Goal: Task Accomplishment & Management: Use online tool/utility

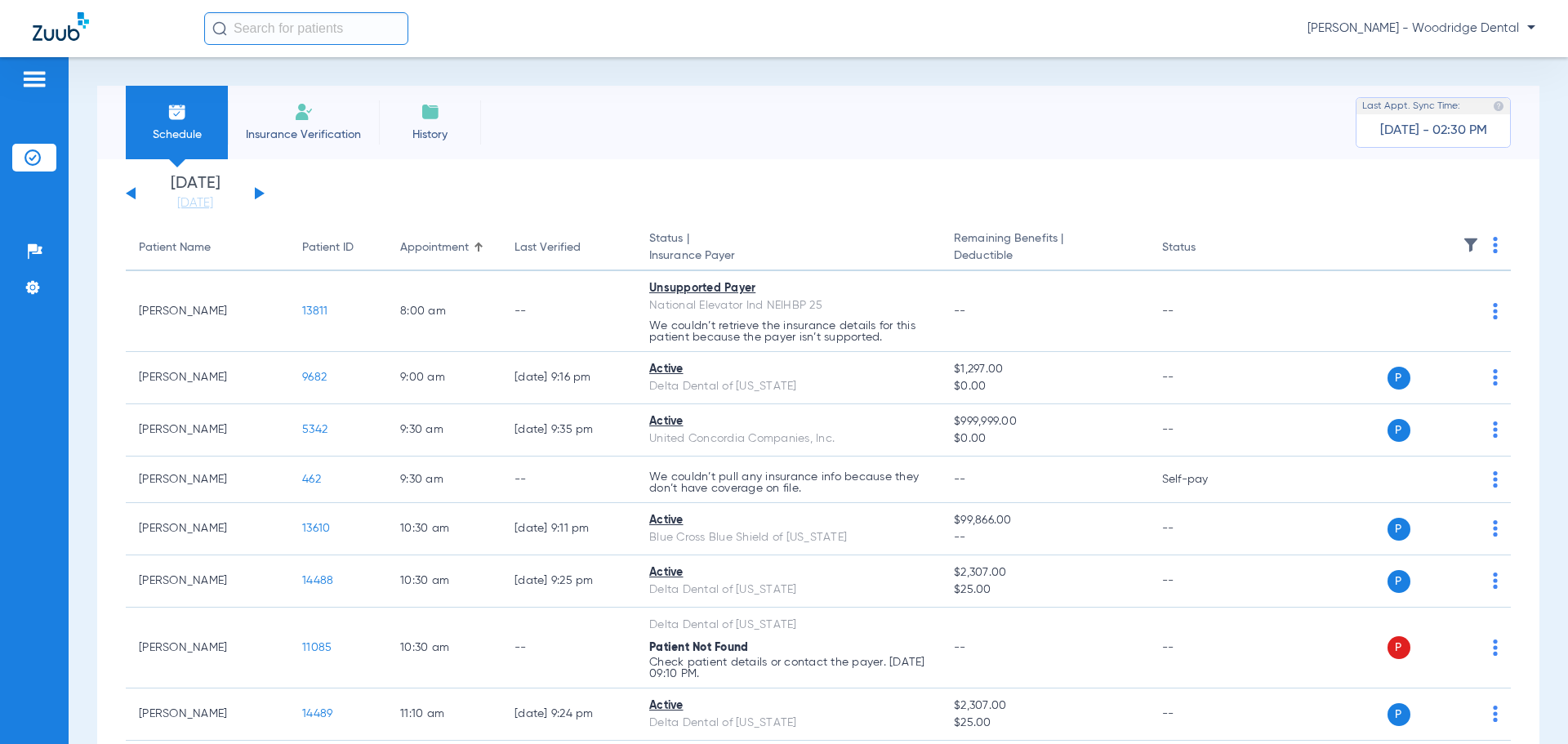
click at [258, 193] on button at bounding box center [259, 193] width 9 height 12
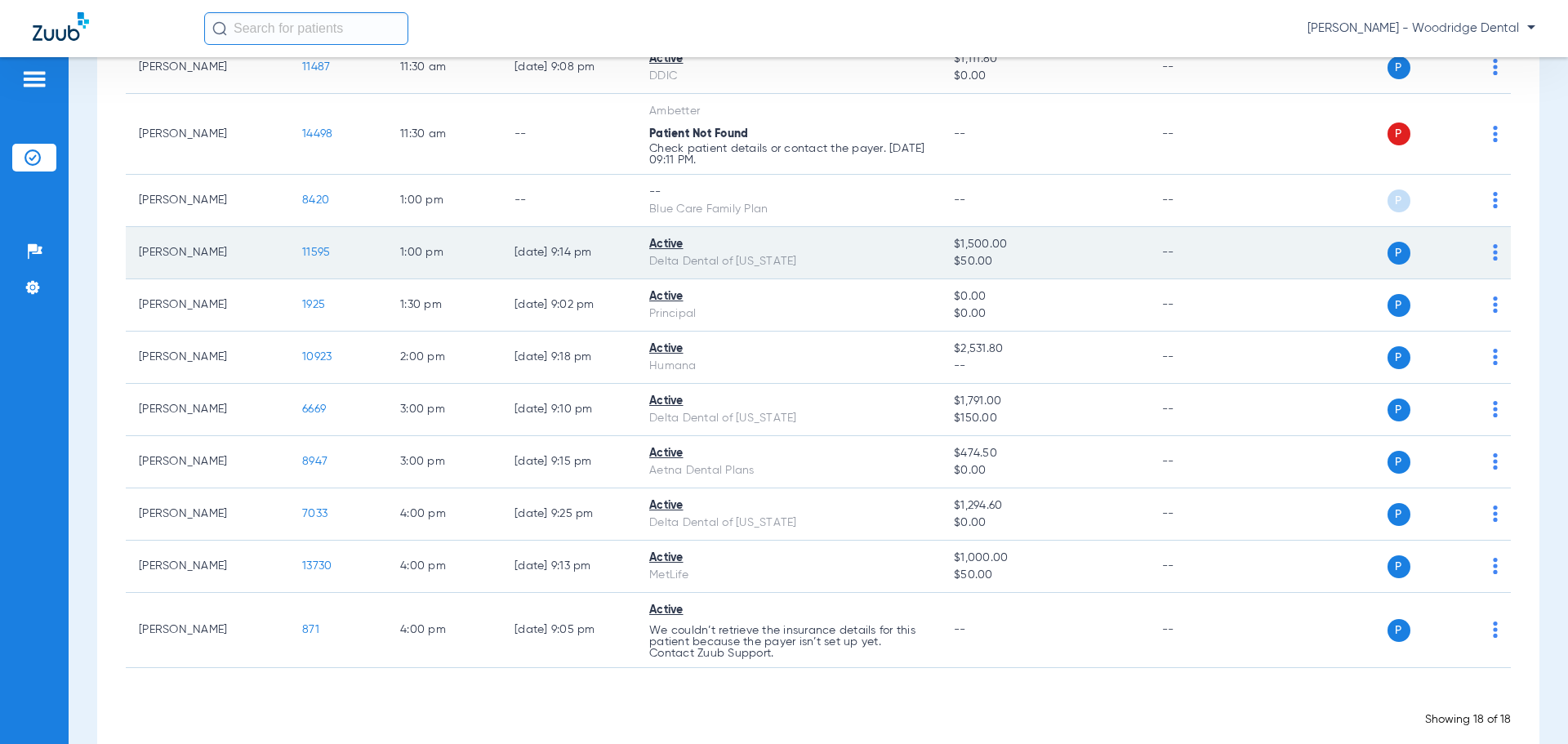
scroll to position [653, 0]
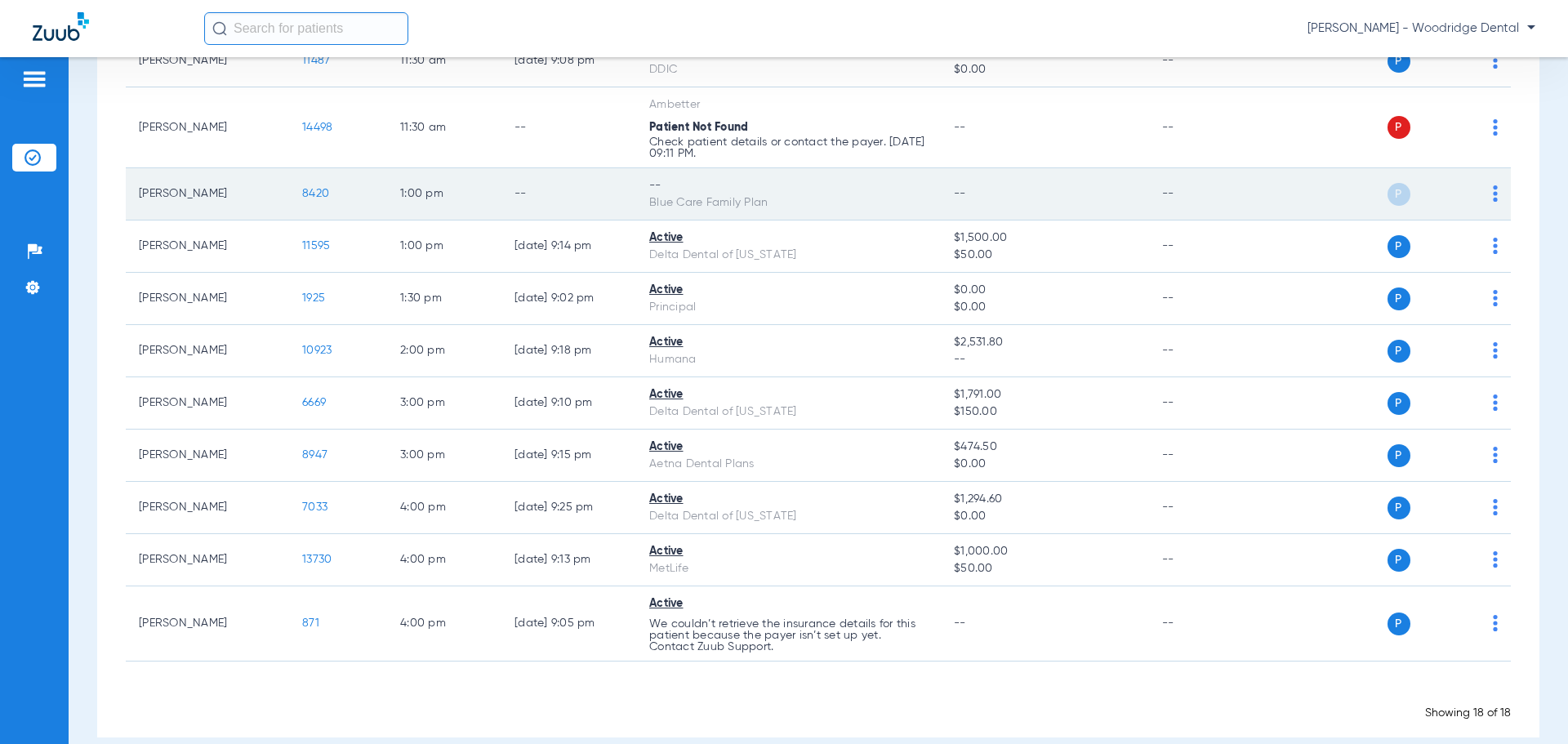
click at [315, 194] on span "8420" at bounding box center [315, 193] width 27 height 11
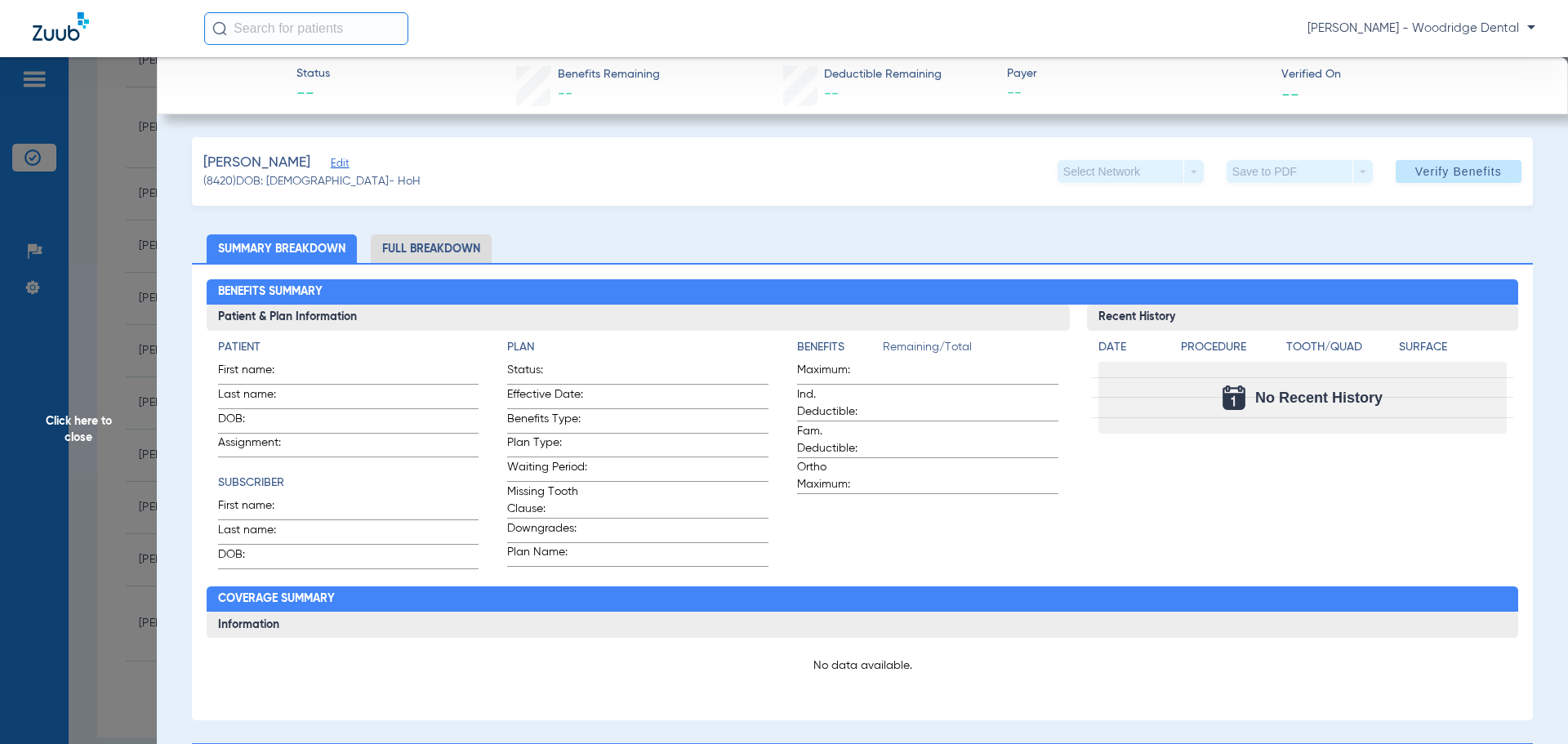
click at [433, 250] on li "Full Breakdown" at bounding box center [431, 248] width 121 height 28
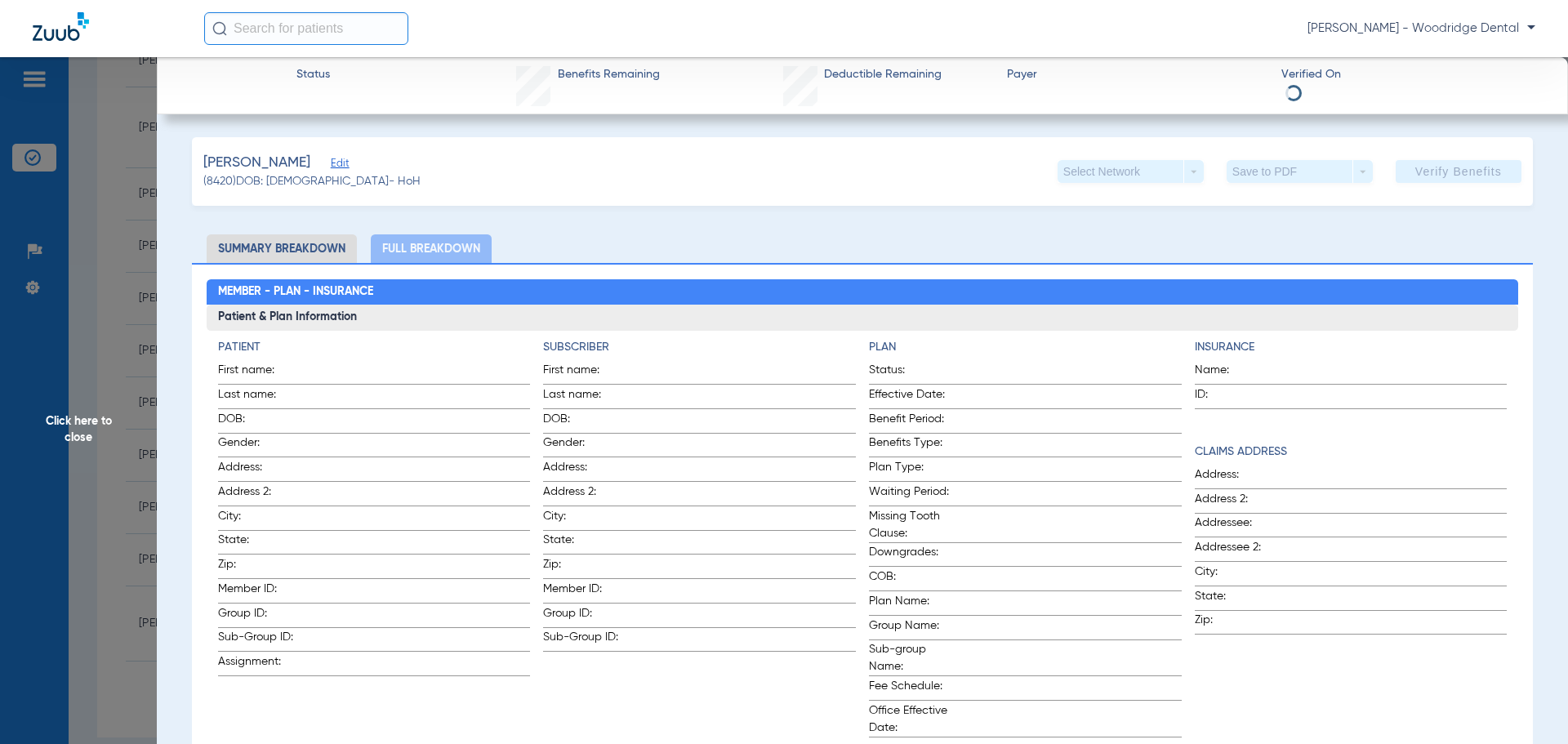
click at [96, 424] on span "Click here to close" at bounding box center [78, 429] width 157 height 744
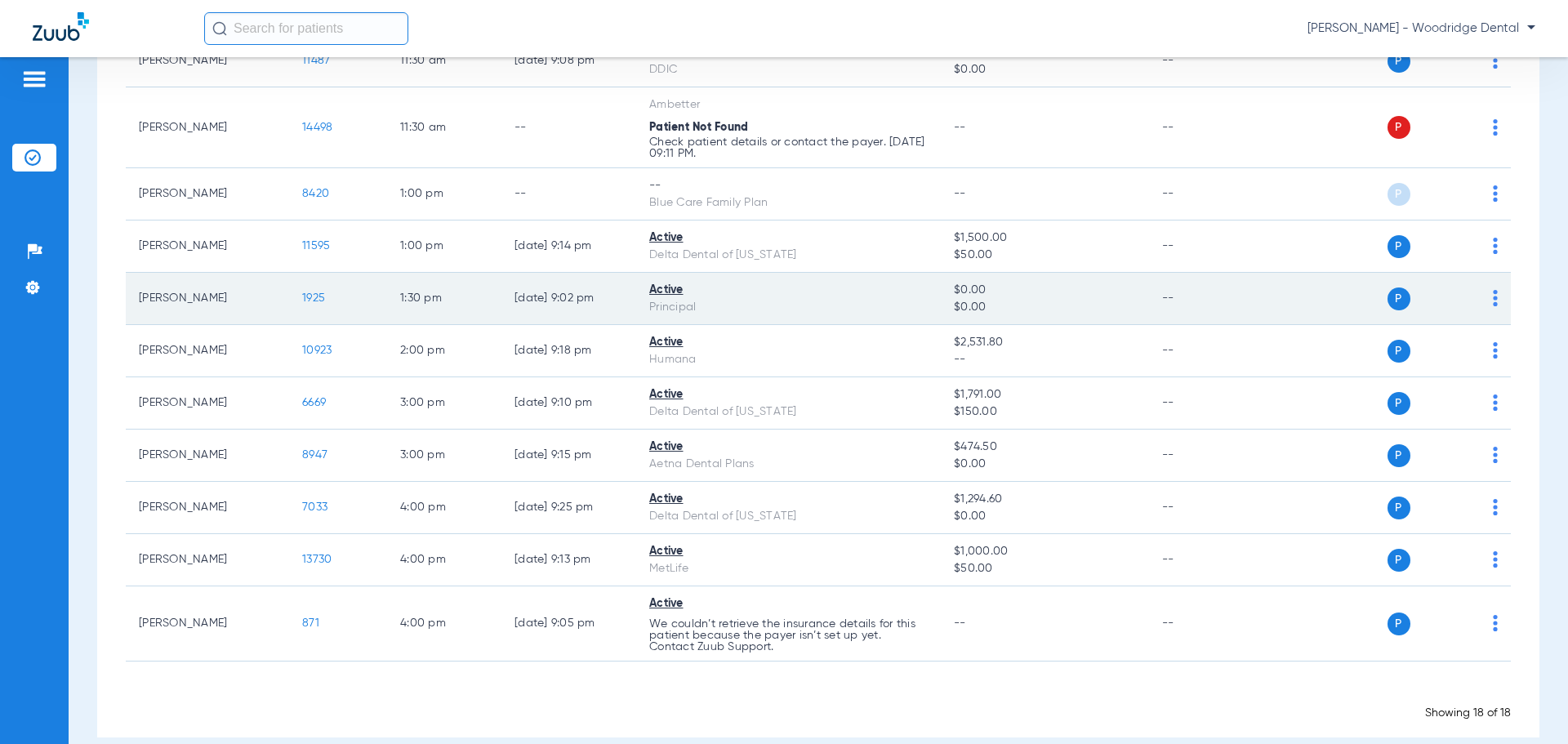
click at [320, 299] on span "1925" at bounding box center [314, 297] width 23 height 11
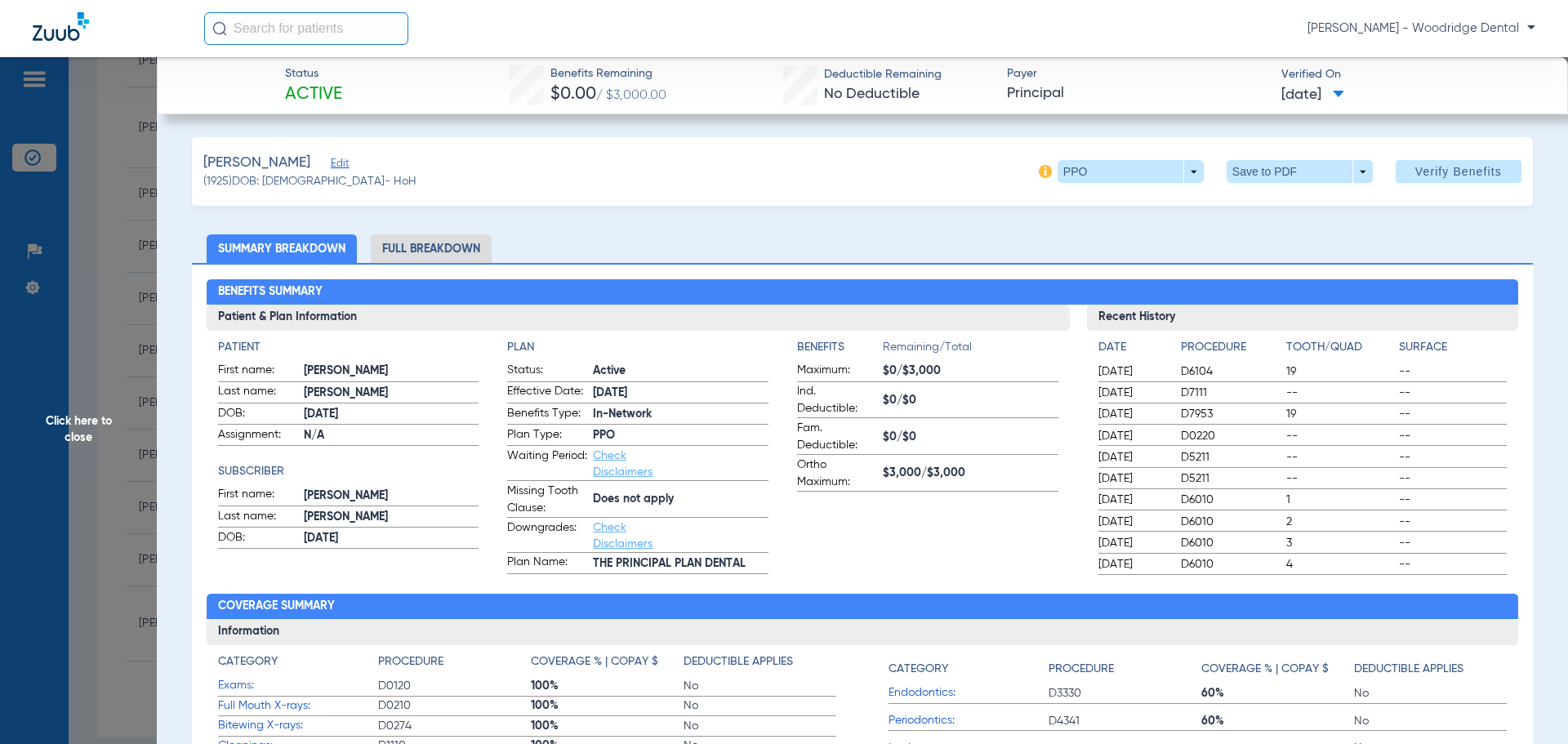
click at [457, 255] on li "Full Breakdown" at bounding box center [431, 248] width 121 height 28
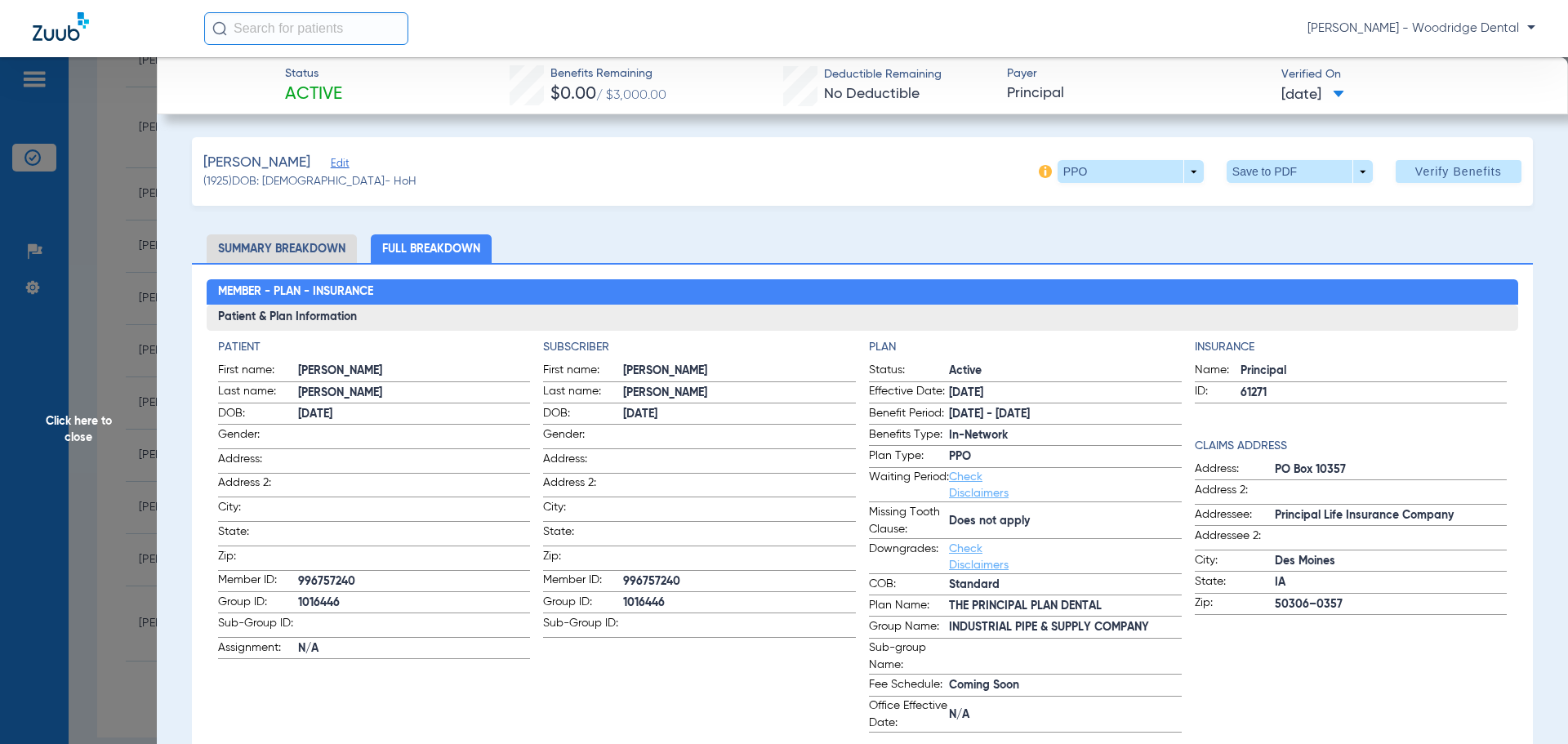
click at [76, 431] on span "Click here to close" at bounding box center [78, 429] width 157 height 744
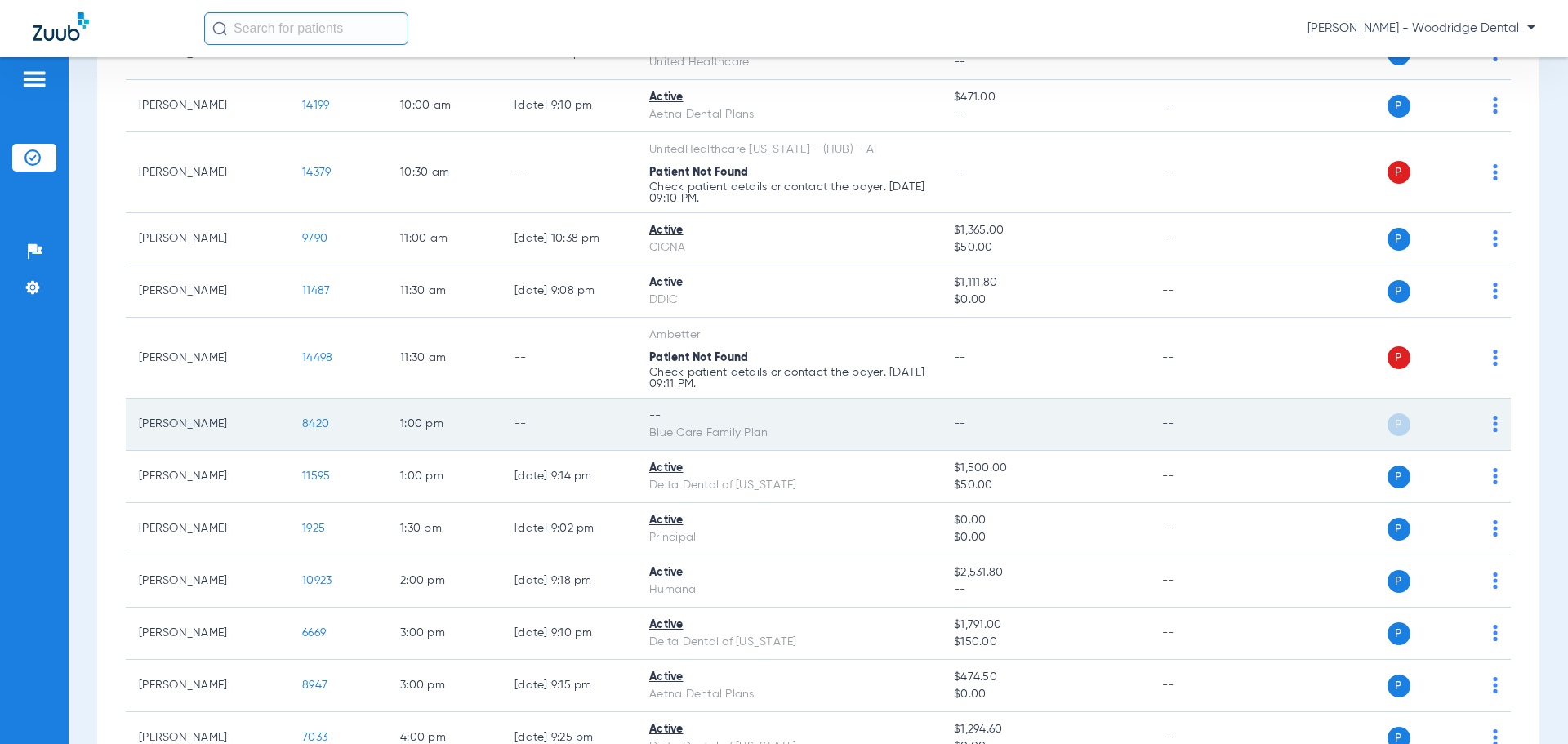
scroll to position [408, 0]
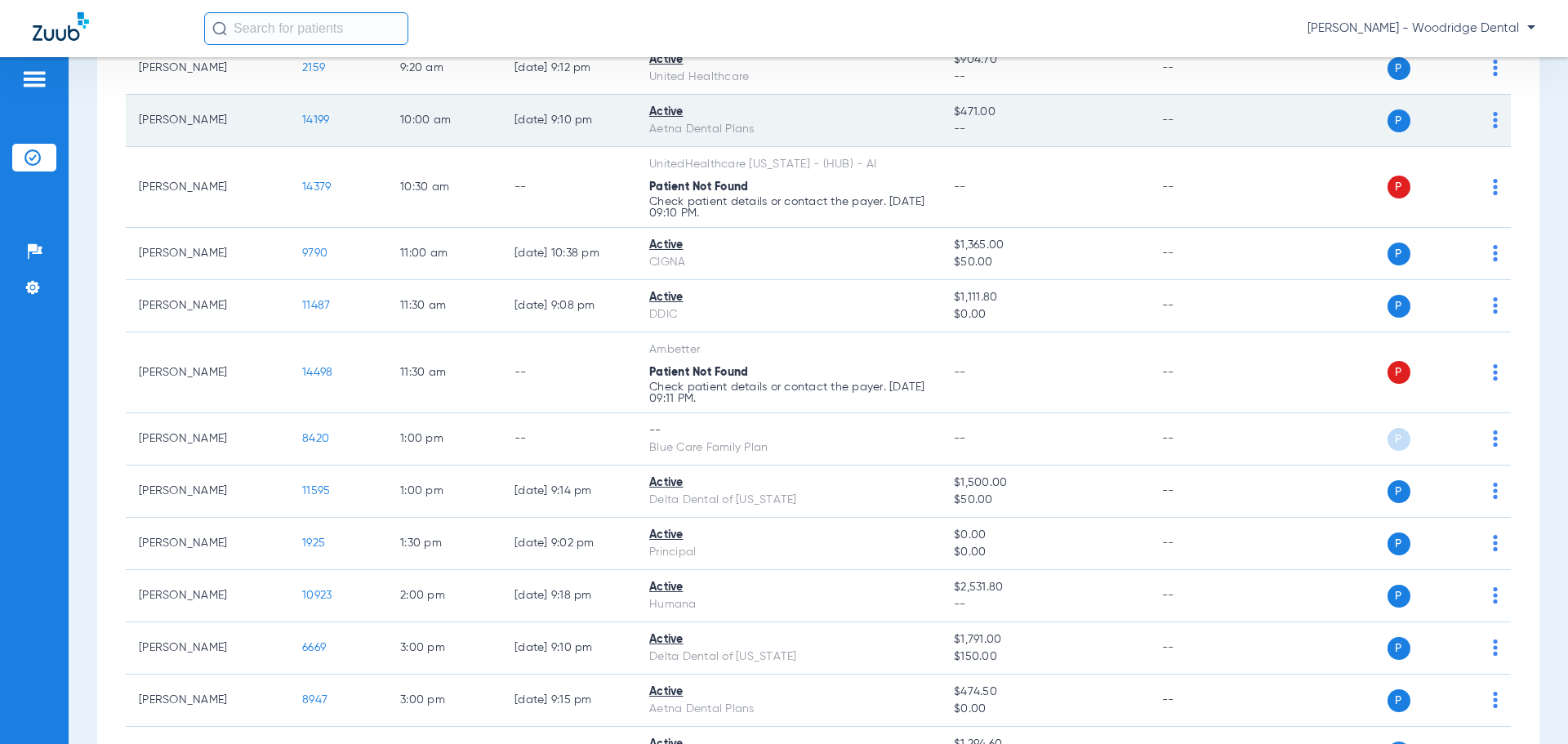
click at [313, 121] on span "14199" at bounding box center [315, 120] width 27 height 11
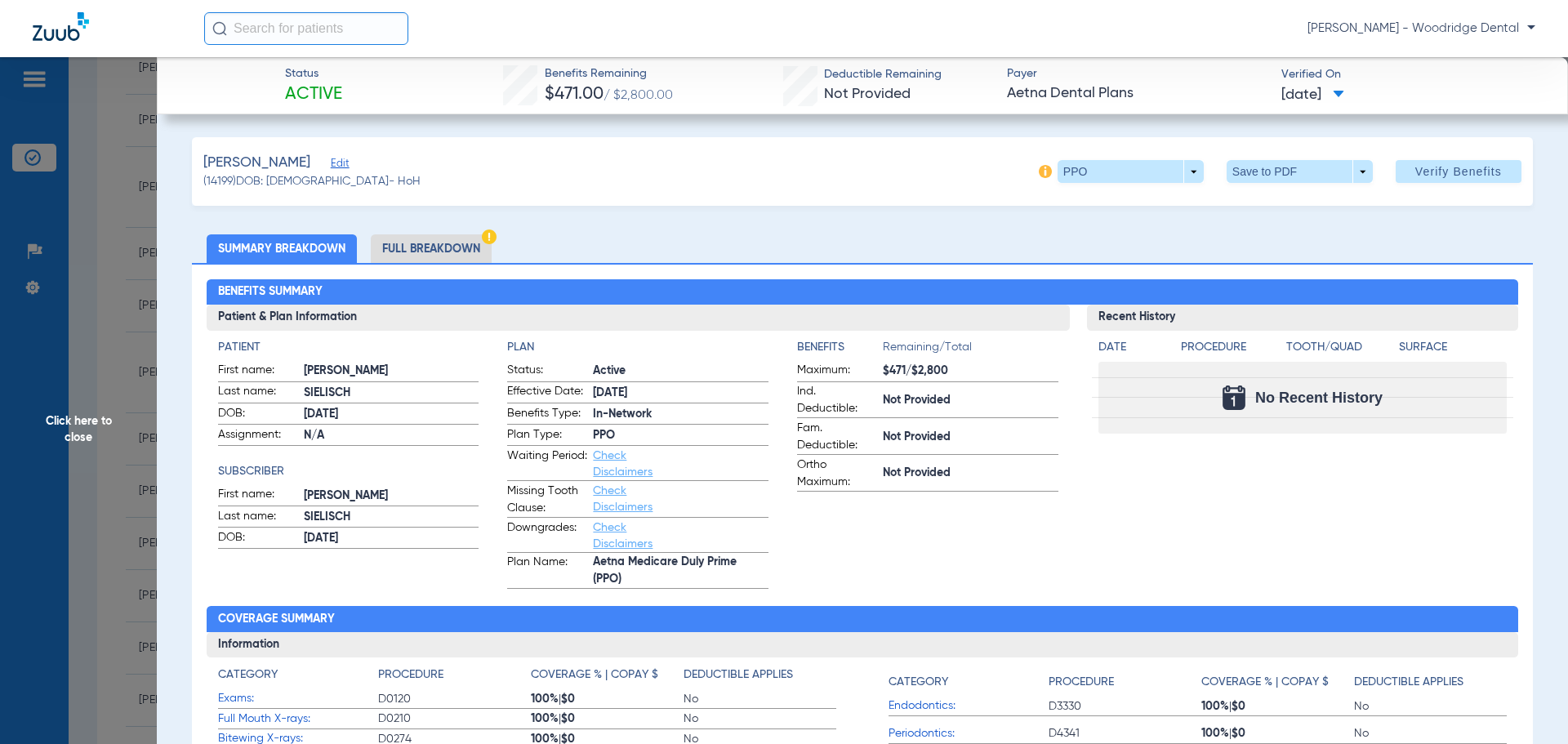
click at [442, 243] on li "Full Breakdown" at bounding box center [431, 248] width 121 height 28
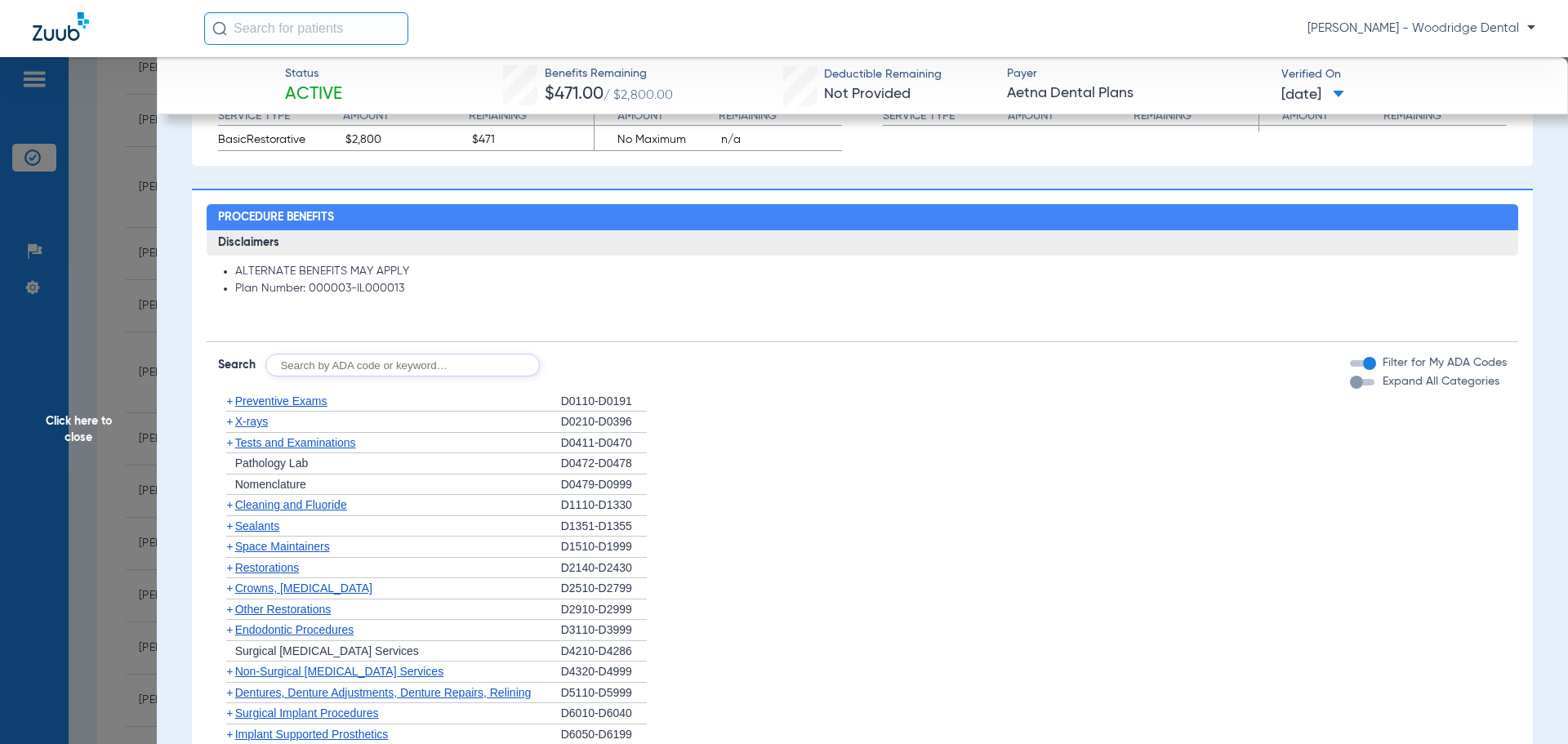
scroll to position [1061, 0]
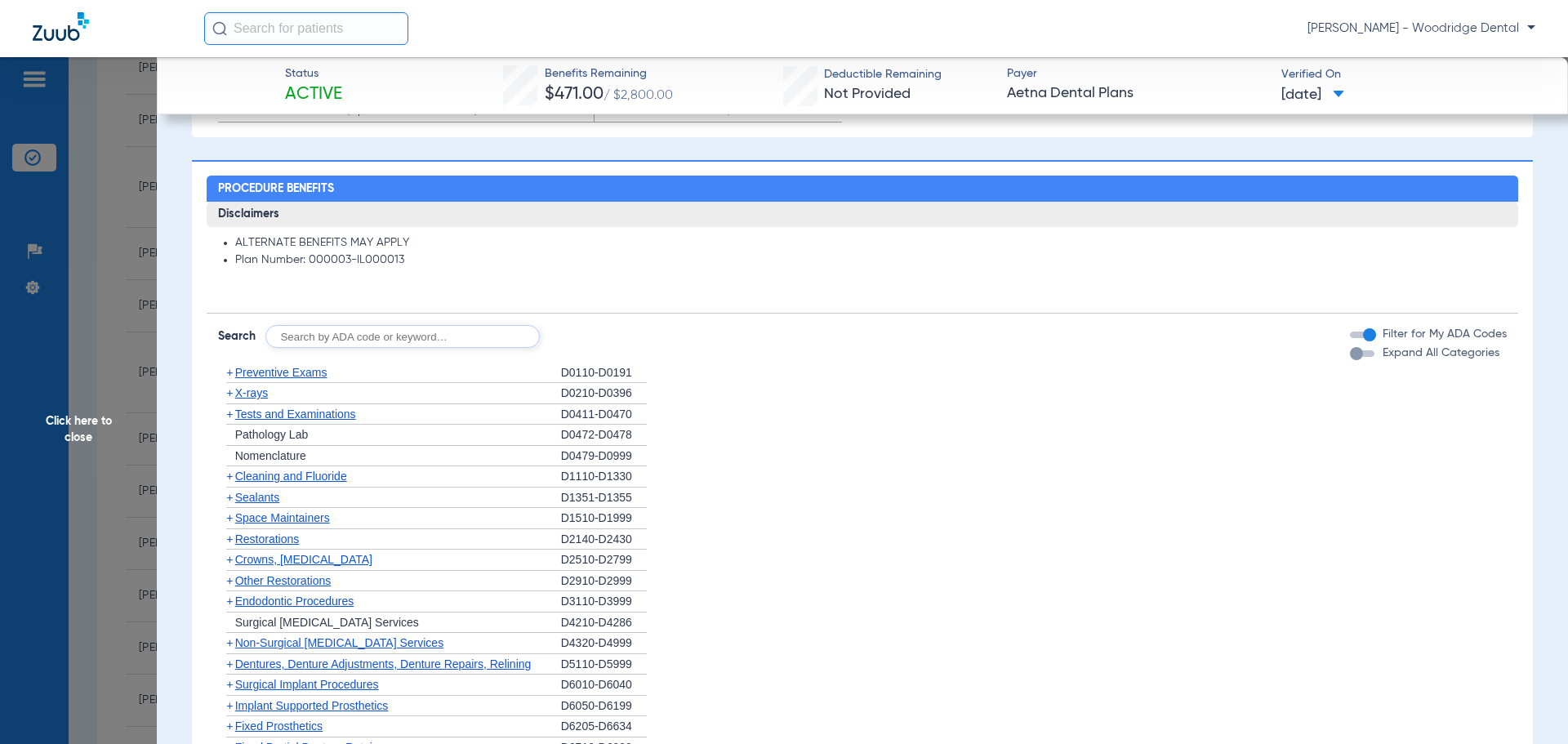
click at [227, 561] on span "+" at bounding box center [230, 559] width 7 height 13
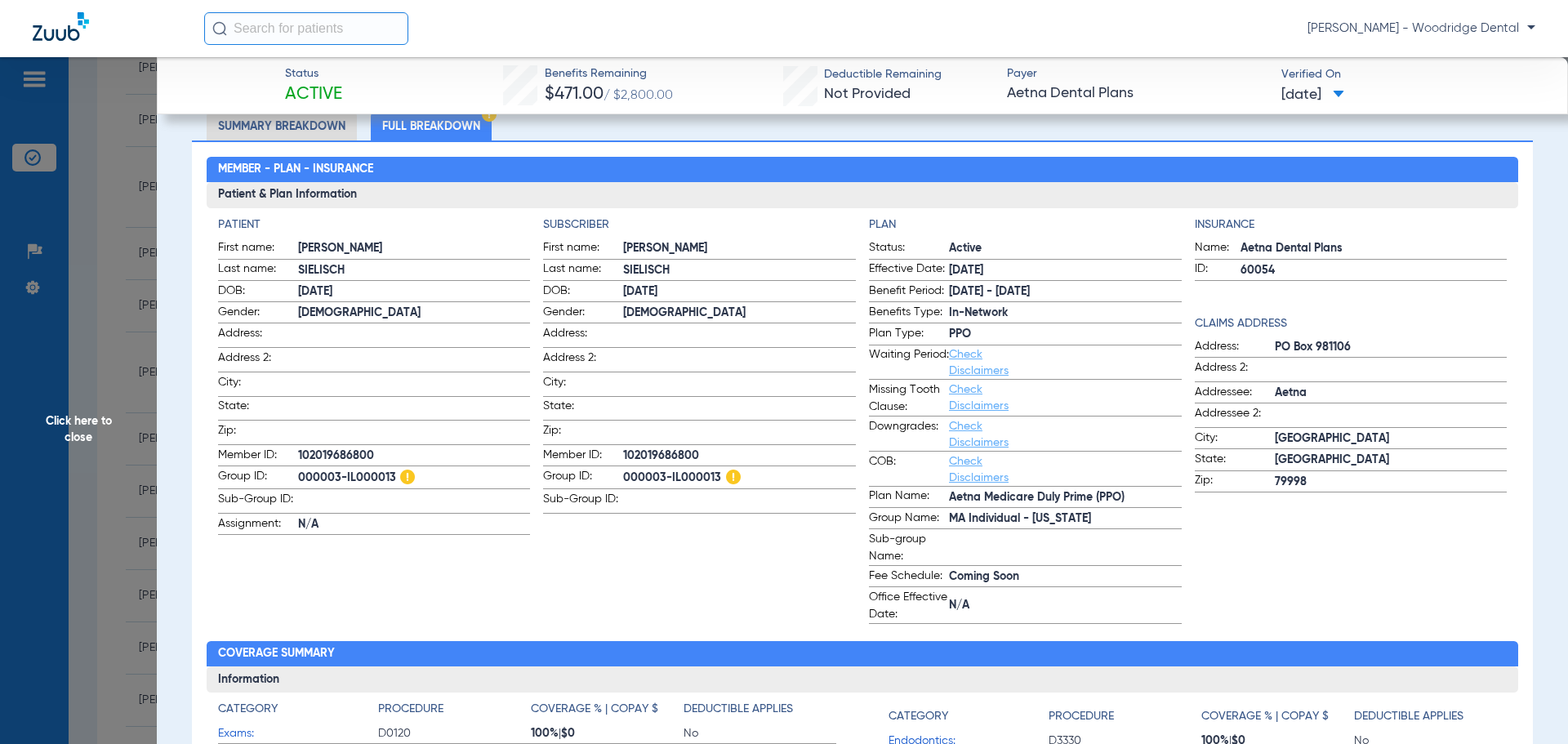
scroll to position [82, 0]
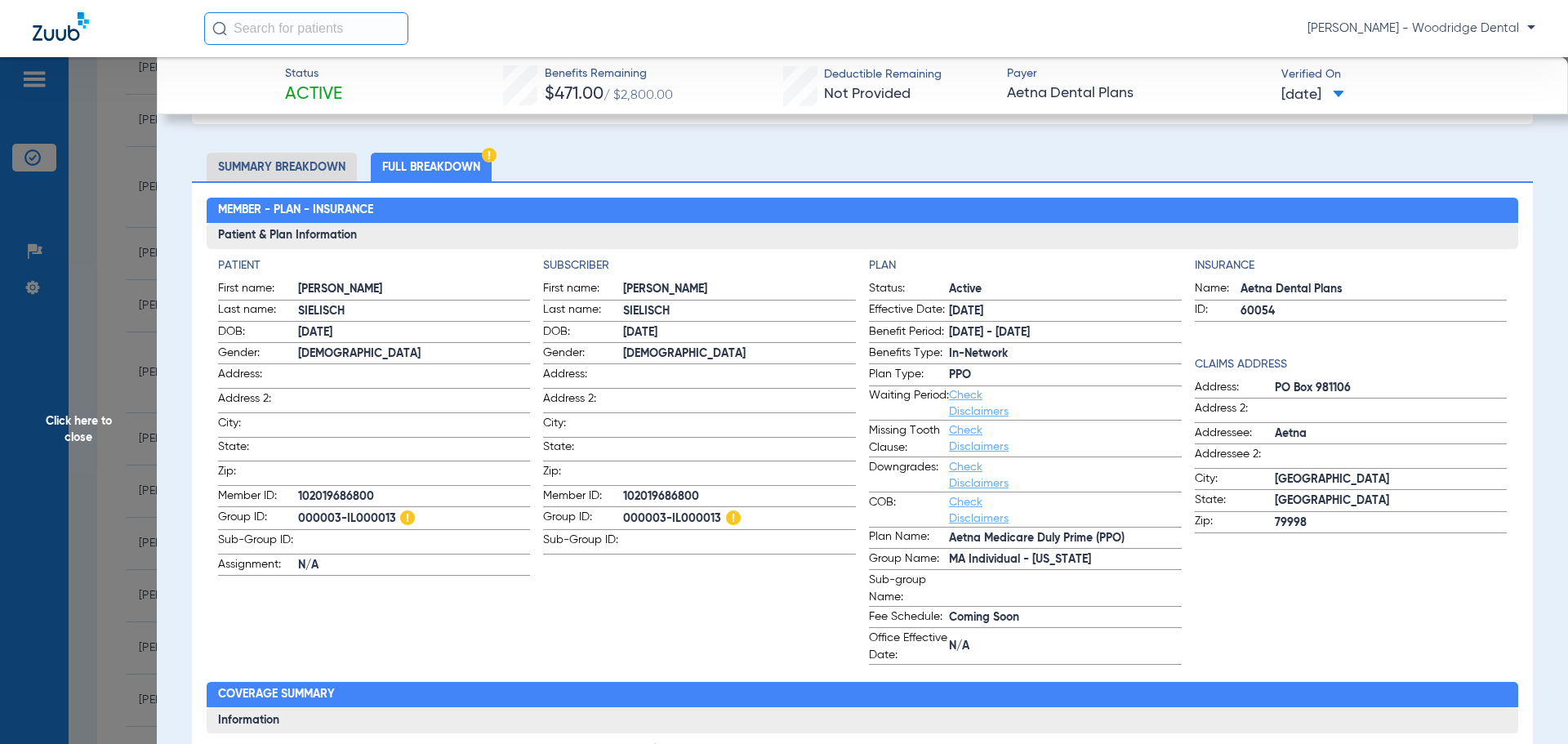
click at [705, 513] on span "000003-IL000013" at bounding box center [739, 519] width 233 height 21
copy span "000003-IL000013"
click at [651, 488] on span "102019686800" at bounding box center [739, 497] width 233 height 17
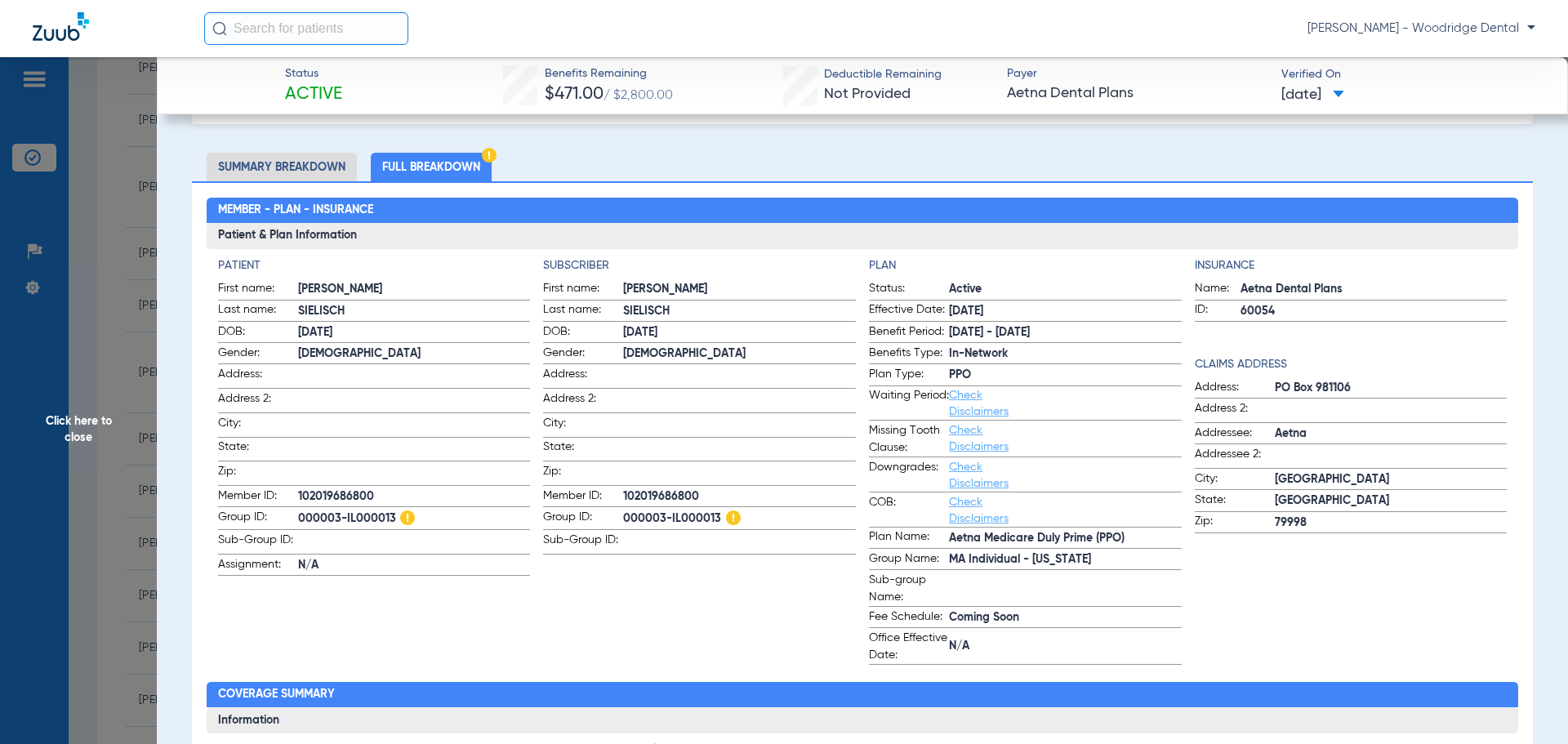
click at [651, 488] on span "102019686800" at bounding box center [739, 497] width 233 height 17
copy span "102019686800"
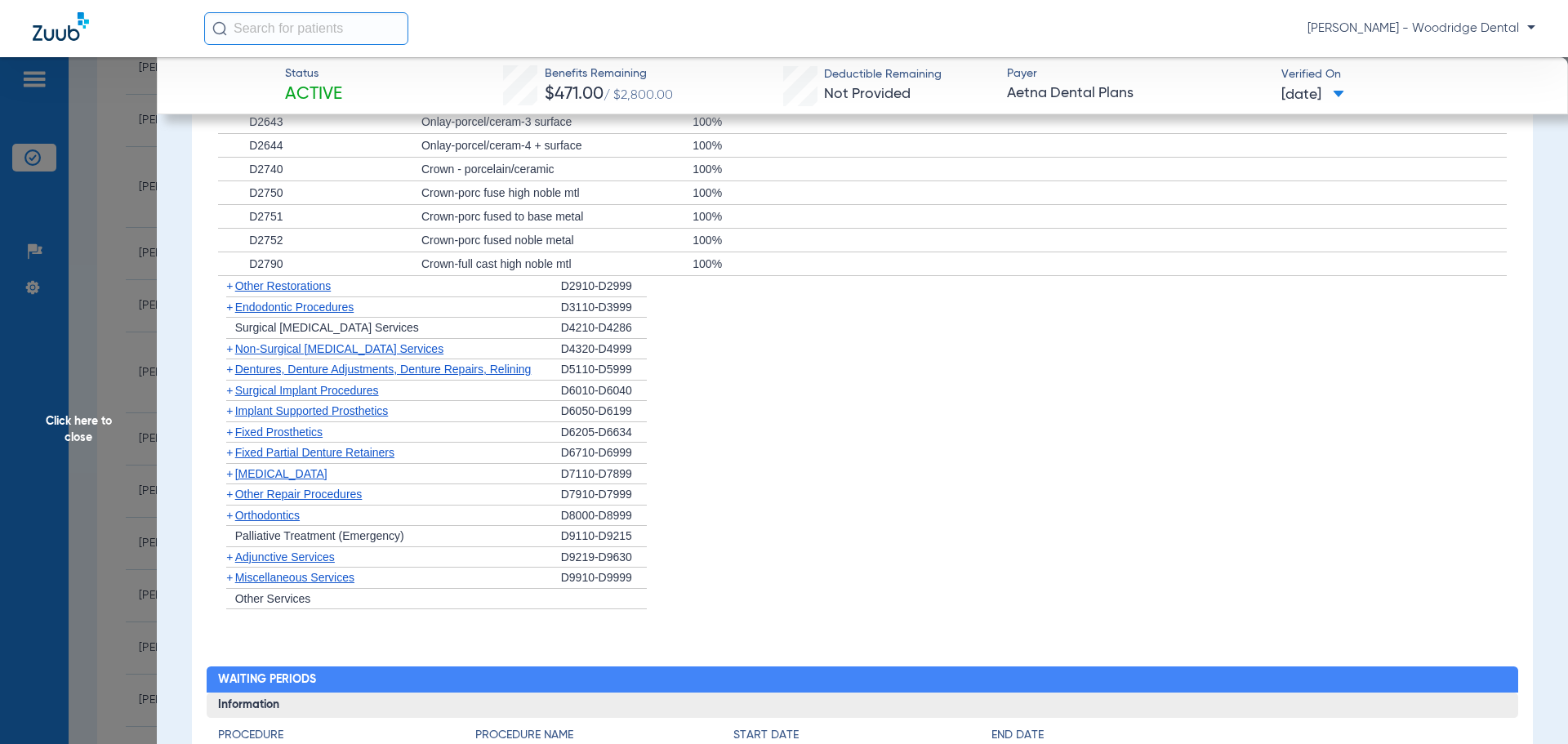
scroll to position [1551, 0]
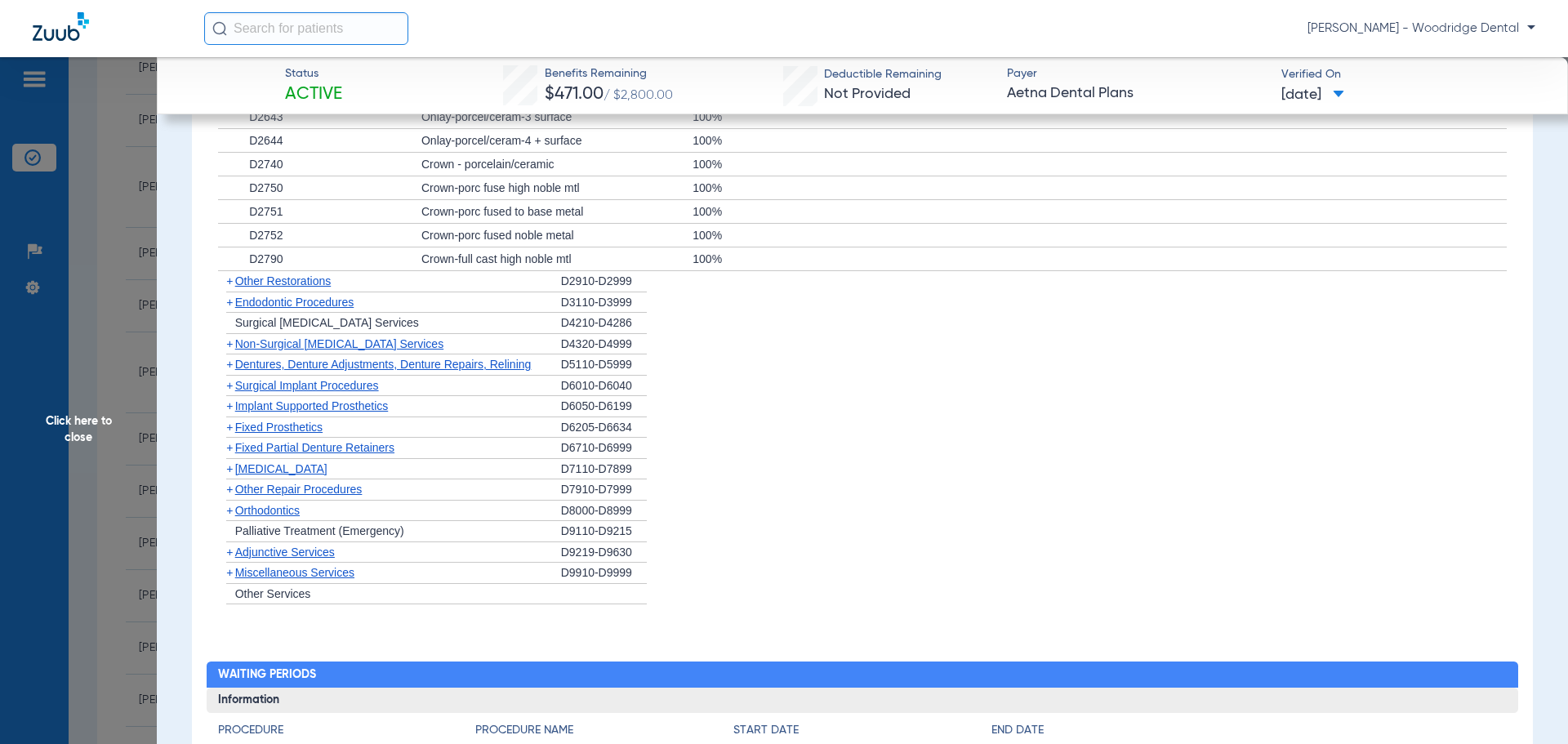
click at [271, 469] on span "[MEDICAL_DATA]" at bounding box center [281, 468] width 92 height 13
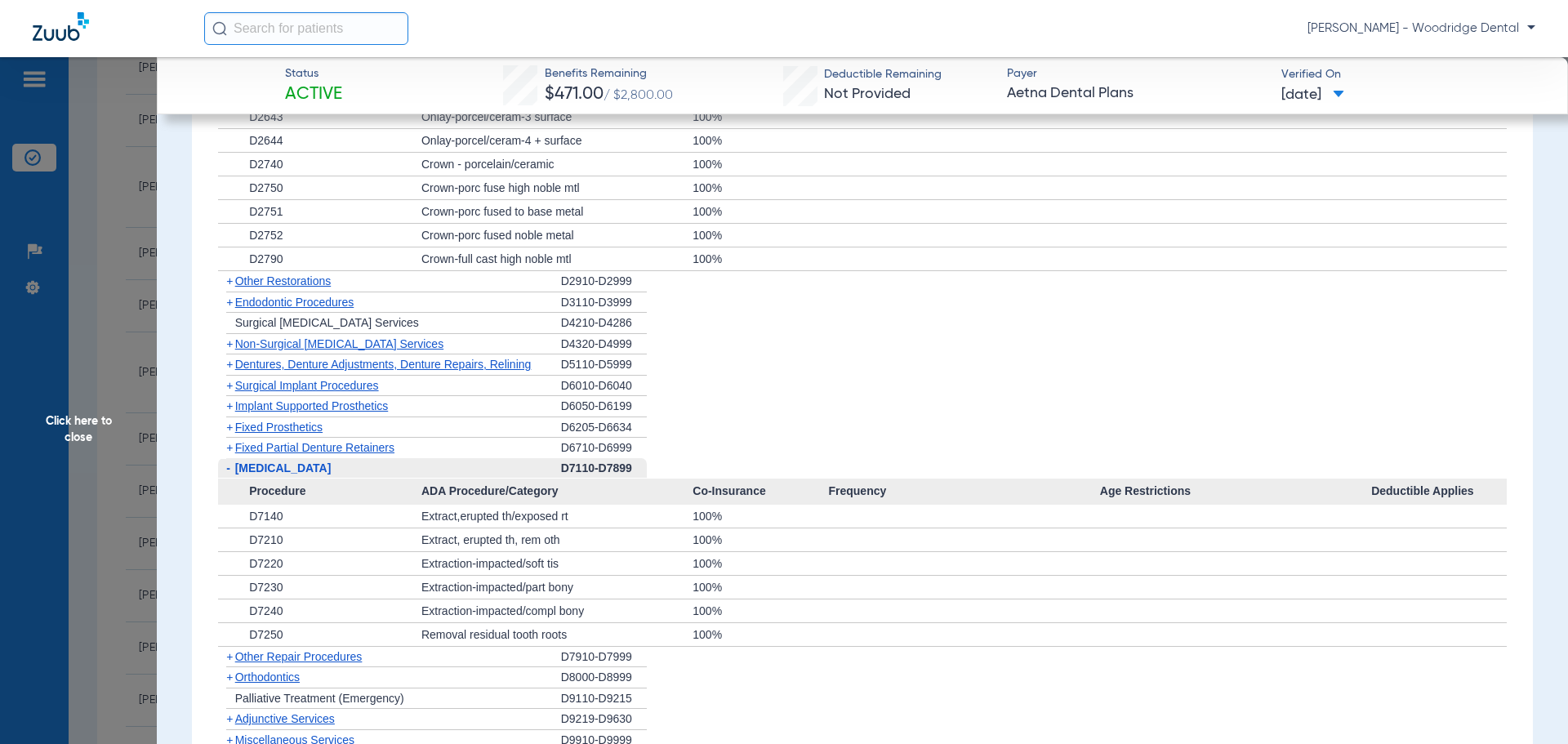
click at [313, 656] on span "Other Repair Procedures" at bounding box center [299, 656] width 128 height 13
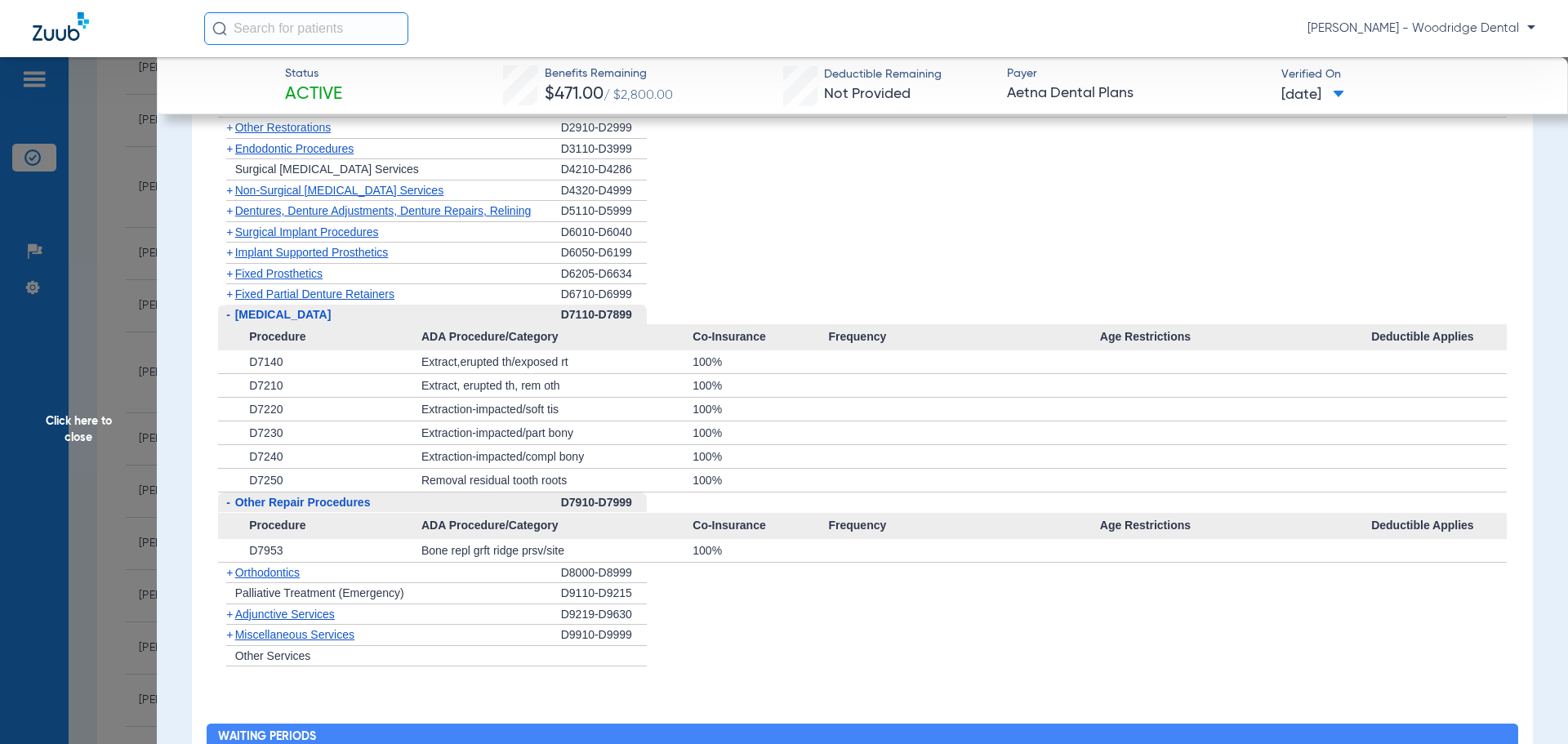
scroll to position [1714, 0]
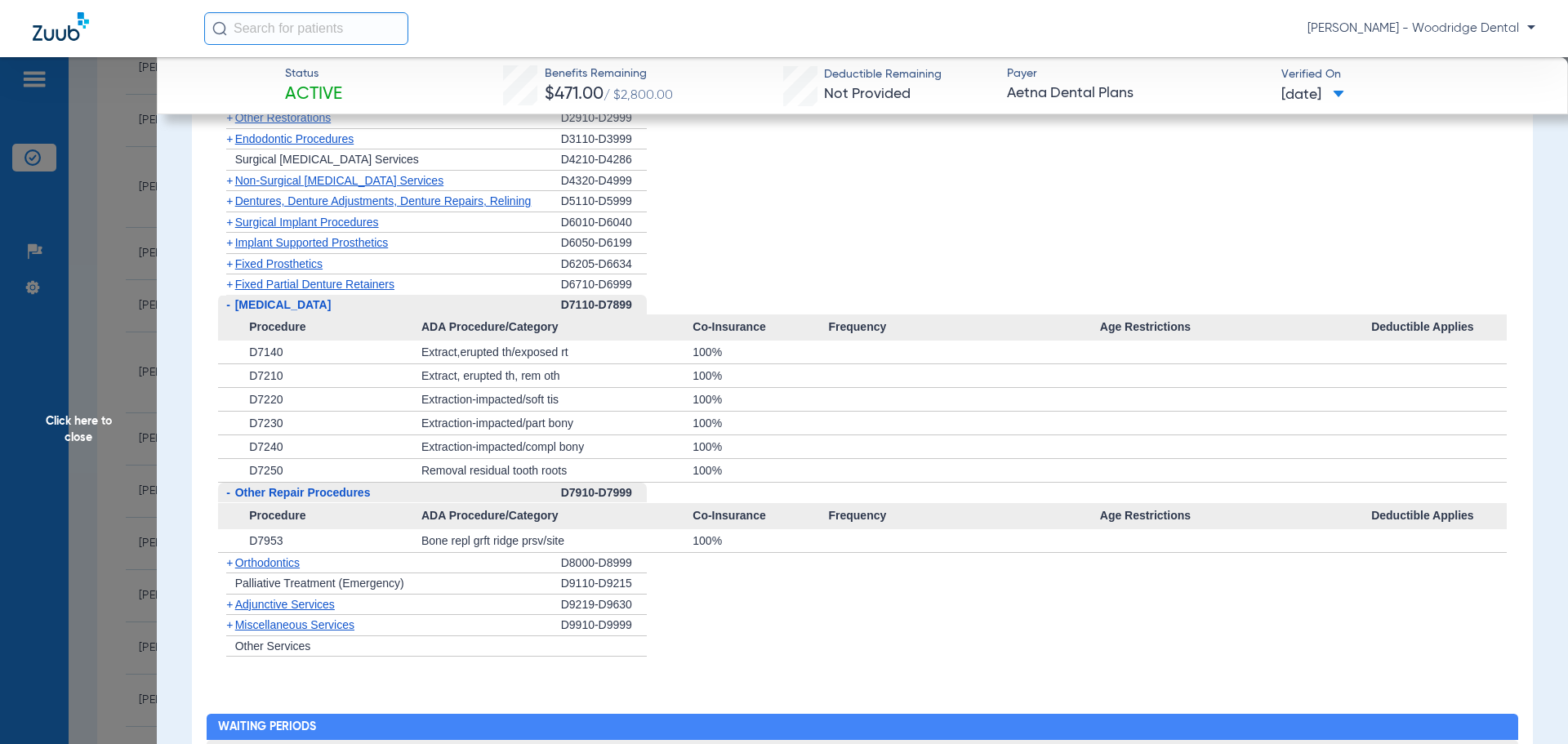
click at [263, 565] on span "Orthodontics" at bounding box center [267, 562] width 65 height 13
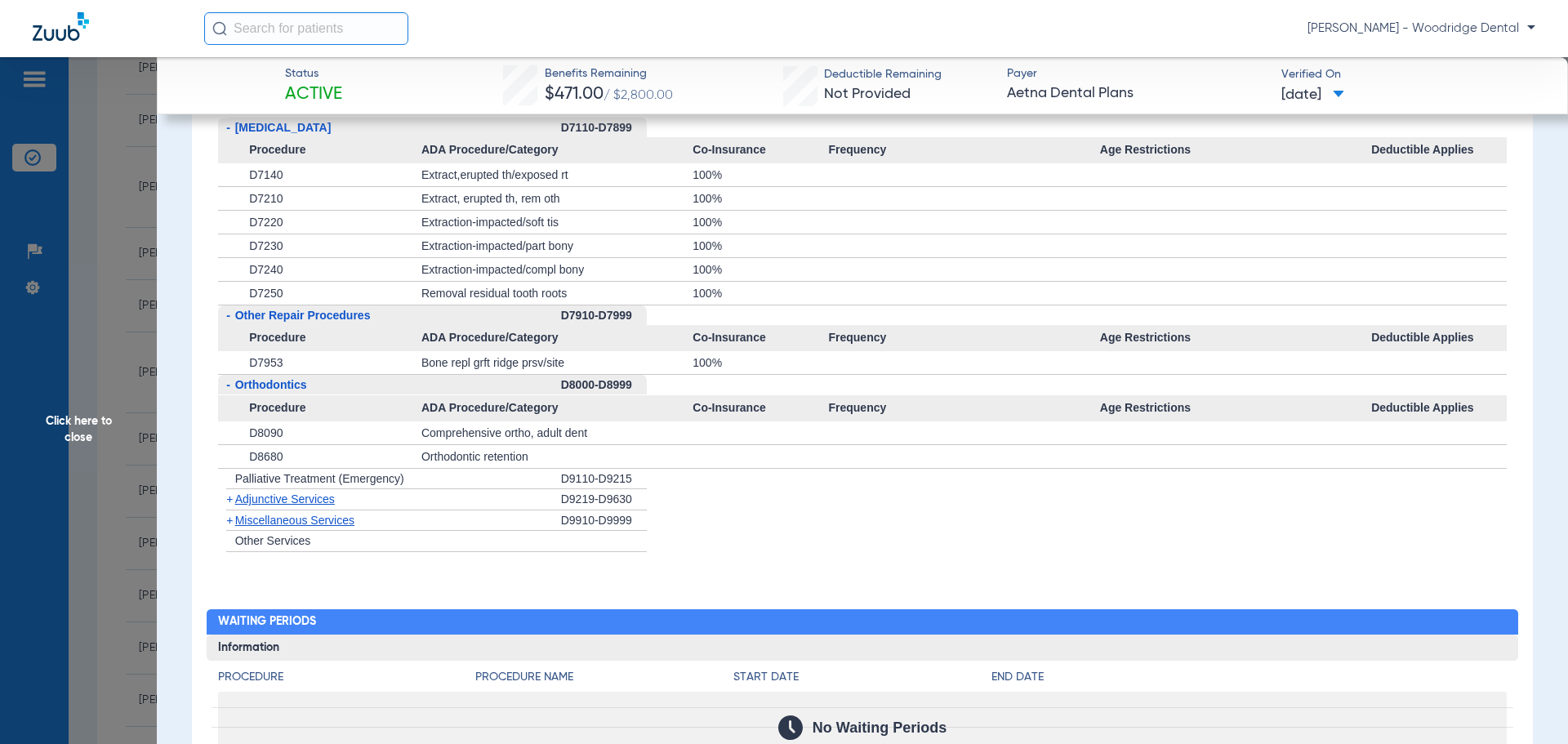
scroll to position [1959, 0]
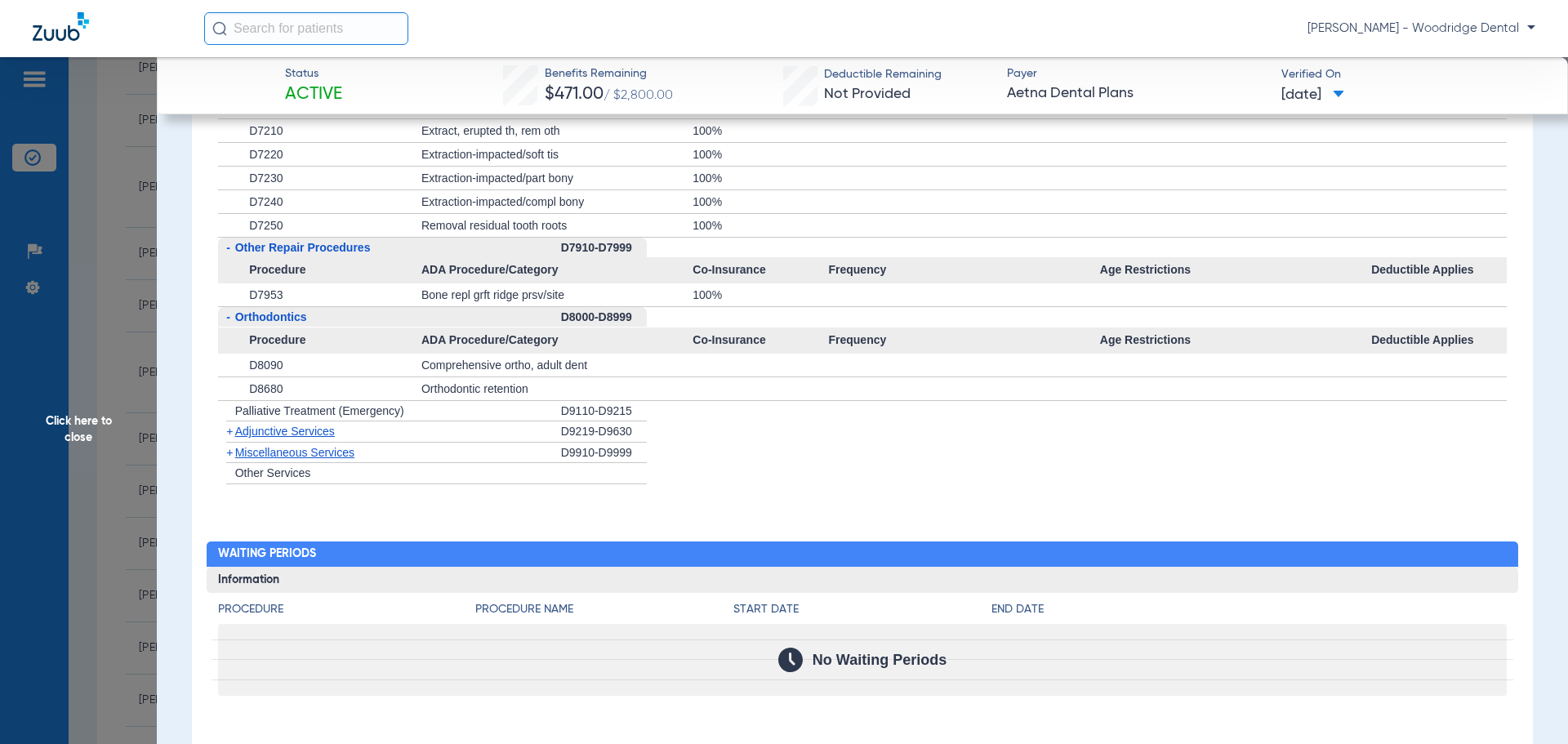
click at [334, 455] on span "Miscellaneous Services" at bounding box center [295, 452] width 119 height 13
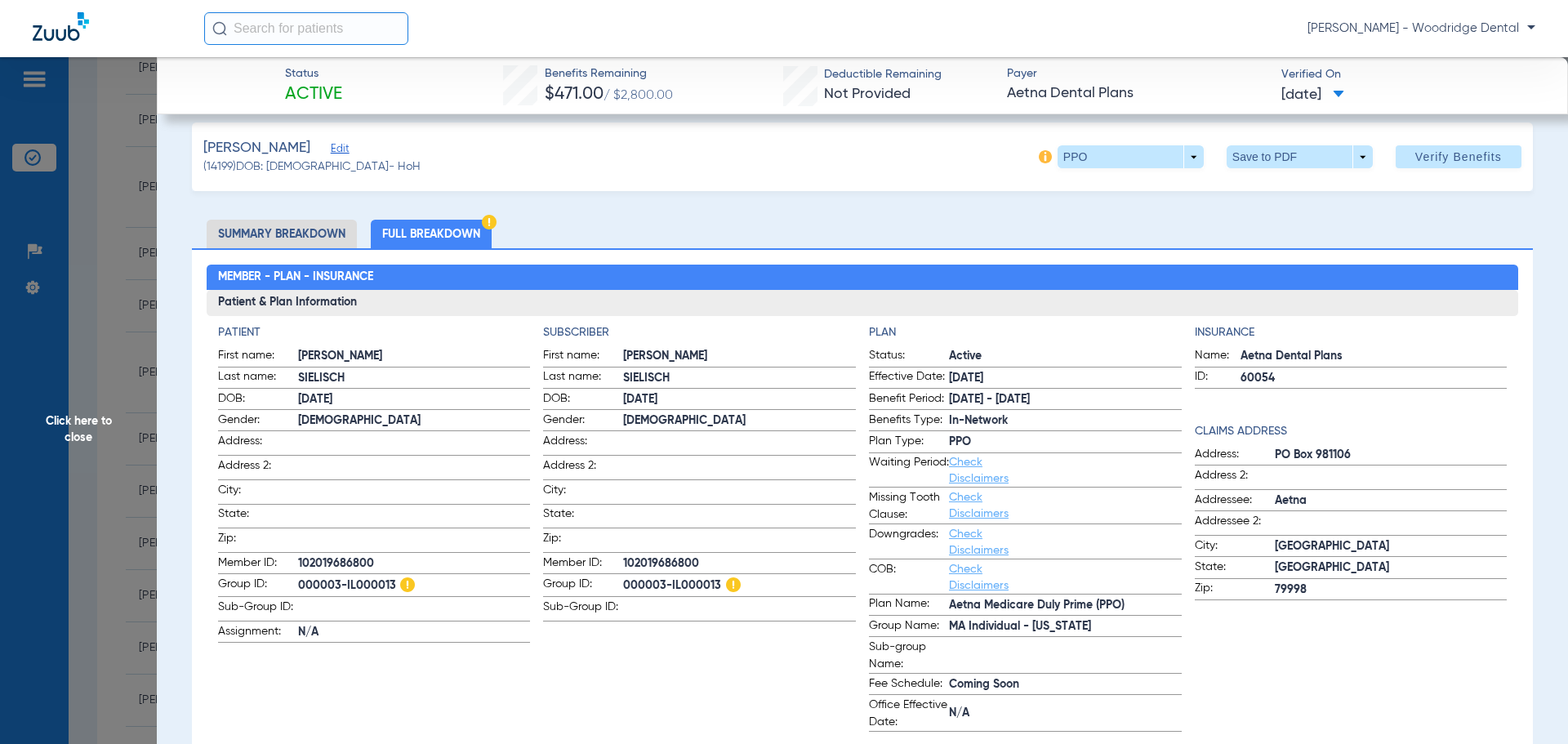
scroll to position [0, 0]
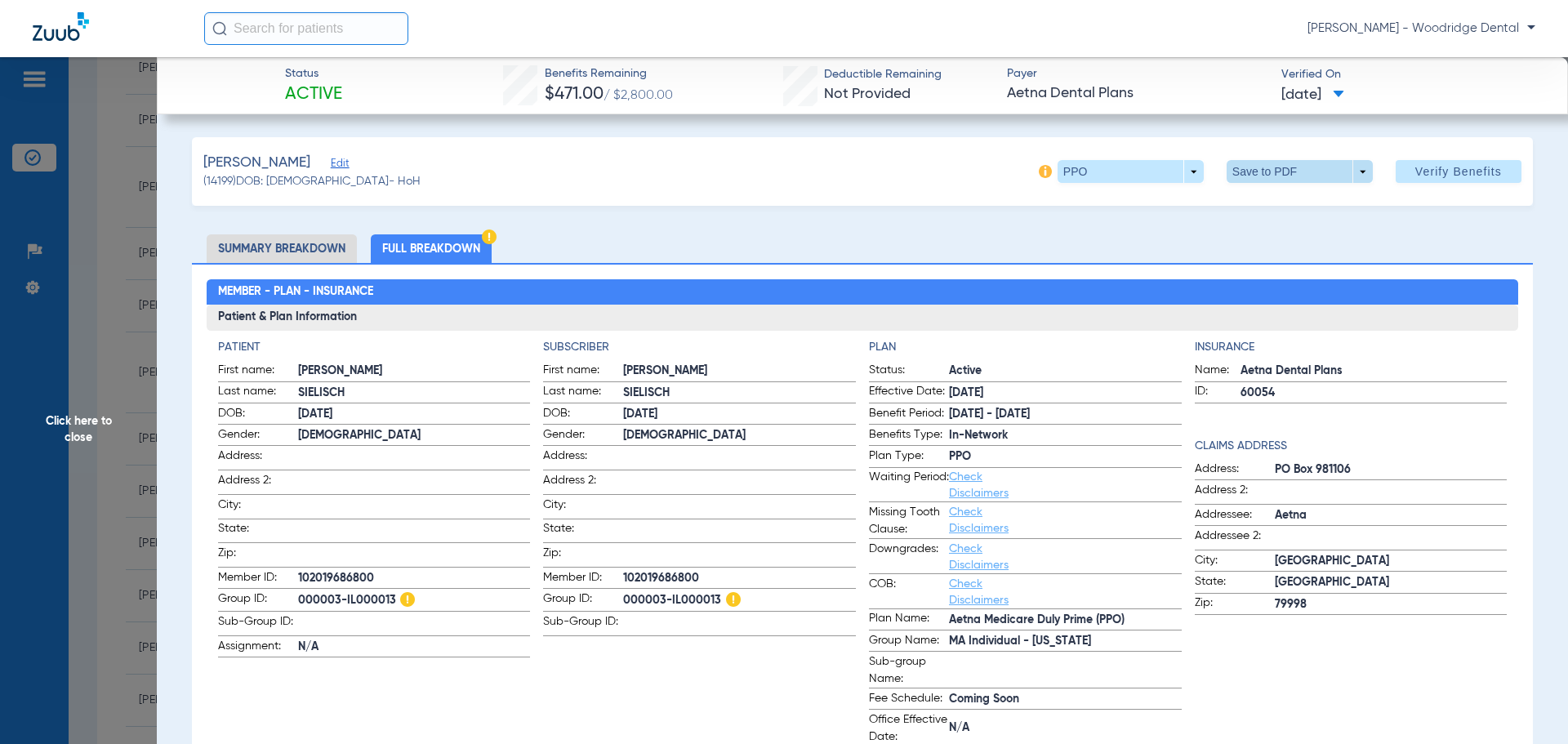
click at [1265, 175] on span at bounding box center [1300, 171] width 146 height 23
click at [1281, 213] on button "insert_drive_file Save to PDF" at bounding box center [1277, 204] width 123 height 33
click at [89, 432] on span "Click here to close" at bounding box center [78, 429] width 157 height 744
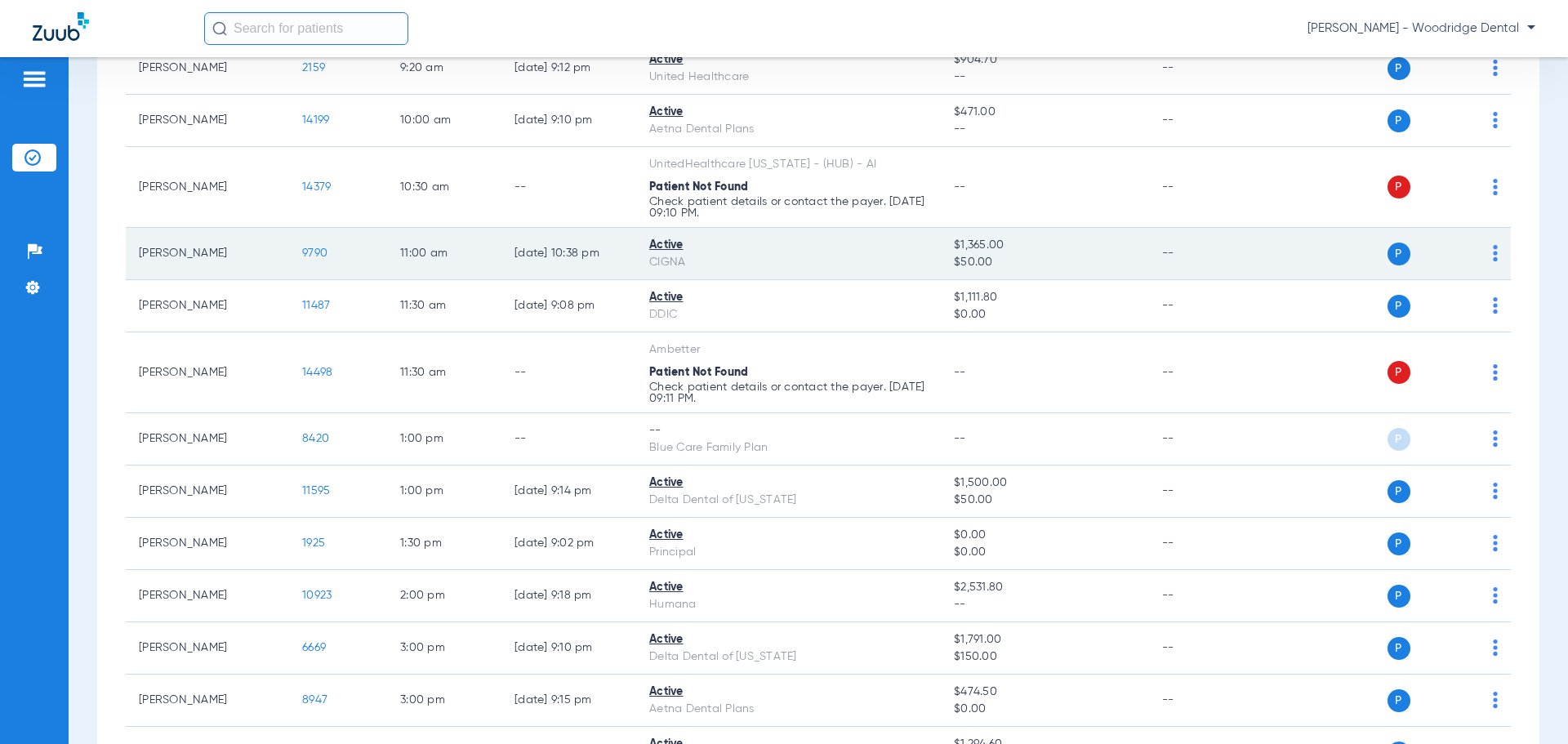
click at [324, 251] on span "9790" at bounding box center [314, 252] width 25 height 11
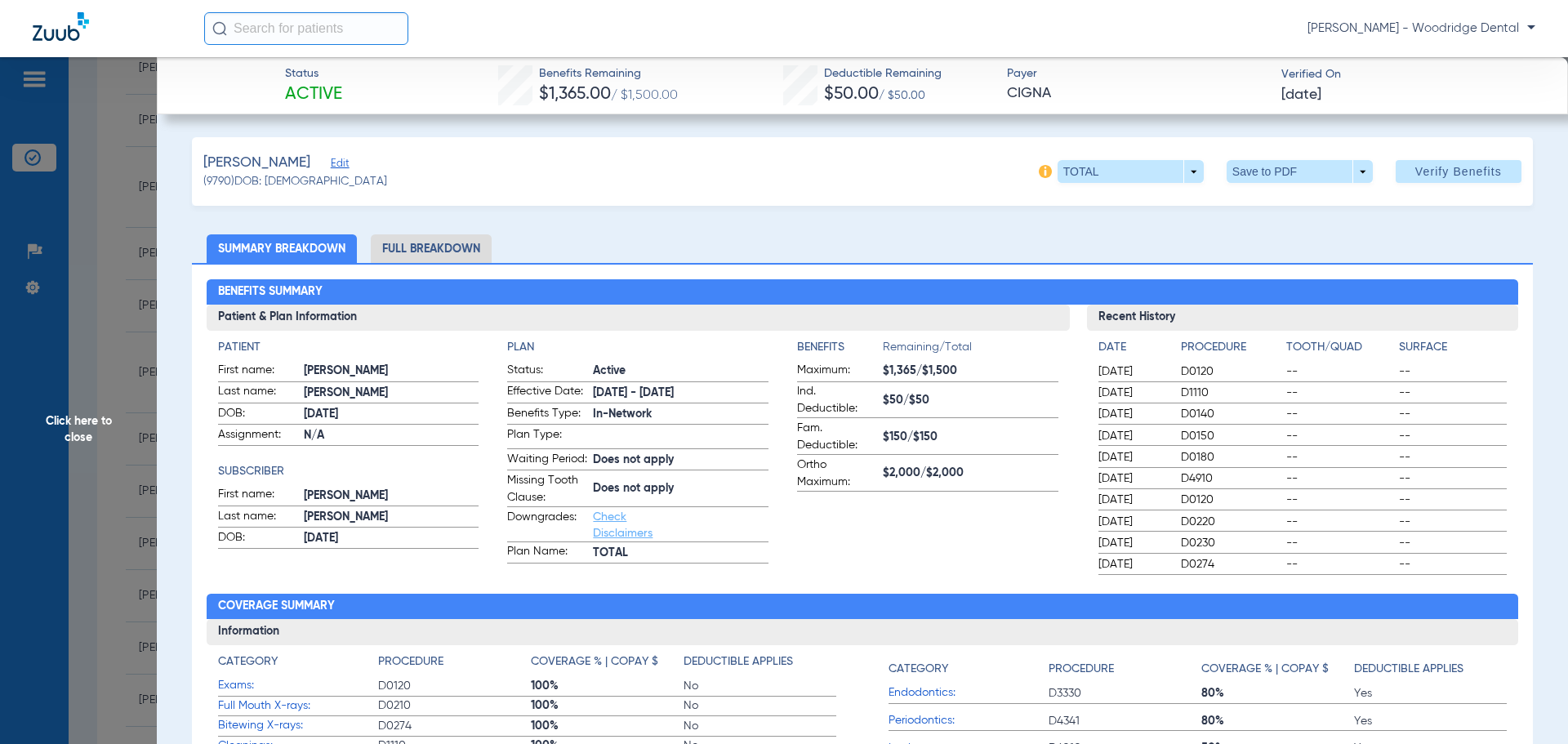
click at [433, 246] on li "Full Breakdown" at bounding box center [431, 248] width 121 height 28
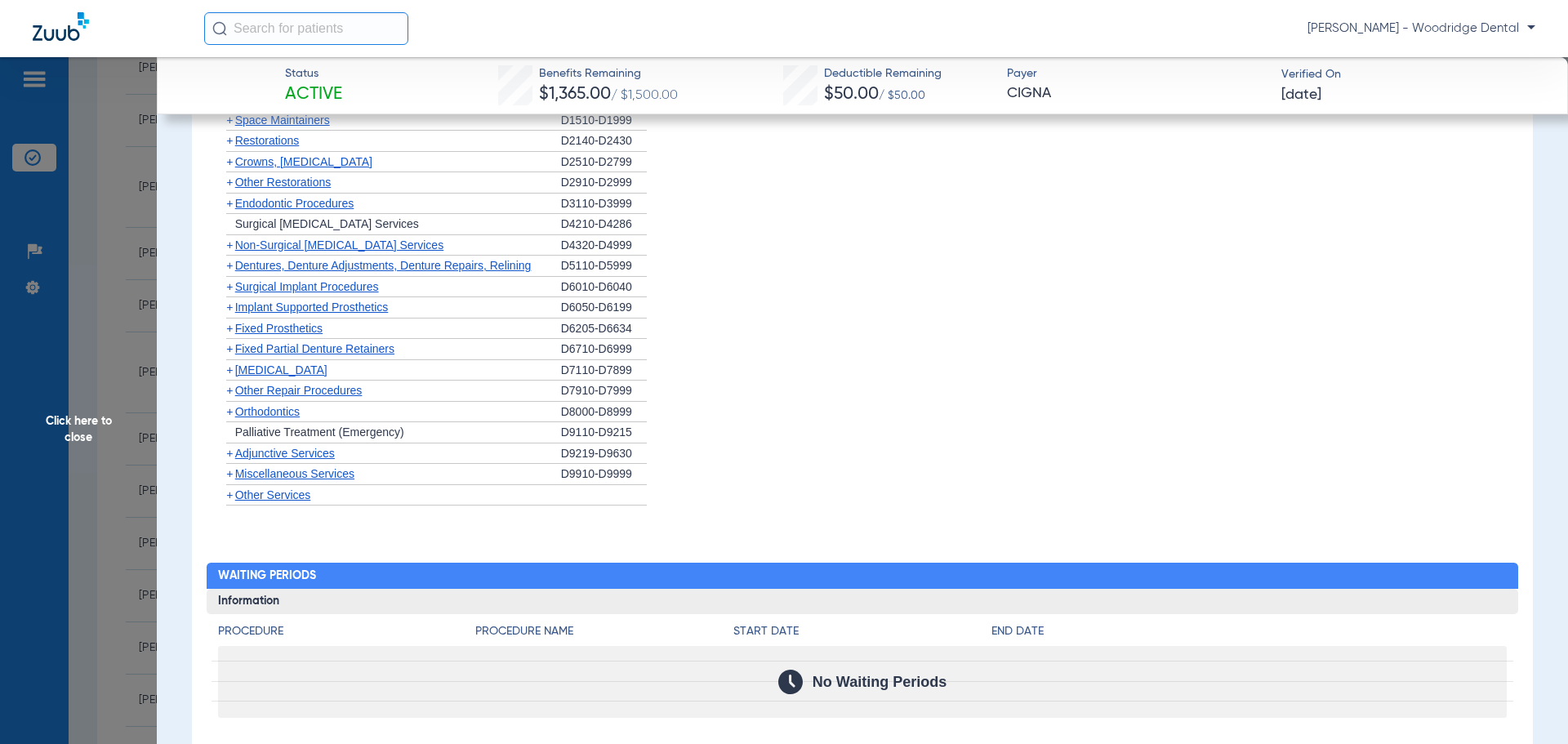
scroll to position [1714, 0]
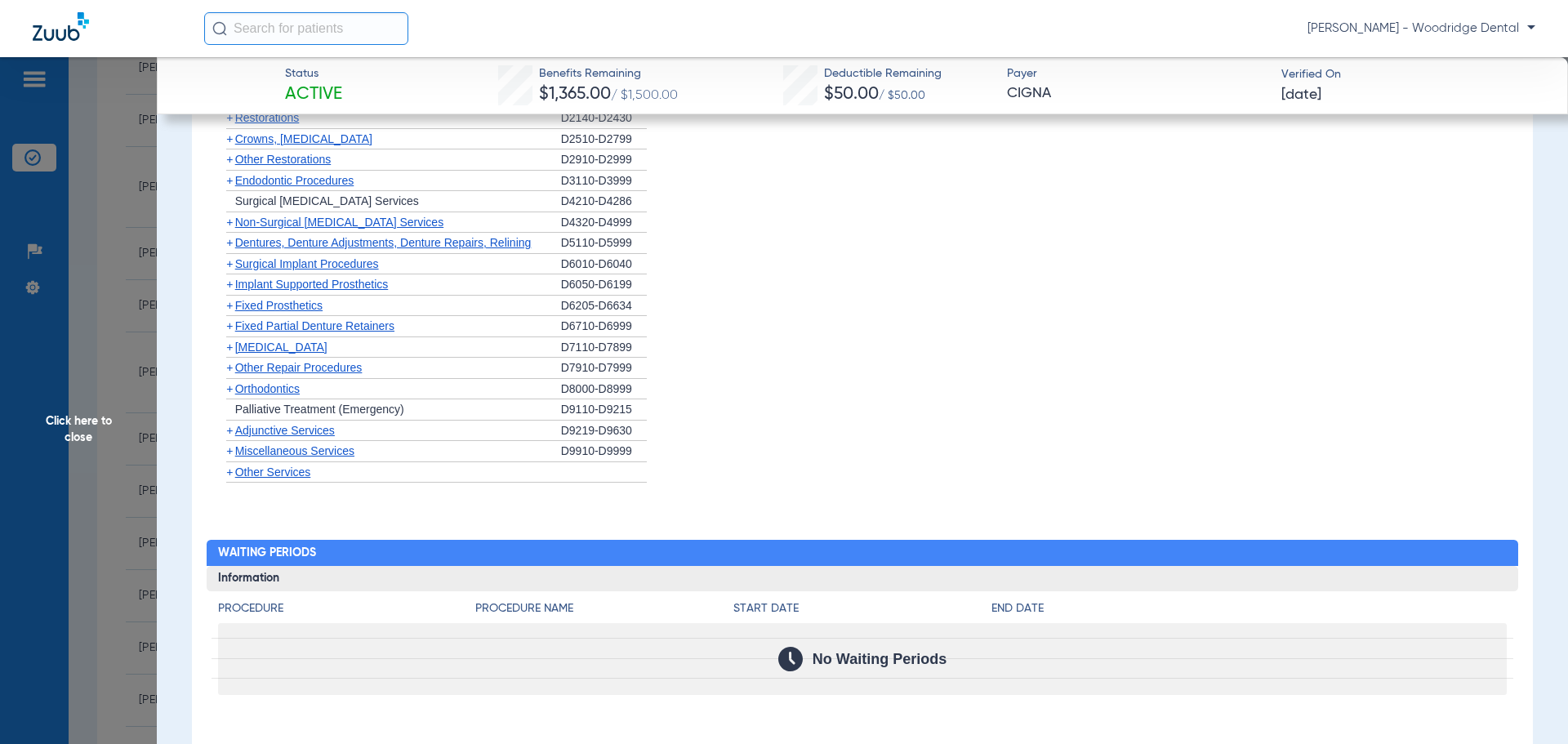
click at [258, 374] on span "Other Repair Procedures" at bounding box center [299, 367] width 128 height 13
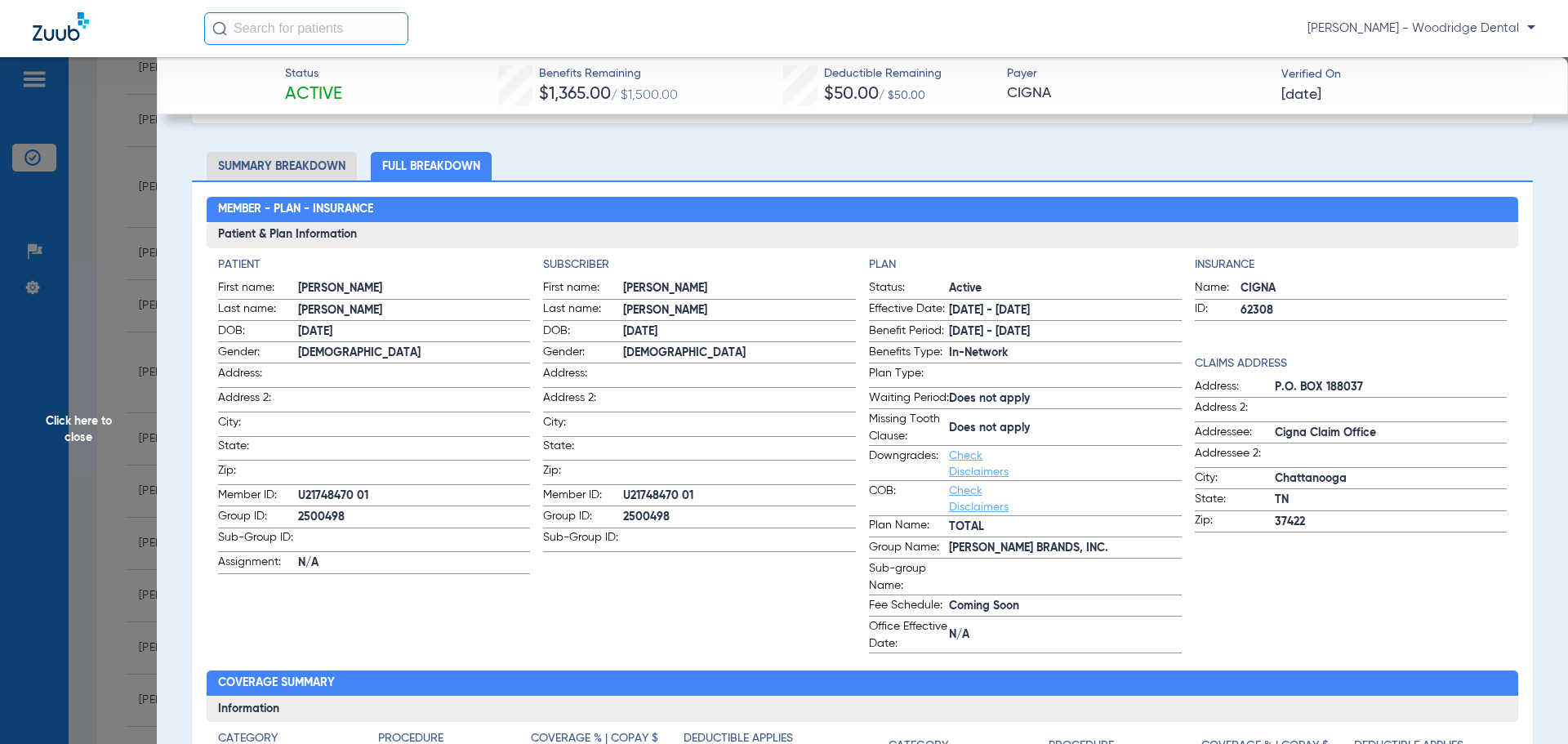
scroll to position [82, 0]
click at [90, 428] on span "Click here to close" at bounding box center [78, 429] width 157 height 744
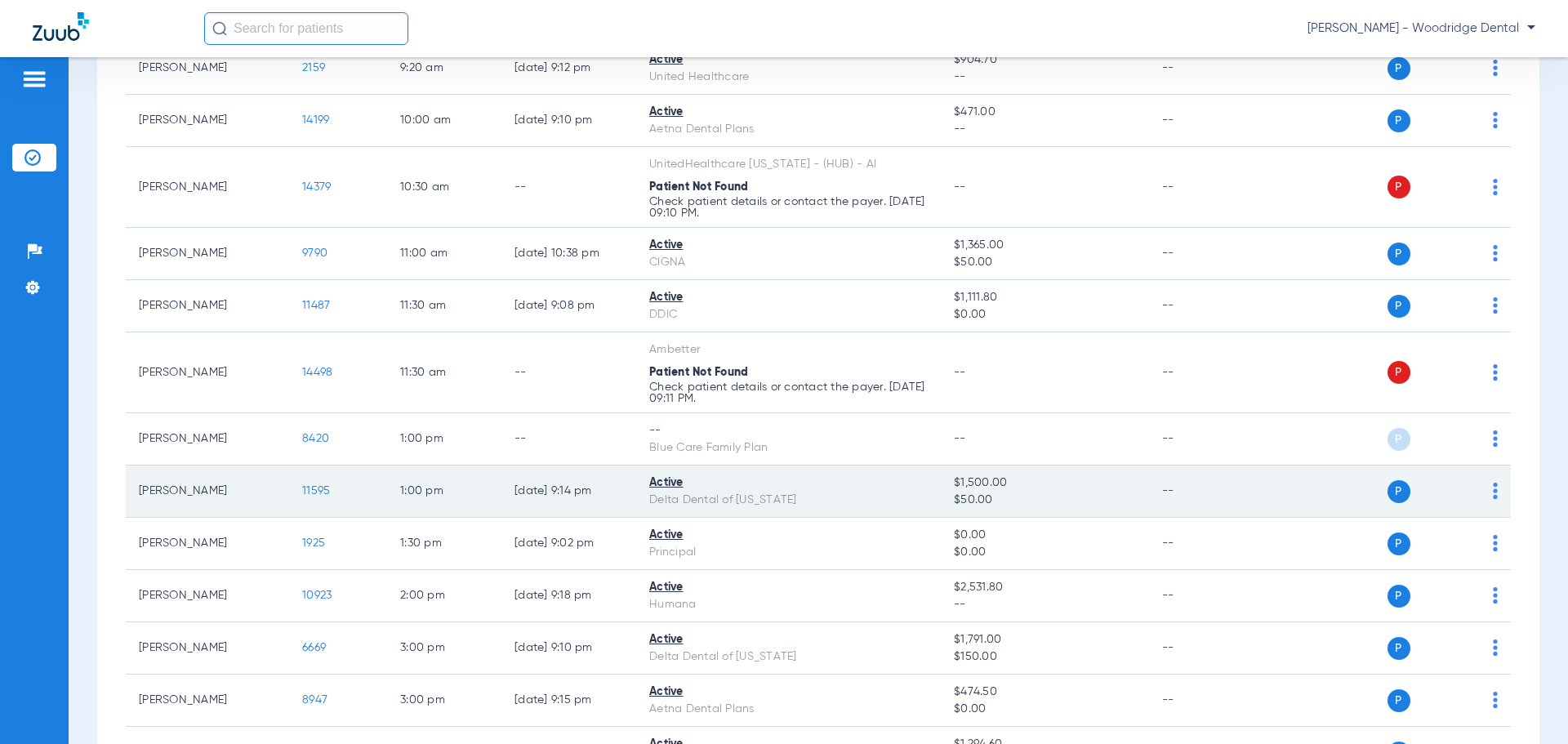
click at [315, 493] on span "11595" at bounding box center [316, 490] width 28 height 11
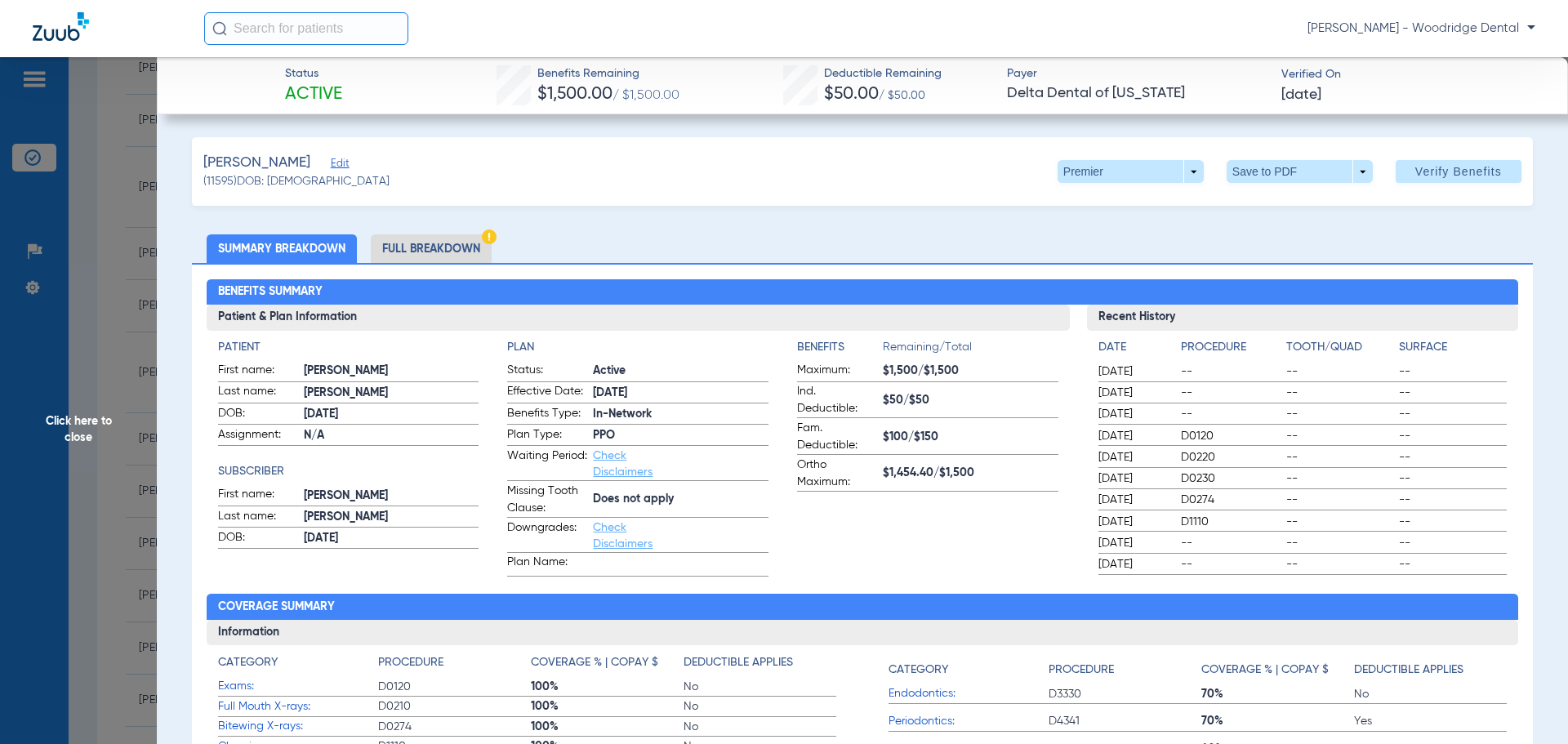
click at [431, 243] on li "Full Breakdown" at bounding box center [431, 248] width 121 height 28
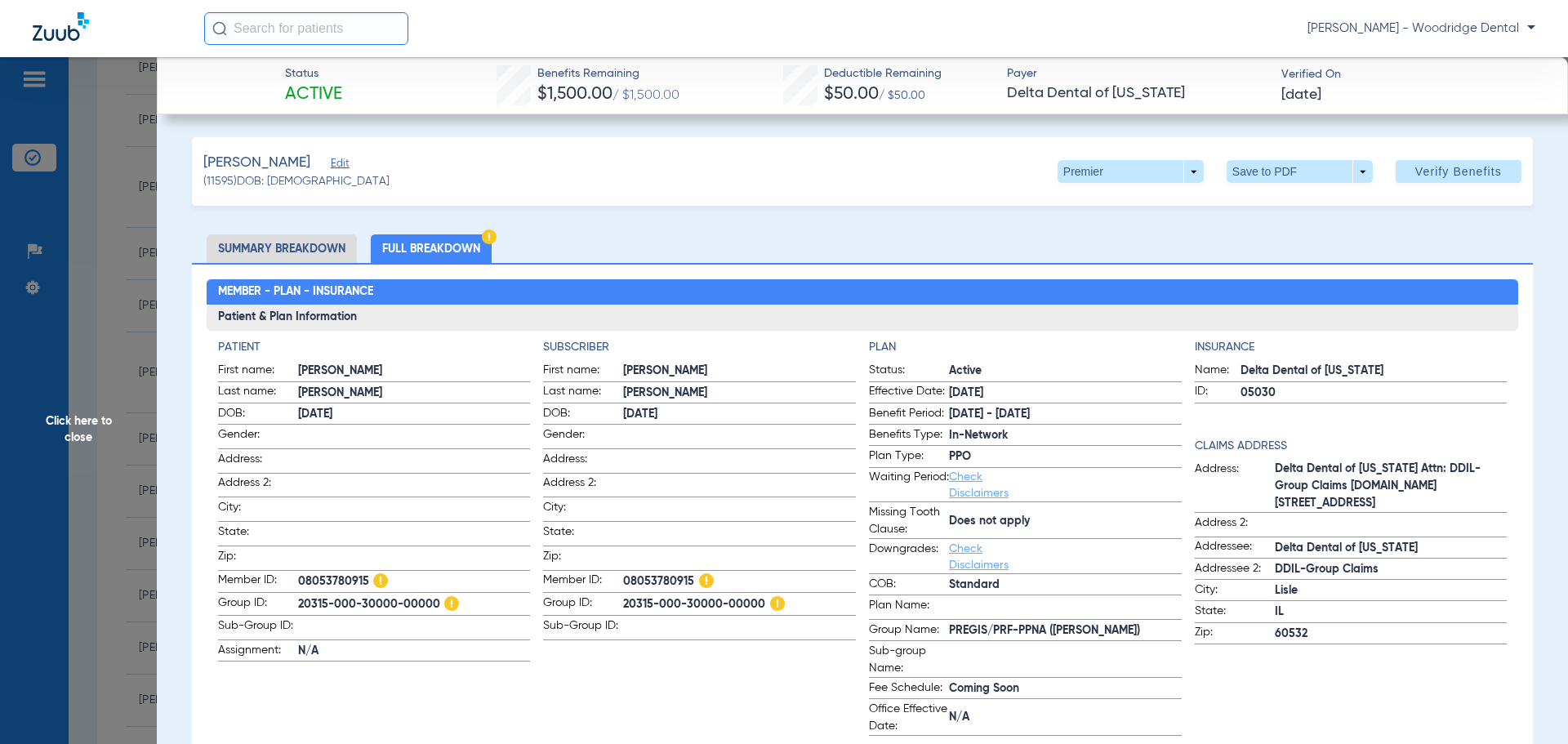
scroll to position [164, 0]
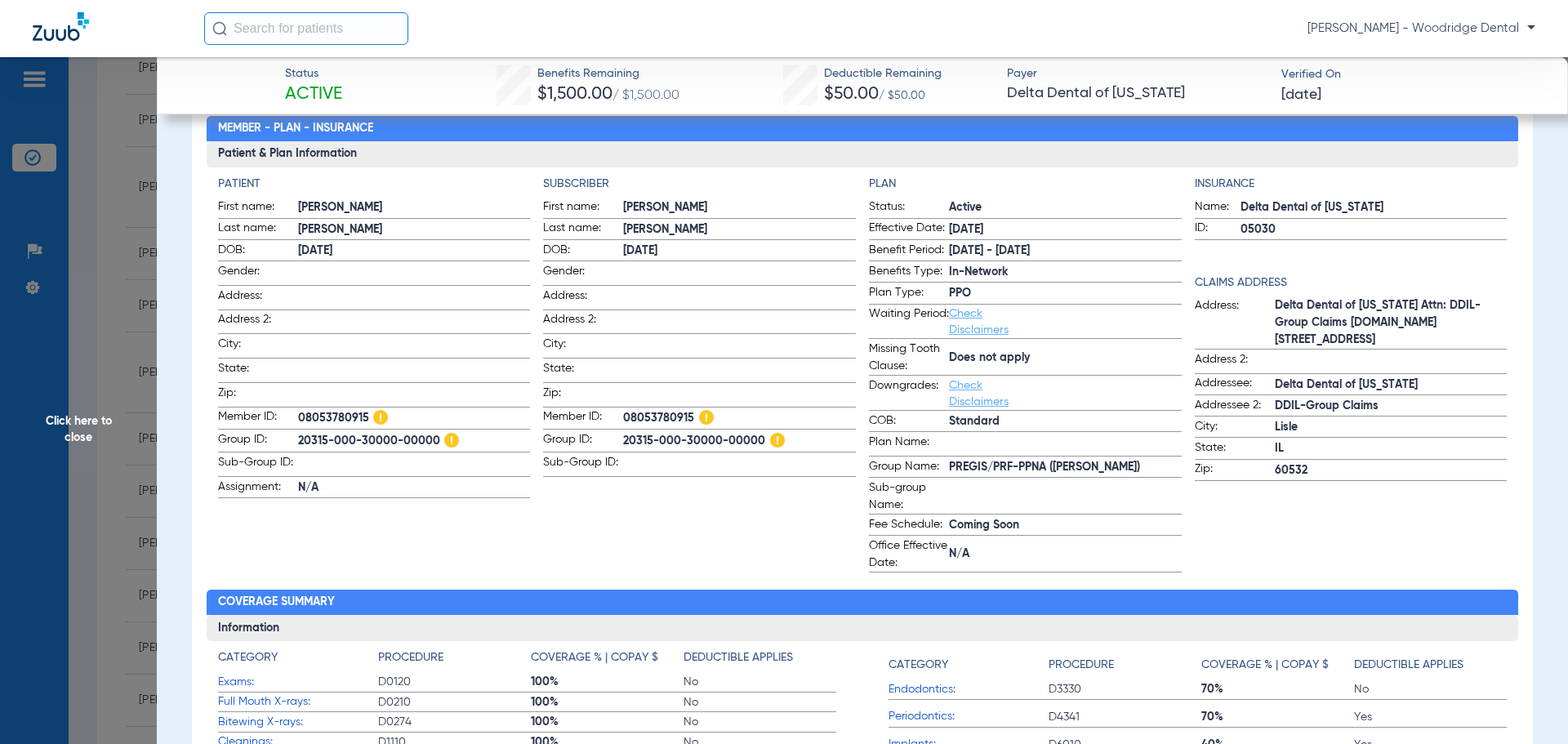
click at [662, 417] on span "08053780915" at bounding box center [739, 418] width 233 height 21
copy span "08053780915"
click at [718, 432] on span "20315-000-30000-00000" at bounding box center [739, 442] width 233 height 21
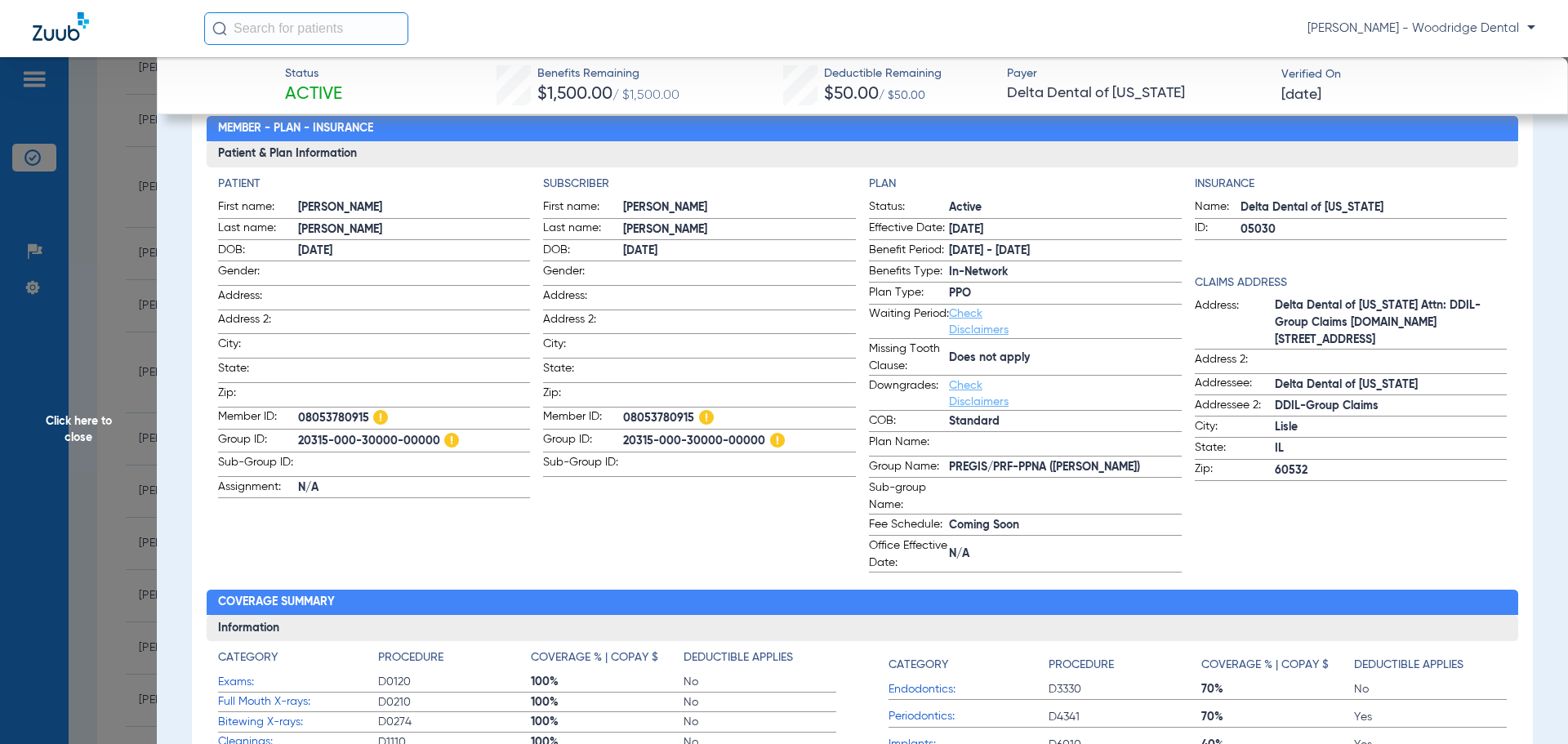
click at [718, 432] on span "20315-000-30000-00000" at bounding box center [739, 442] width 233 height 21
copy span "20315-000-30000-00000"
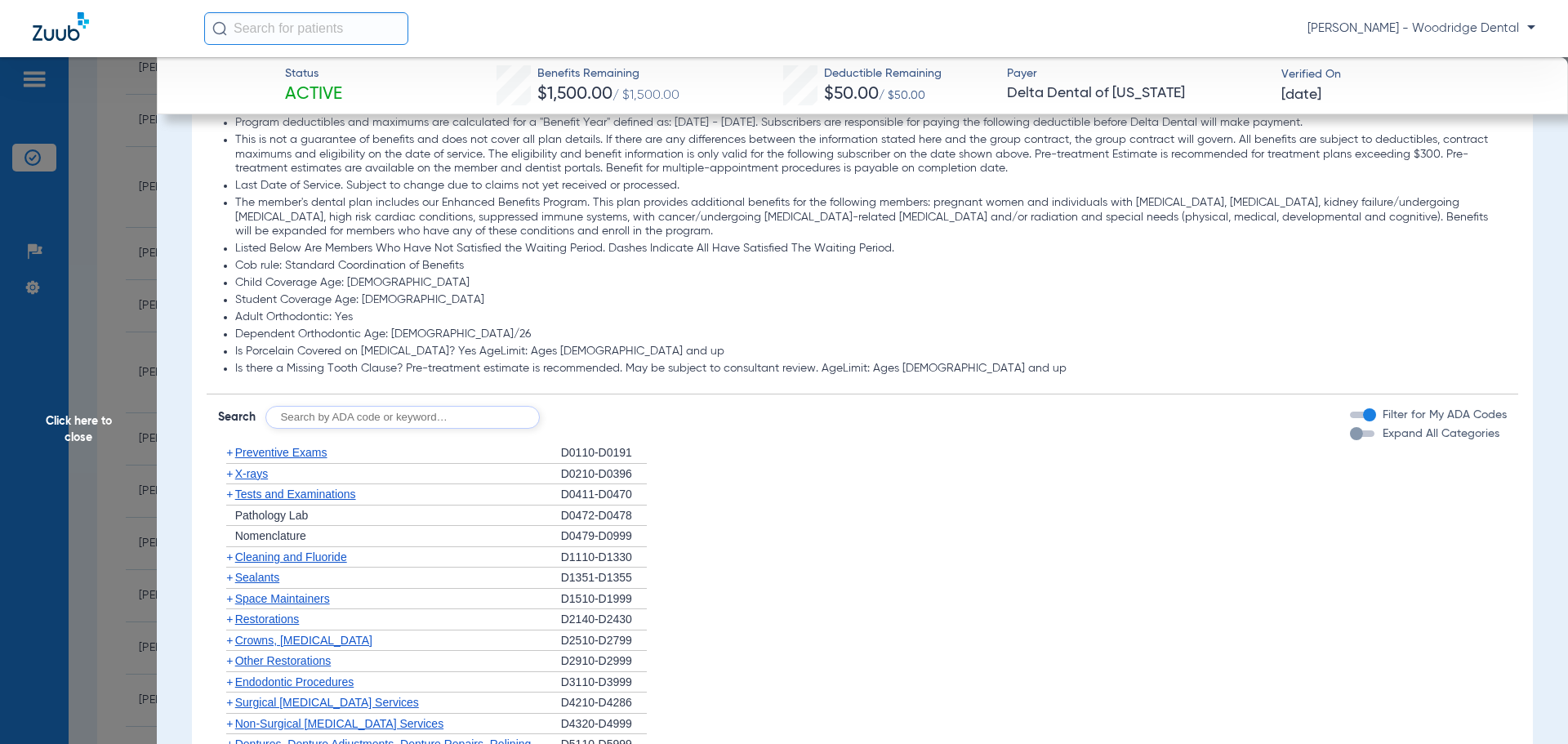
scroll to position [1551, 0]
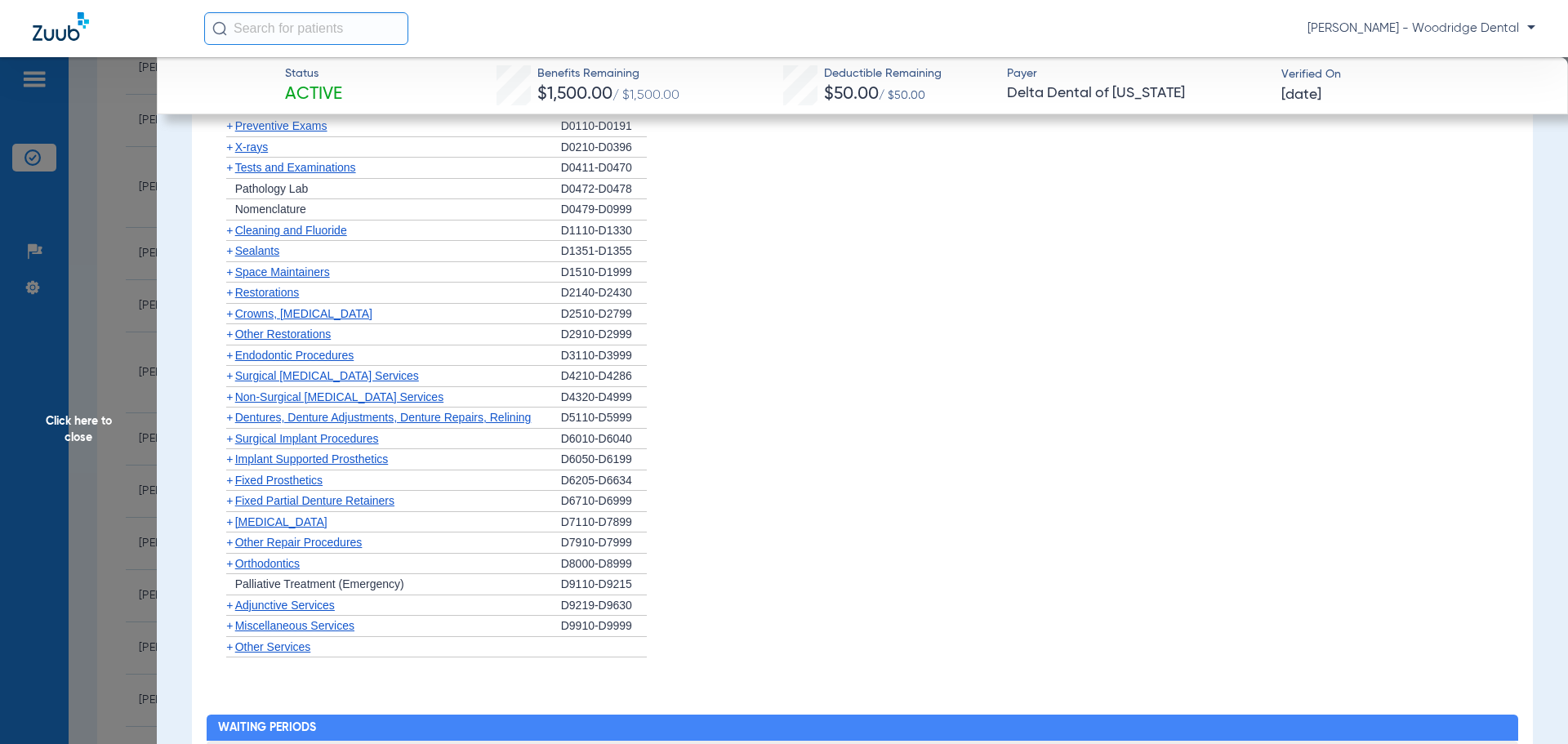
click at [273, 519] on span "[MEDICAL_DATA]" at bounding box center [281, 521] width 92 height 13
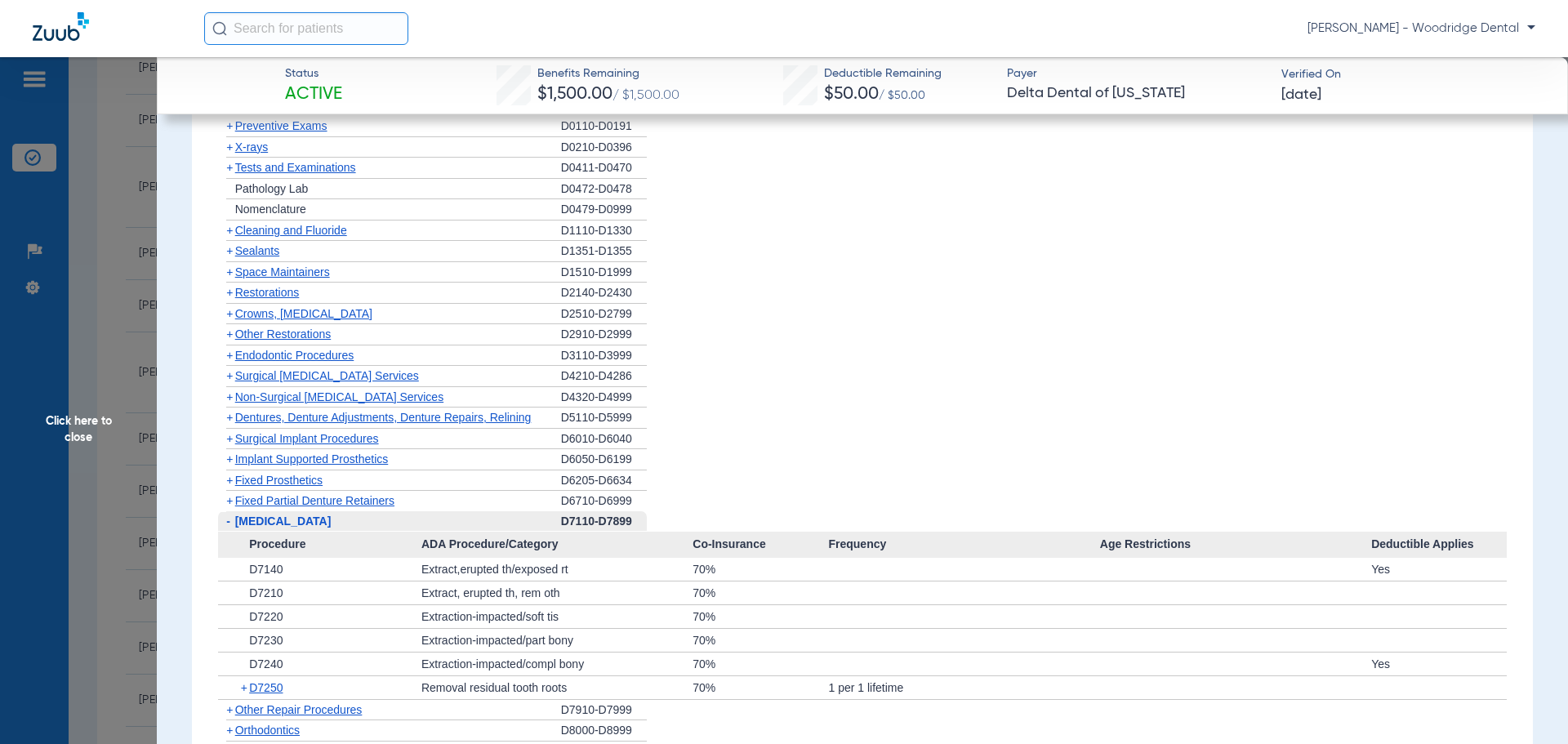
click at [308, 709] on span "Other Repair Procedures" at bounding box center [299, 709] width 128 height 13
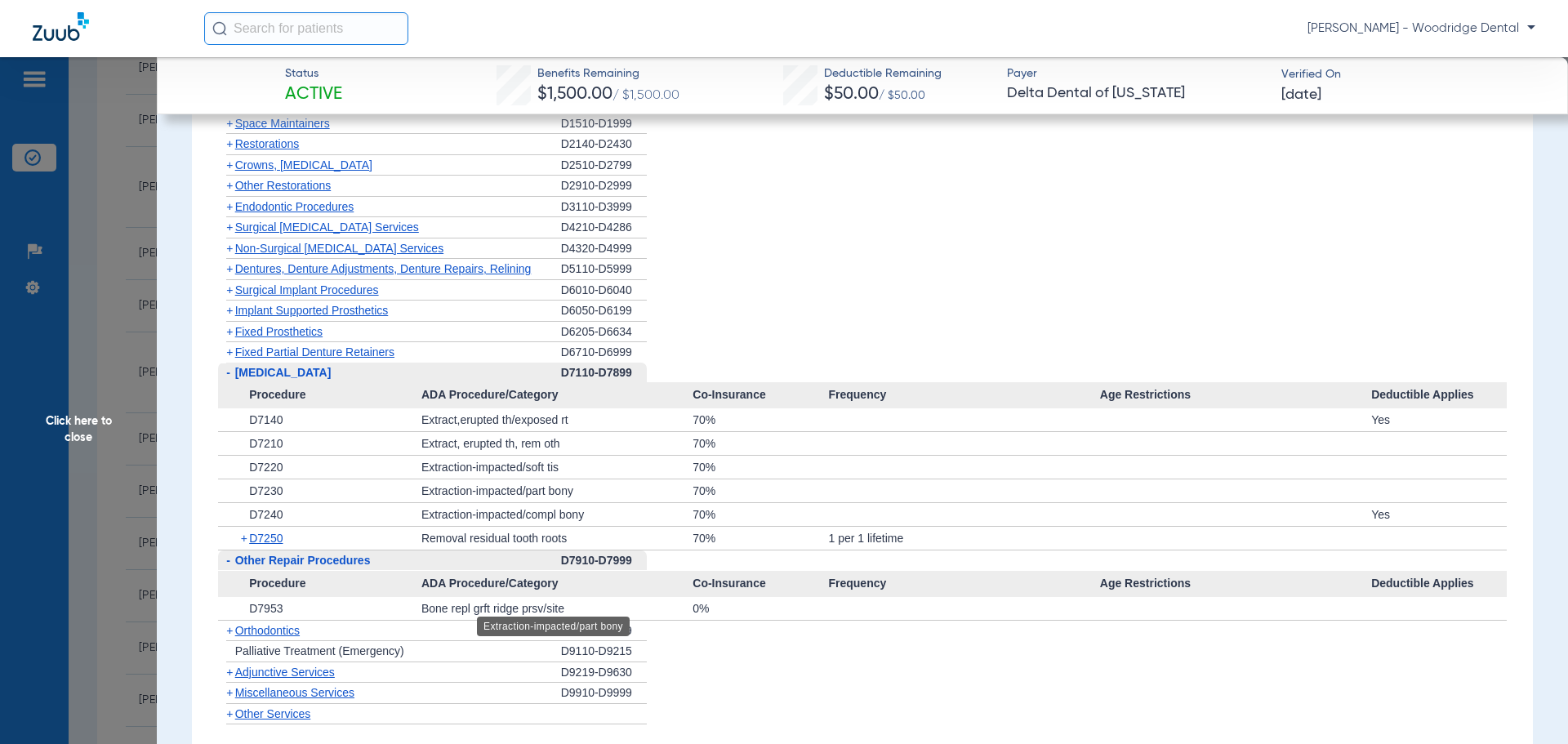
scroll to position [1714, 0]
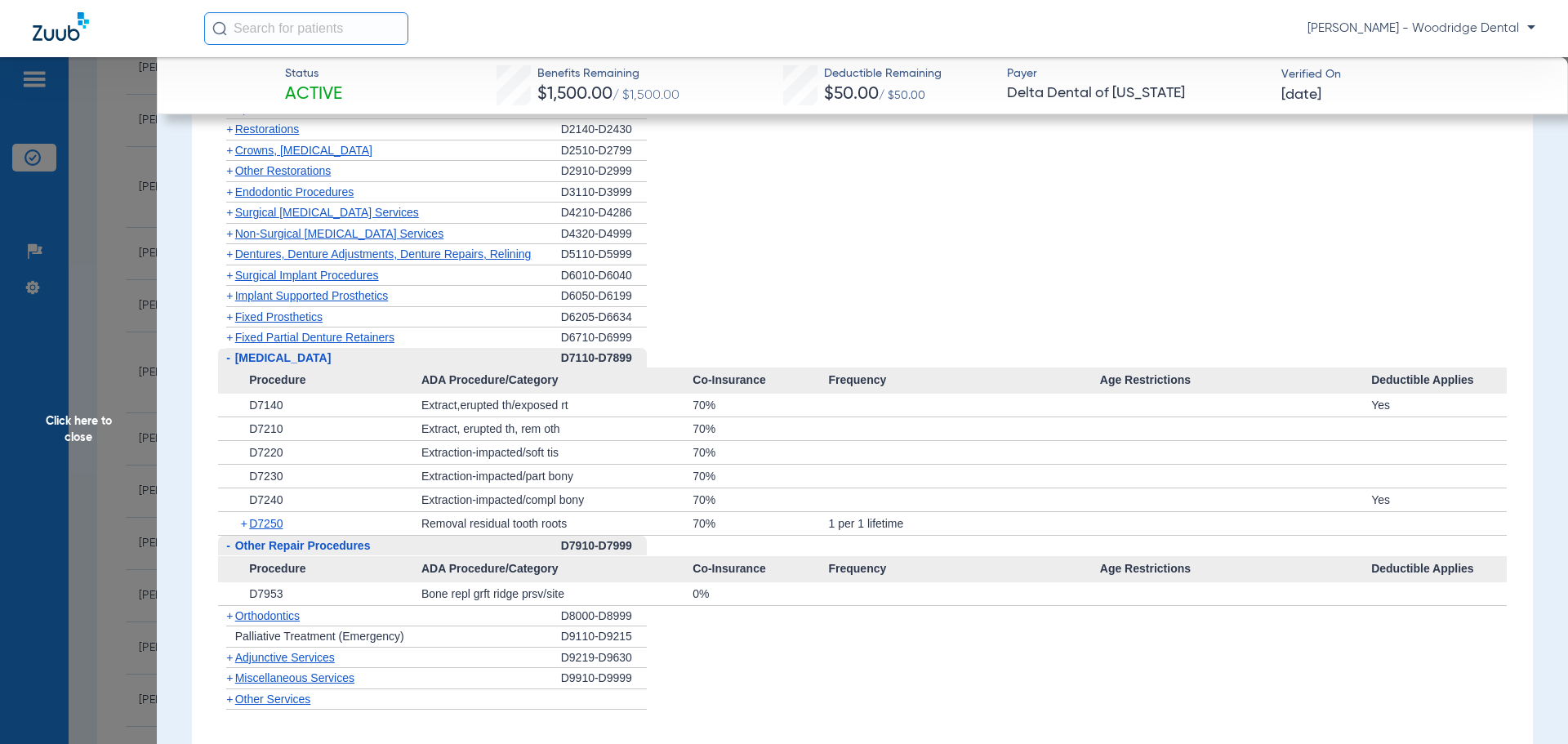
click at [825, 294] on li "+ Implant Supported Prosthetics D6050-D6199" at bounding box center [862, 296] width 1290 height 22
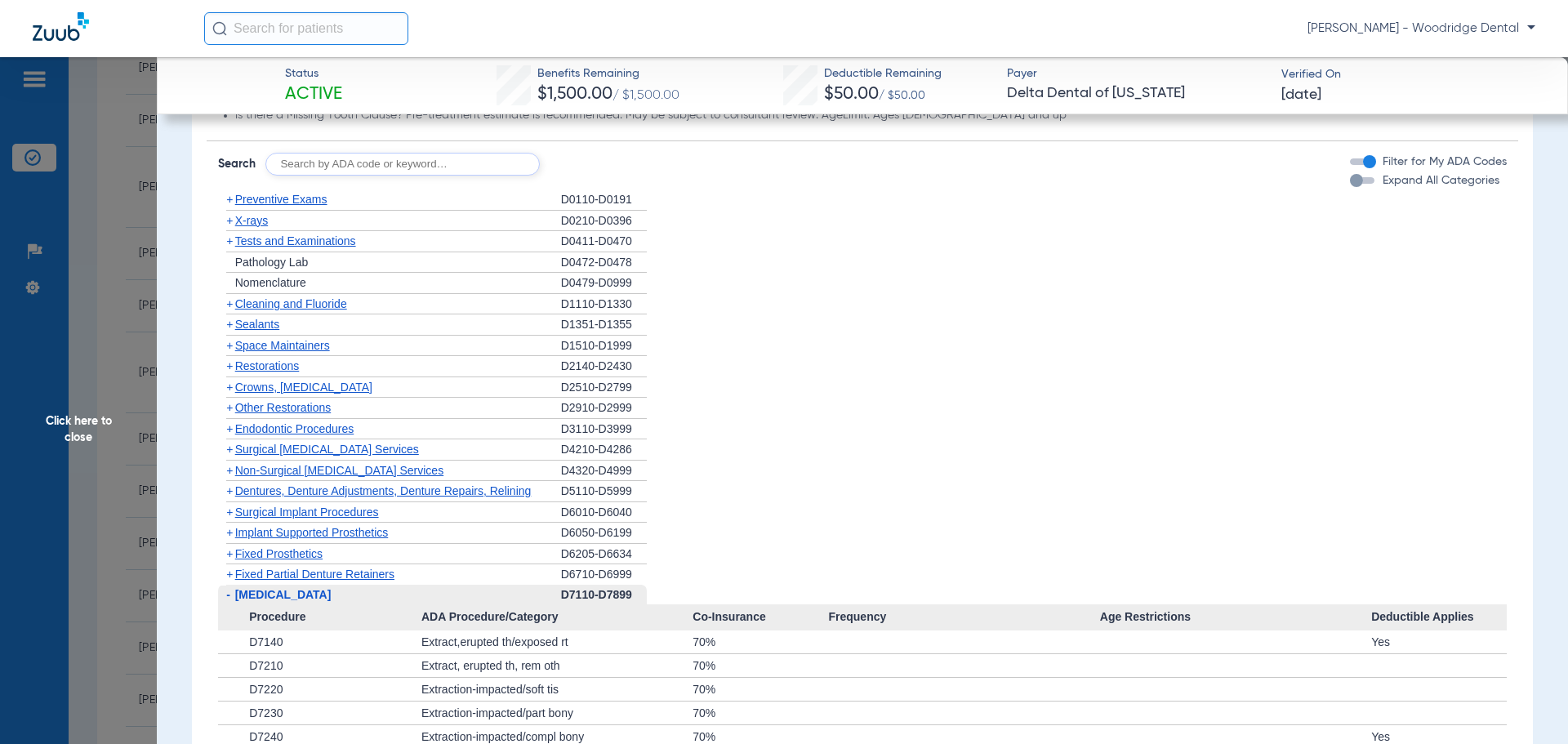
scroll to position [1469, 0]
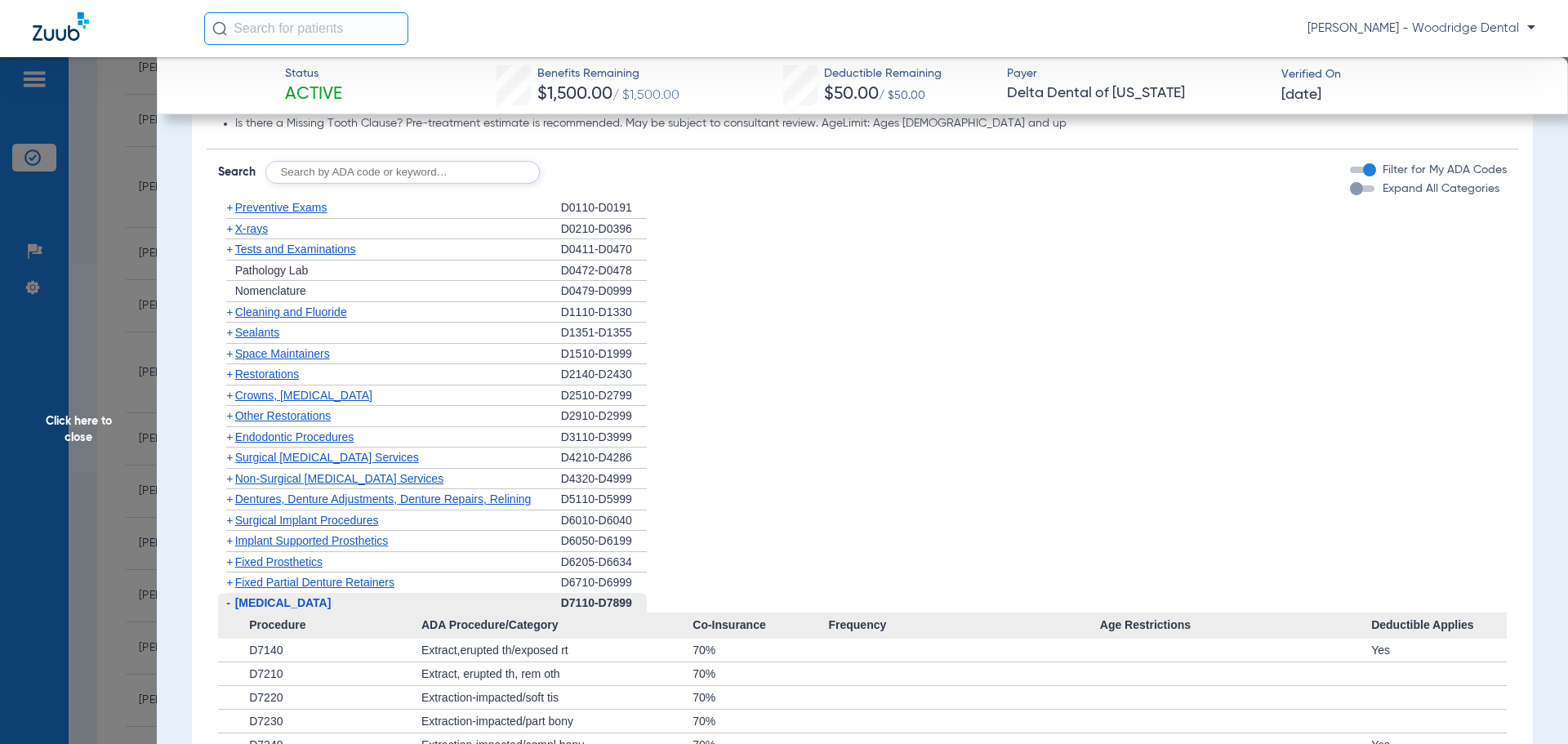
click at [227, 602] on span "-" at bounding box center [228, 602] width 4 height 13
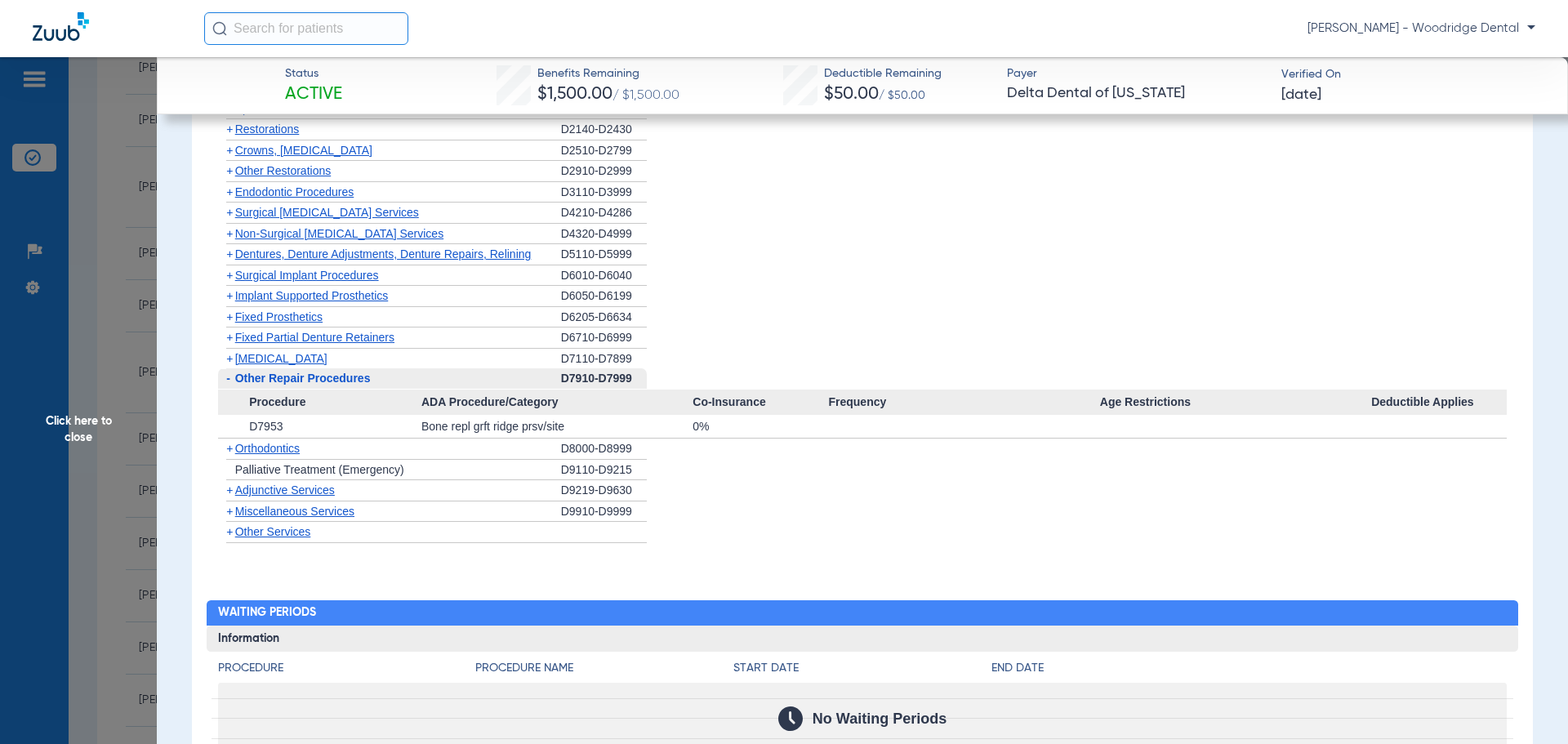
scroll to position [1796, 0]
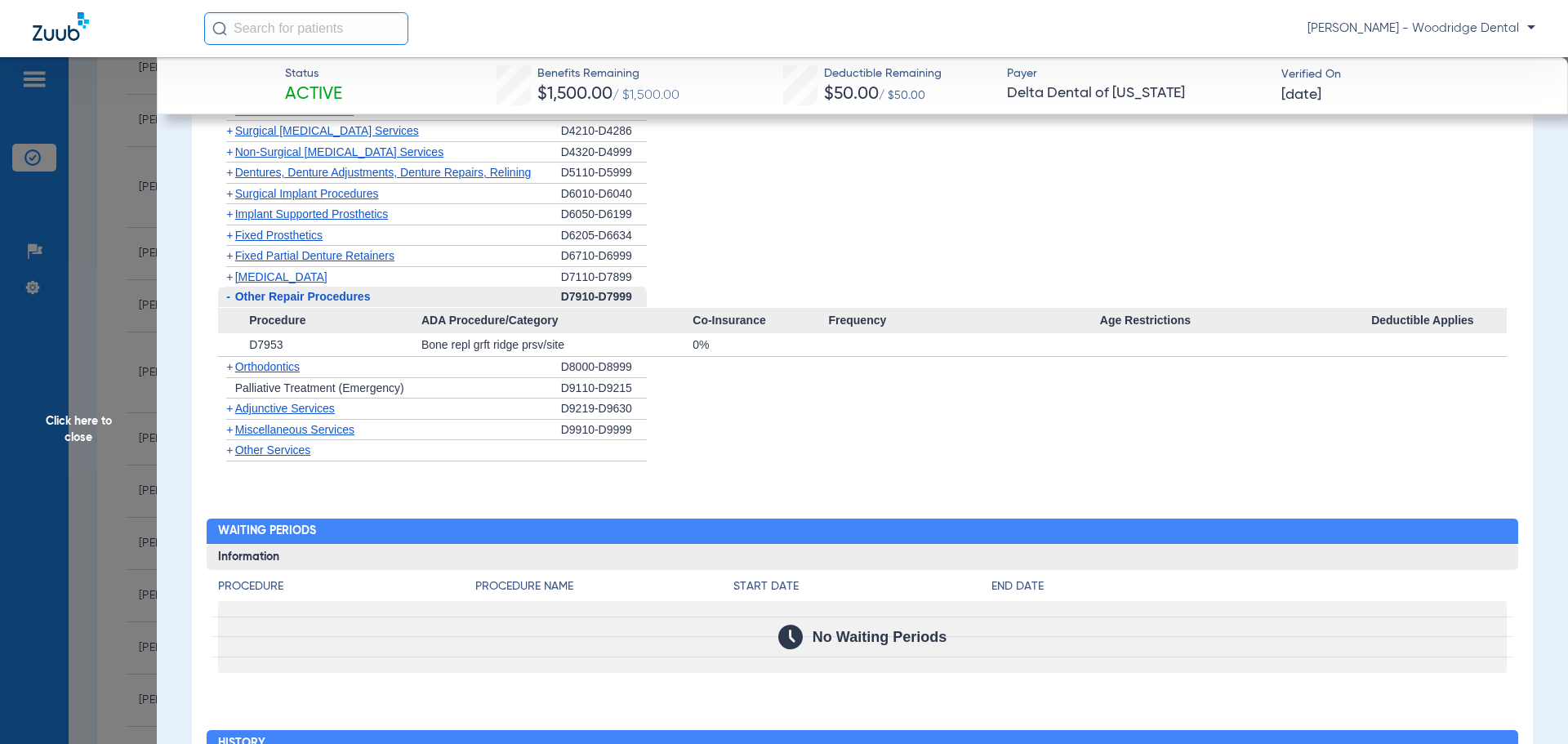
click at [258, 450] on span "Other Services" at bounding box center [273, 450] width 76 height 13
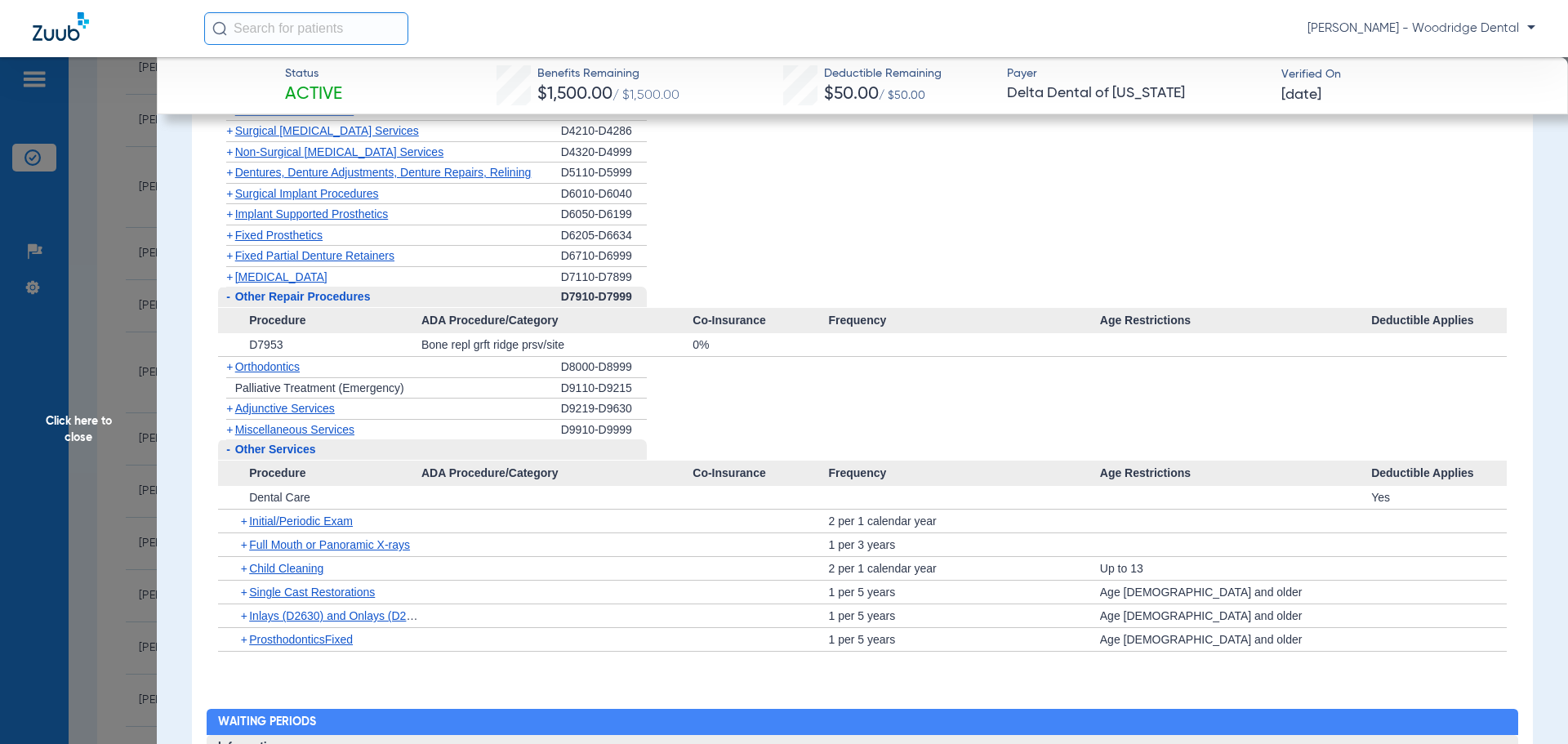
click at [271, 429] on span "Miscellaneous Services" at bounding box center [295, 429] width 119 height 13
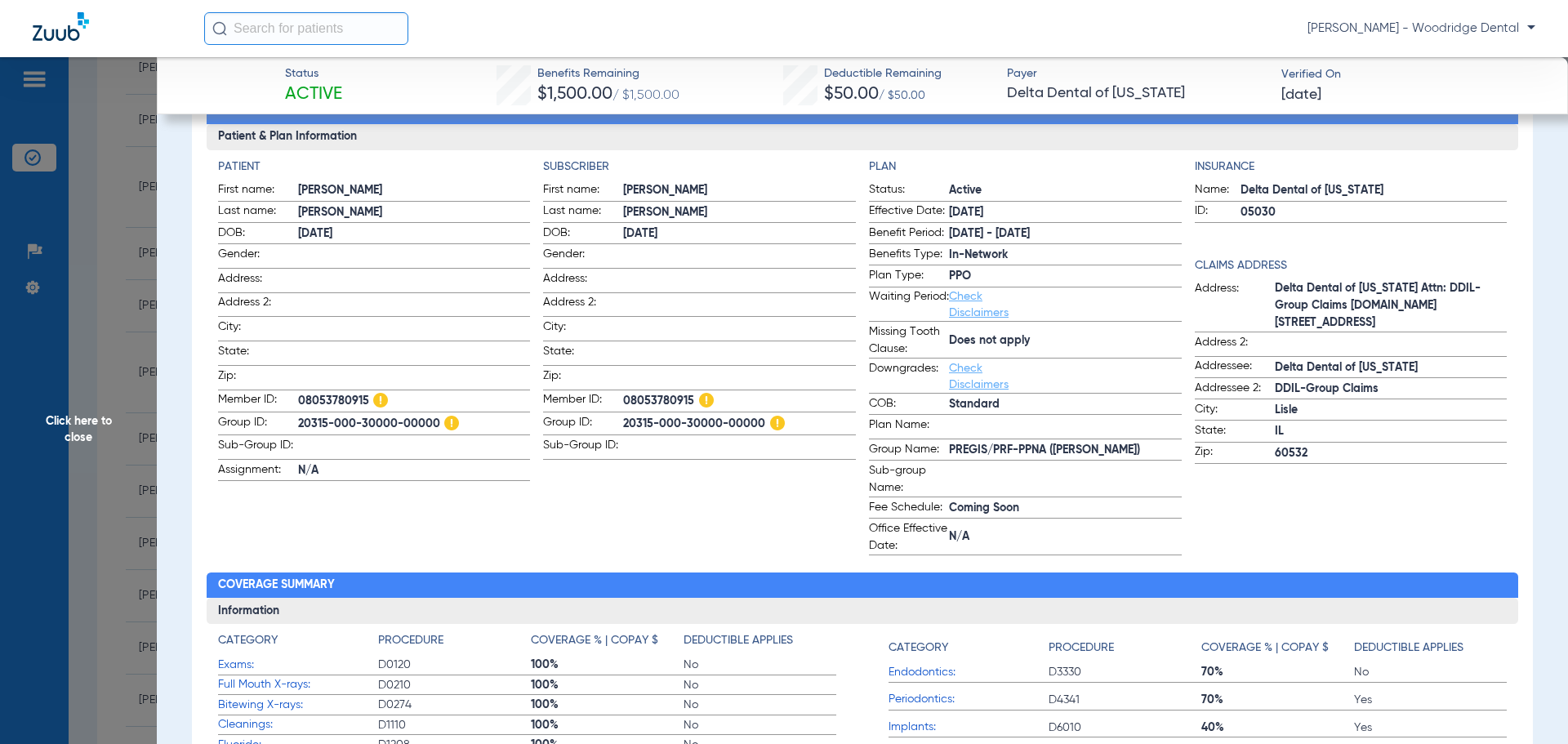
scroll to position [0, 0]
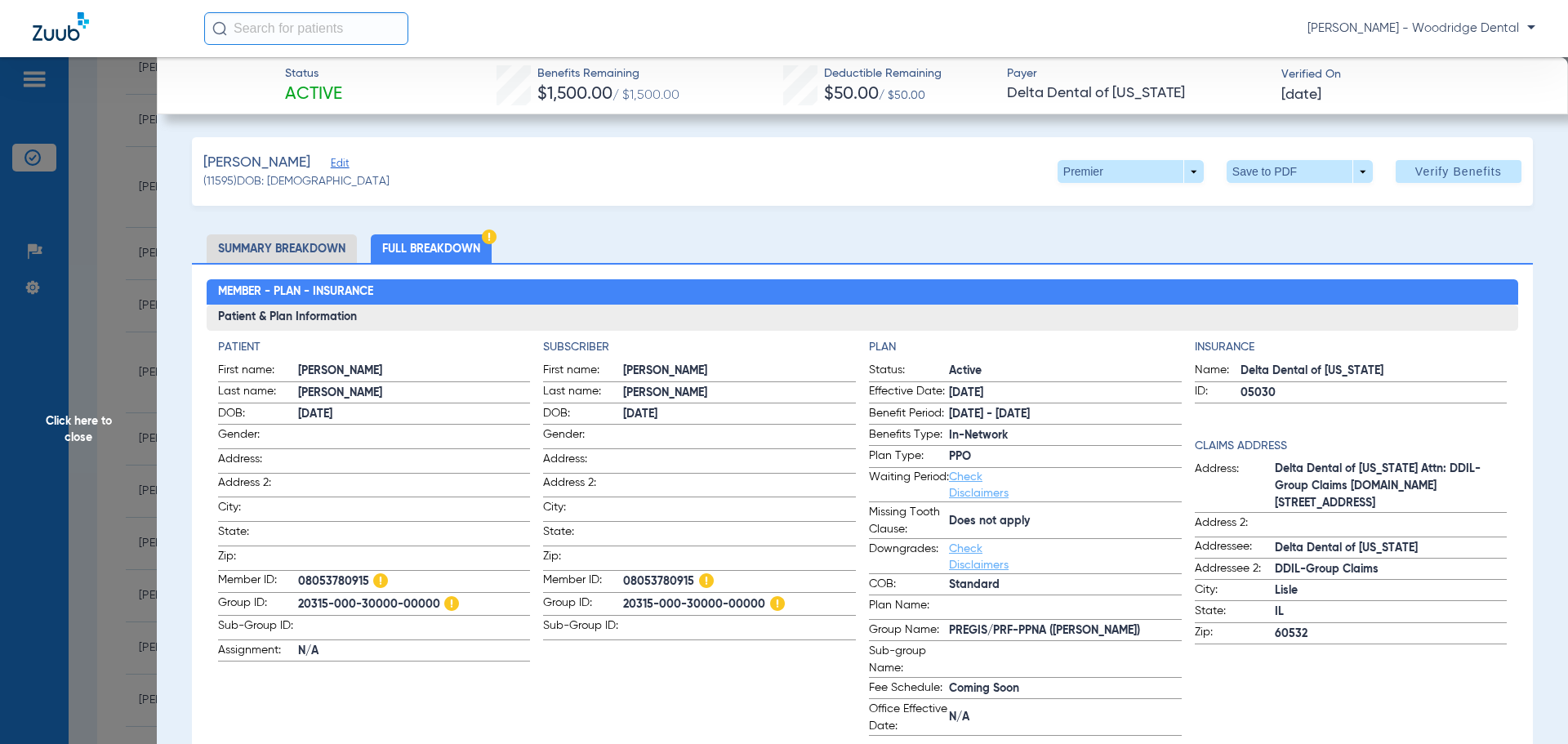
click at [74, 435] on span "Click here to close" at bounding box center [78, 429] width 157 height 744
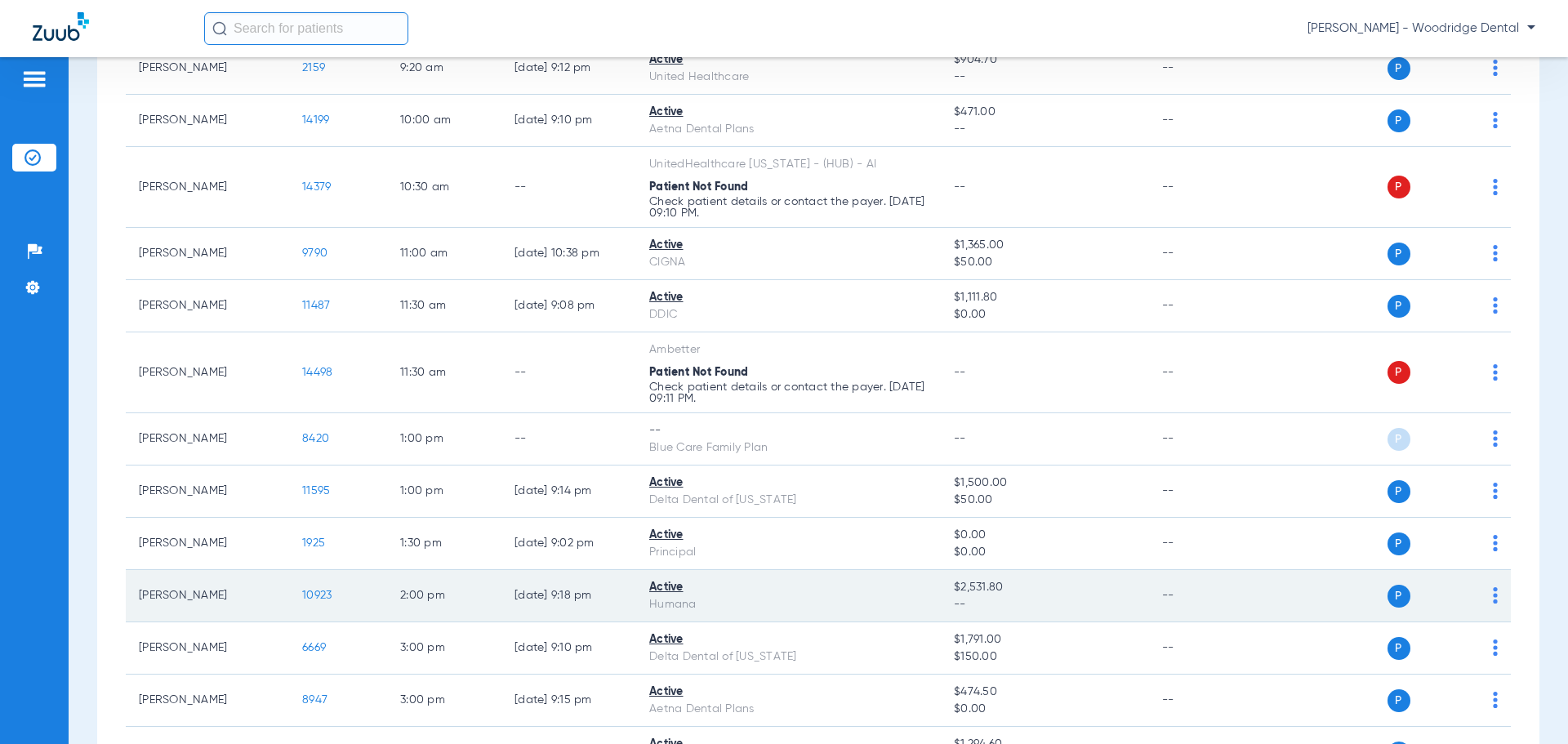
click at [319, 592] on span "10923" at bounding box center [317, 594] width 29 height 11
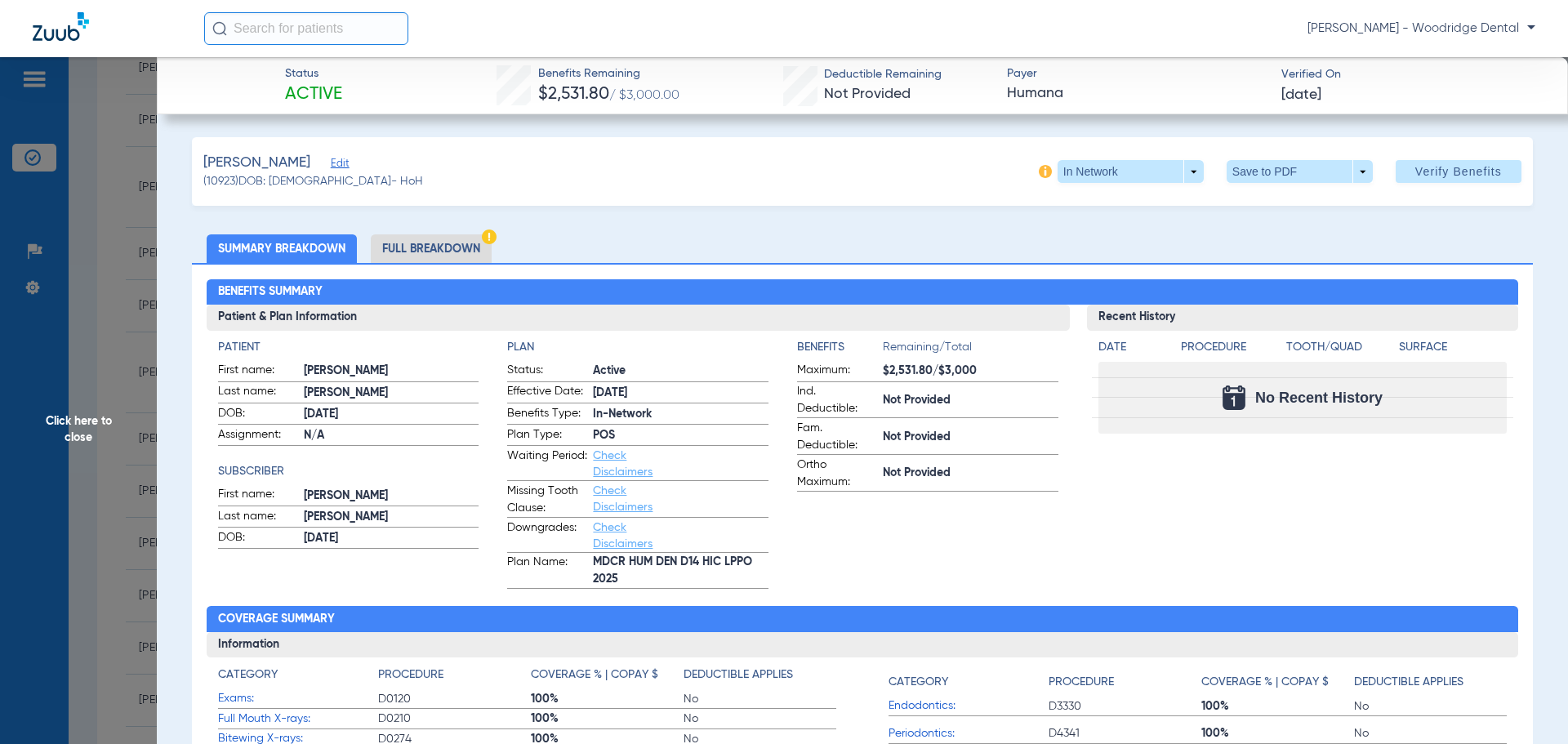
click at [417, 245] on li "Full Breakdown" at bounding box center [431, 248] width 121 height 28
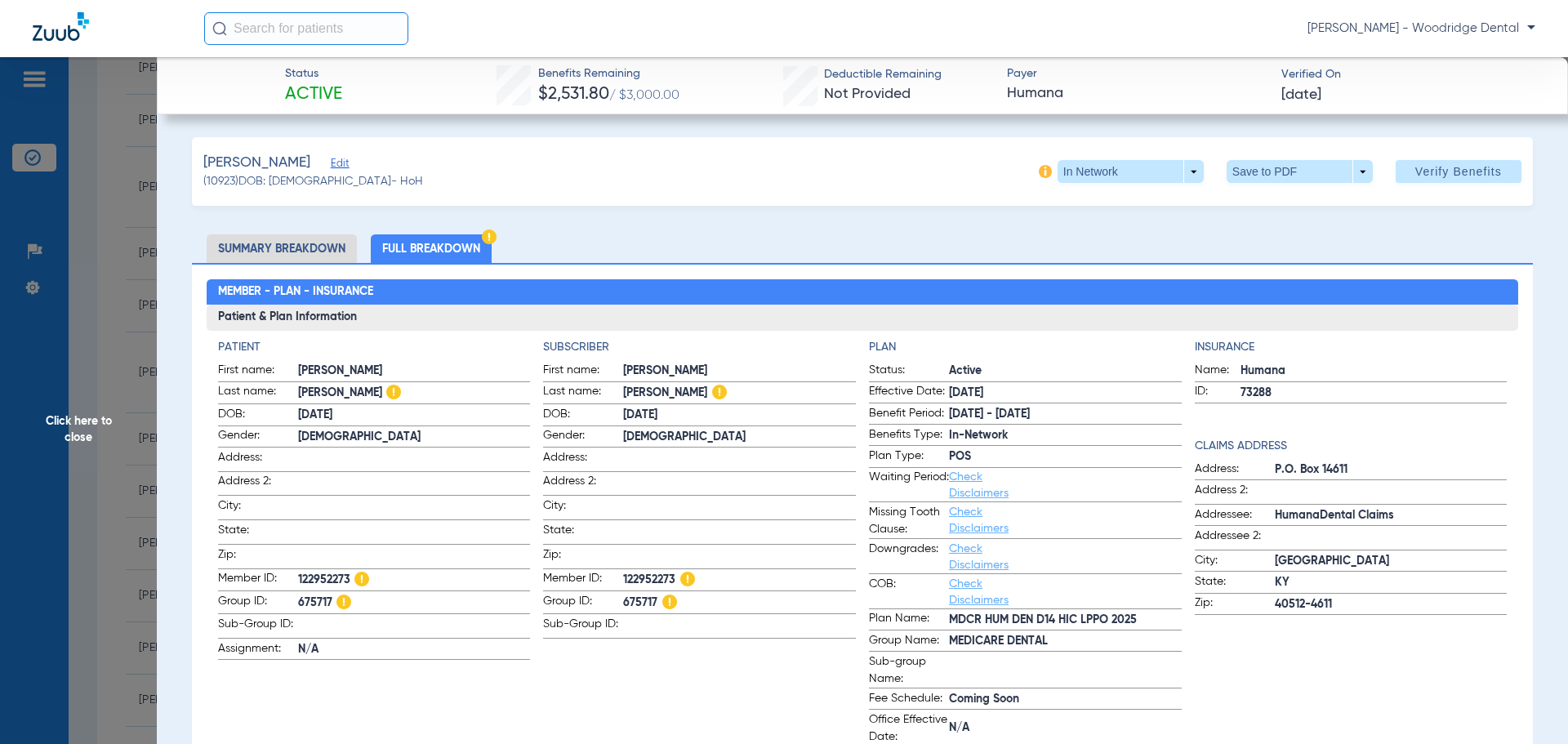
click at [632, 571] on span "122952273" at bounding box center [739, 580] width 233 height 21
copy span "122952273"
click at [642, 598] on span "675717" at bounding box center [739, 603] width 233 height 21
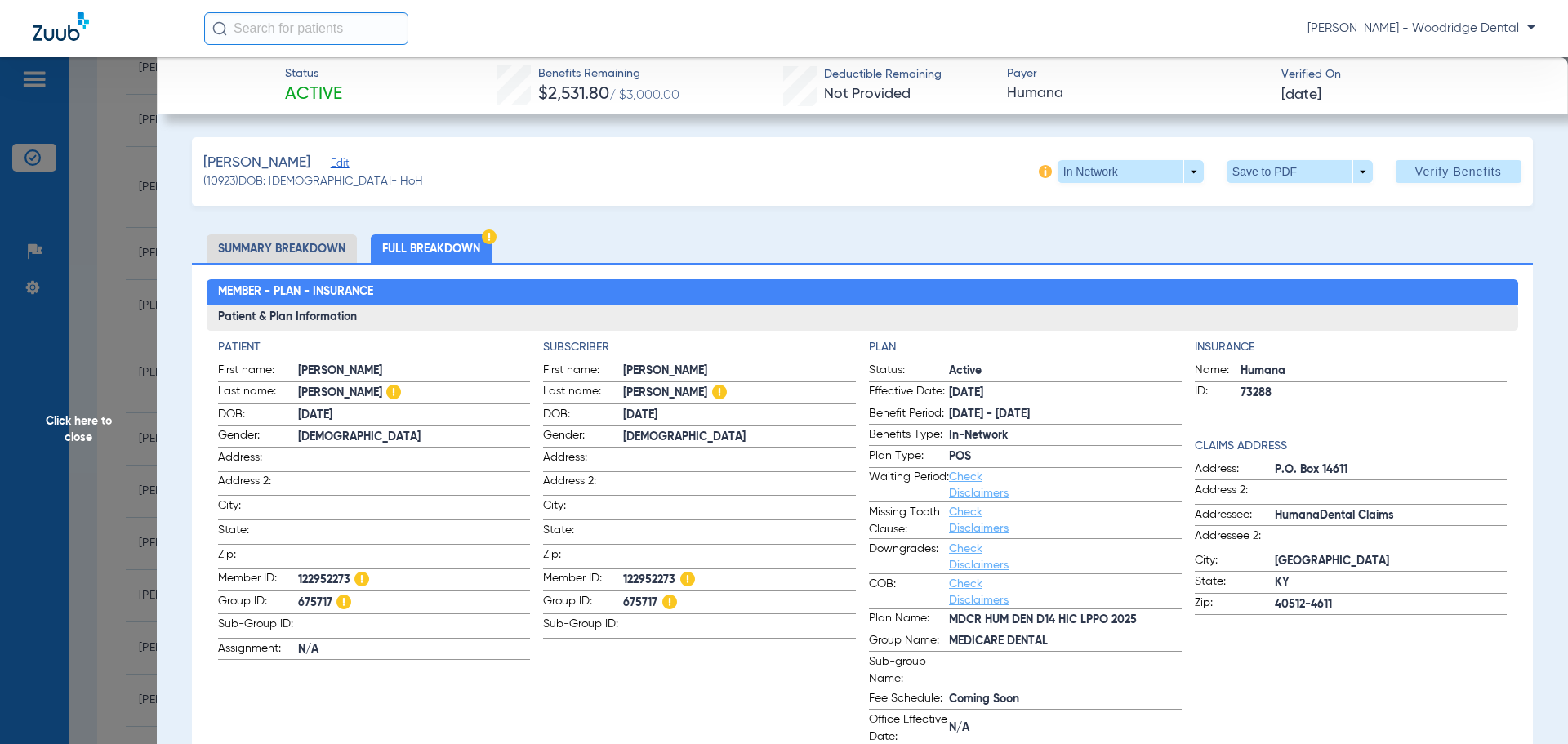
copy span "675717"
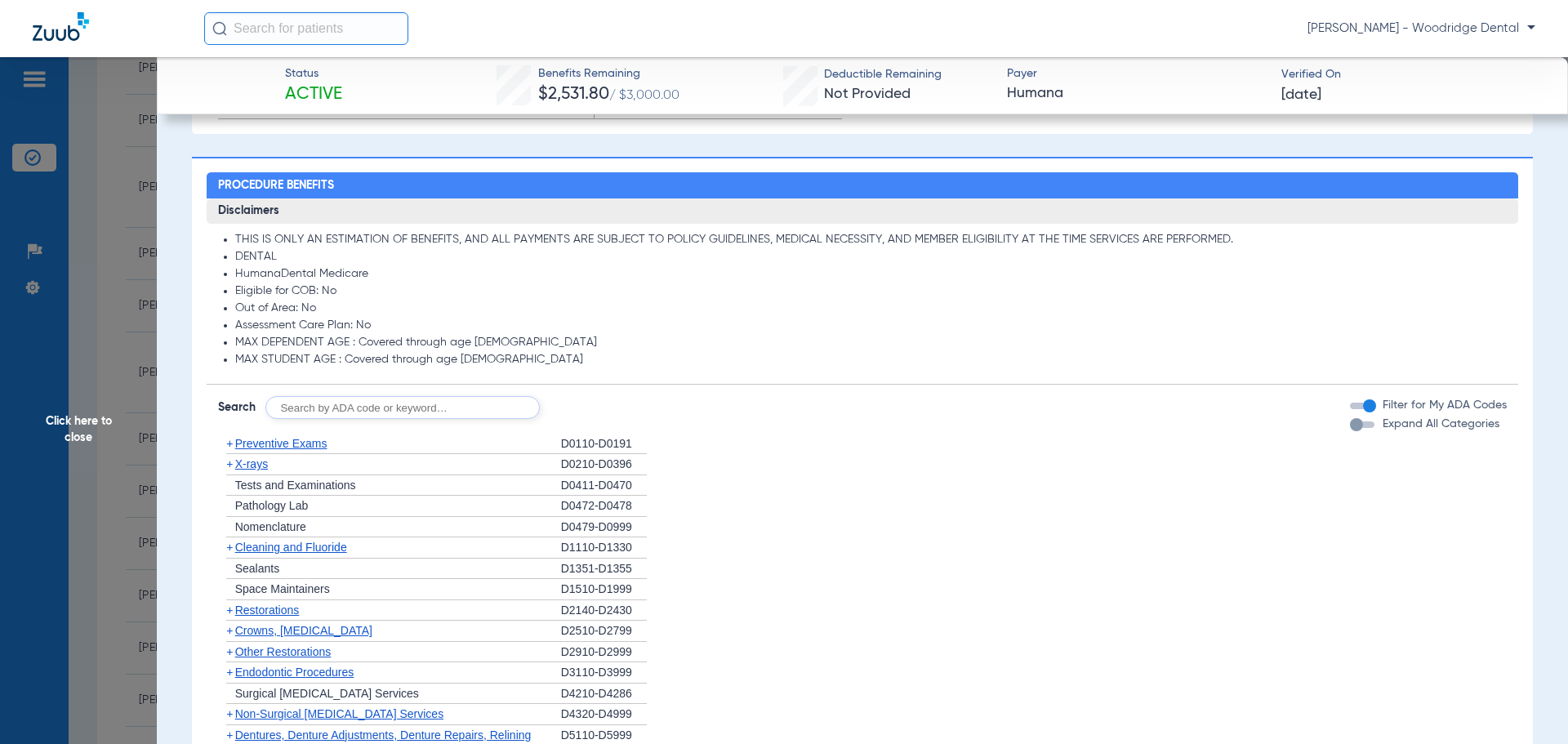
scroll to position [1551, 0]
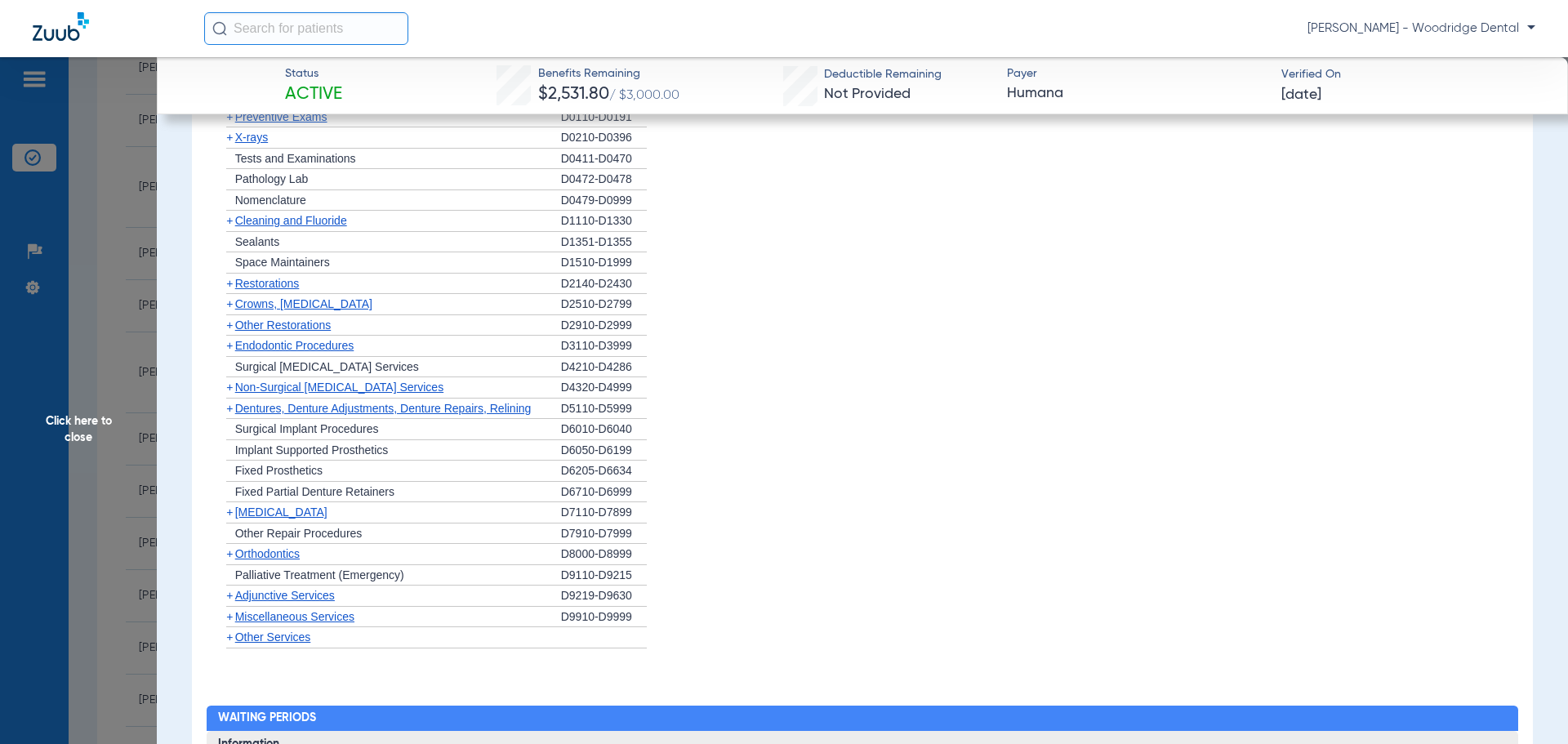
click at [270, 512] on span "[MEDICAL_DATA]" at bounding box center [281, 512] width 92 height 13
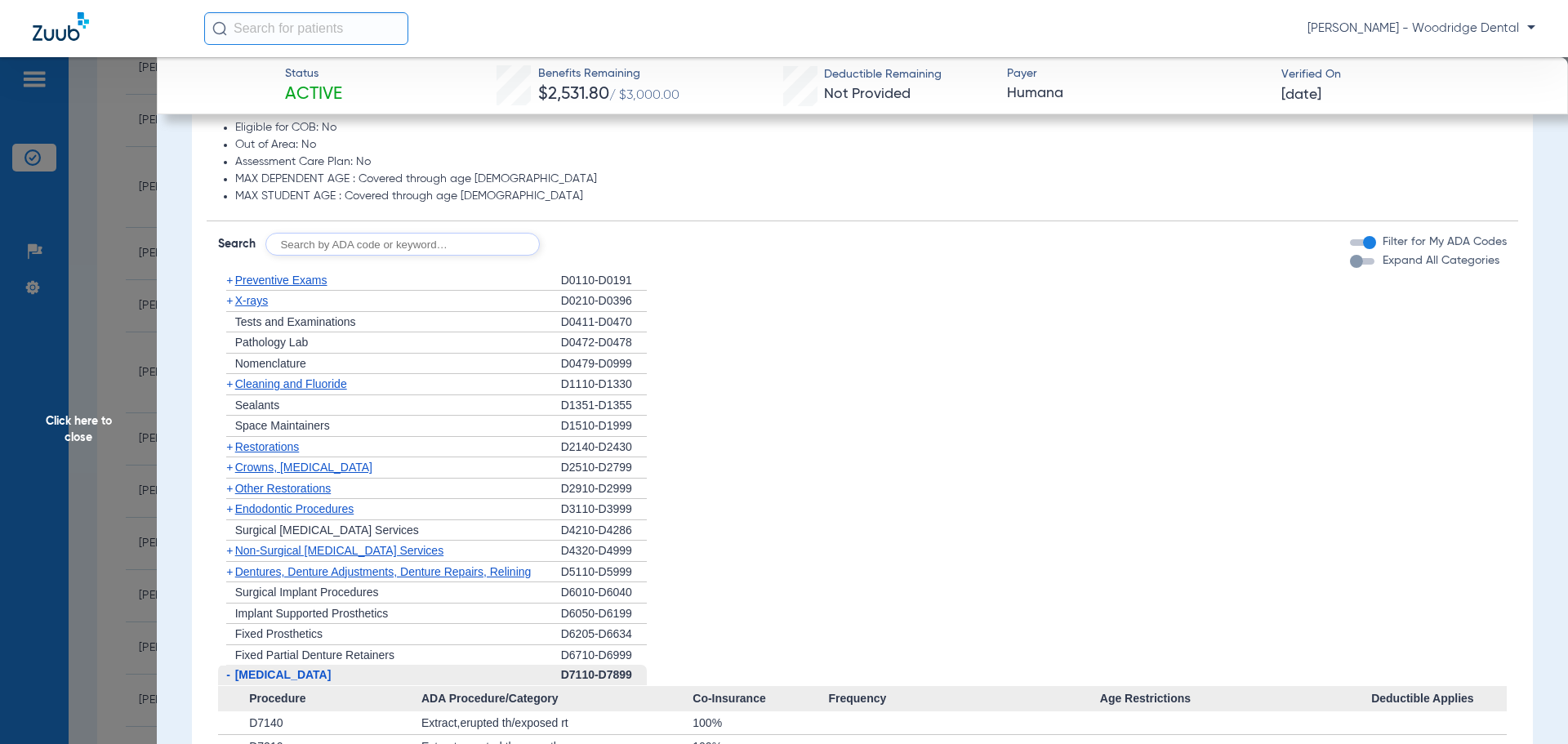
scroll to position [980, 0]
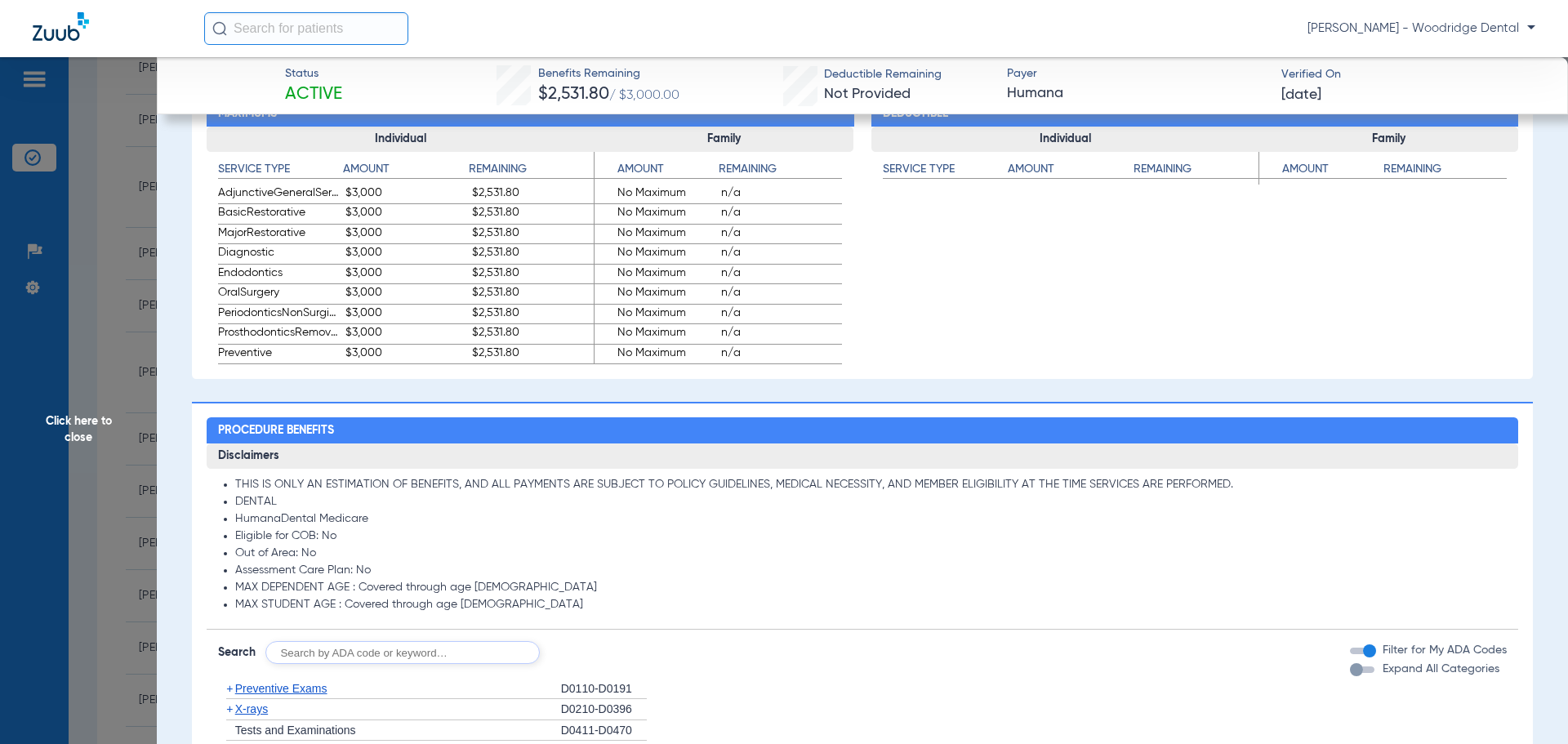
click at [372, 649] on input "text" at bounding box center [402, 652] width 275 height 23
type input "2991, 7953"
click button "Search" at bounding box center [600, 652] width 65 height 23
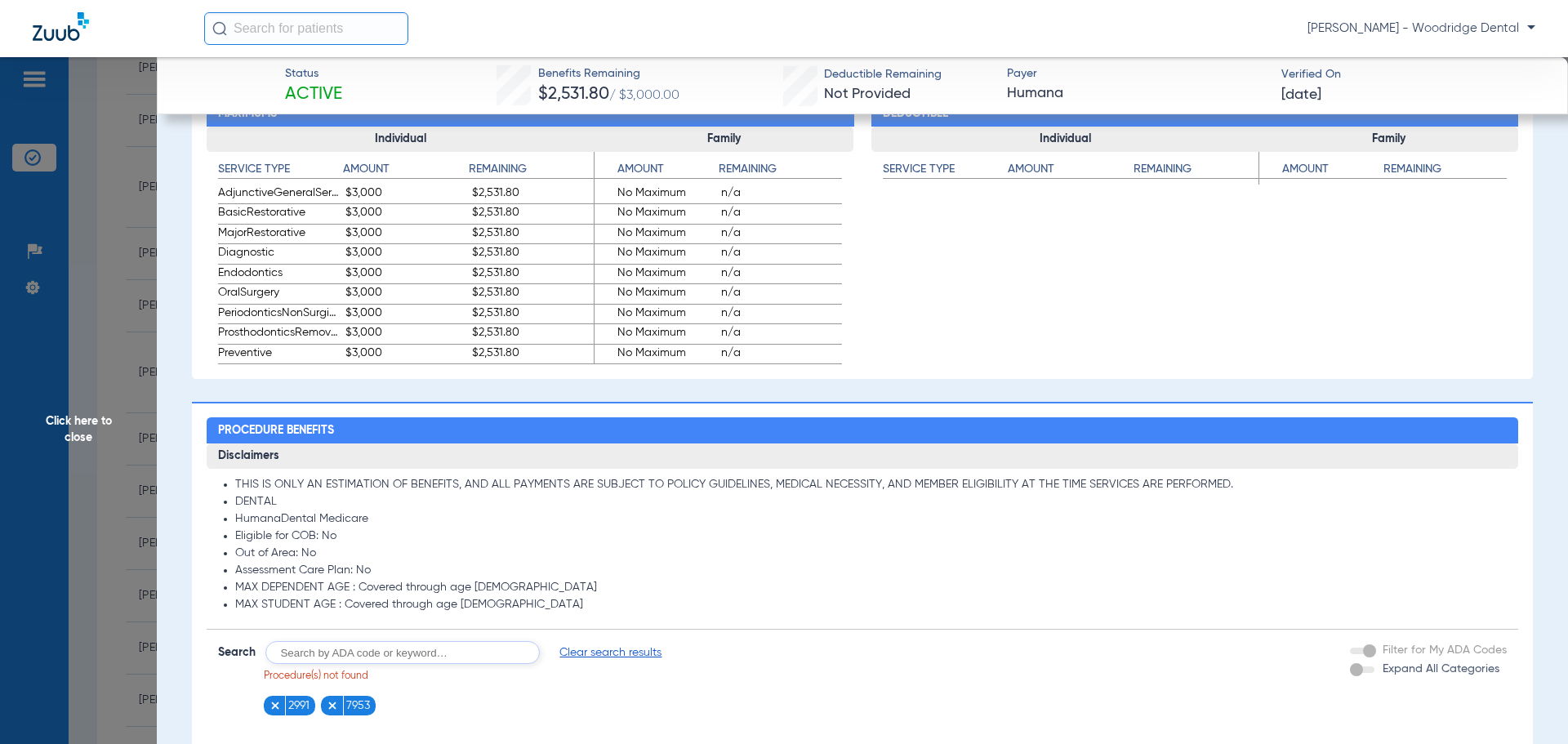
click at [91, 437] on span "Click here to close" at bounding box center [78, 429] width 157 height 744
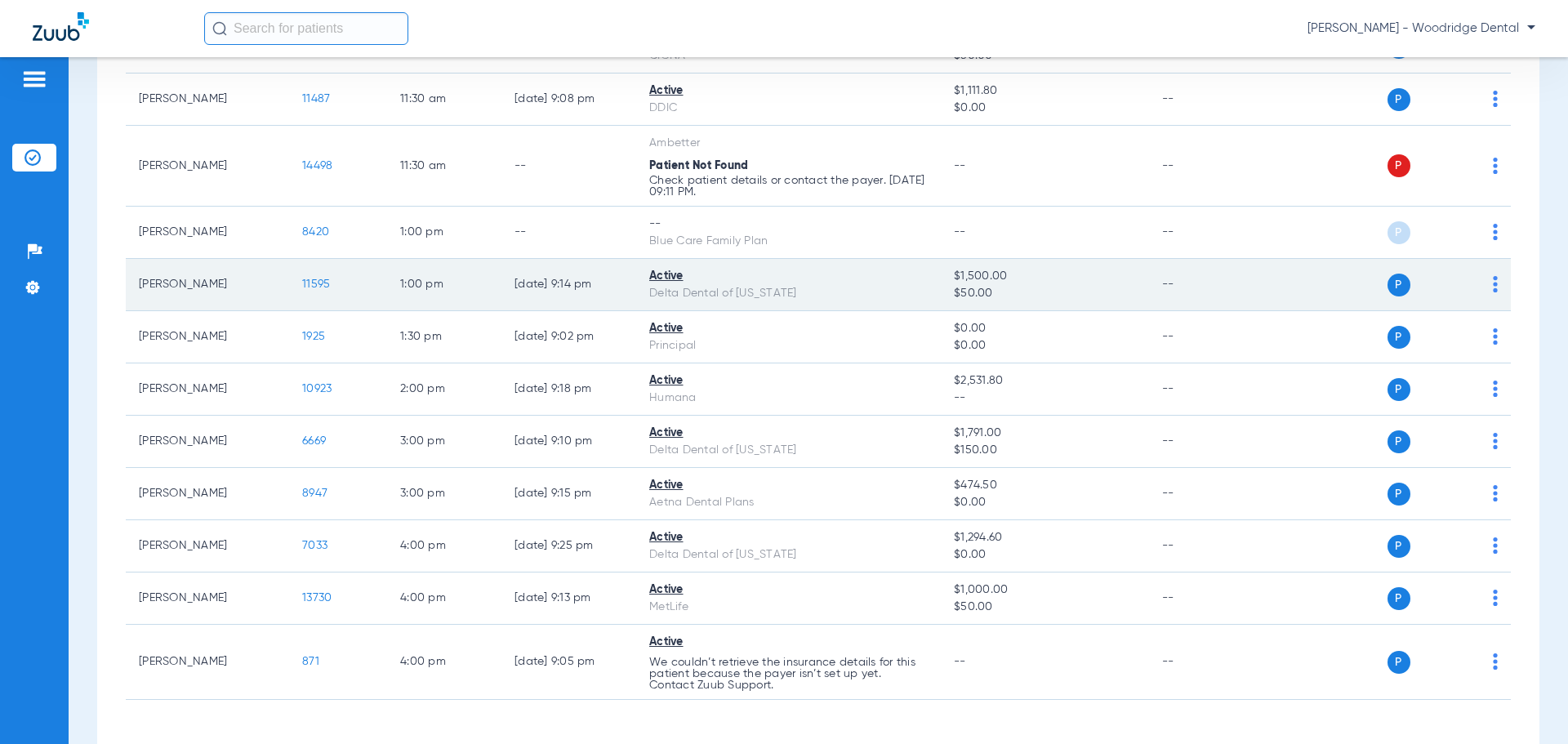
scroll to position [653, 0]
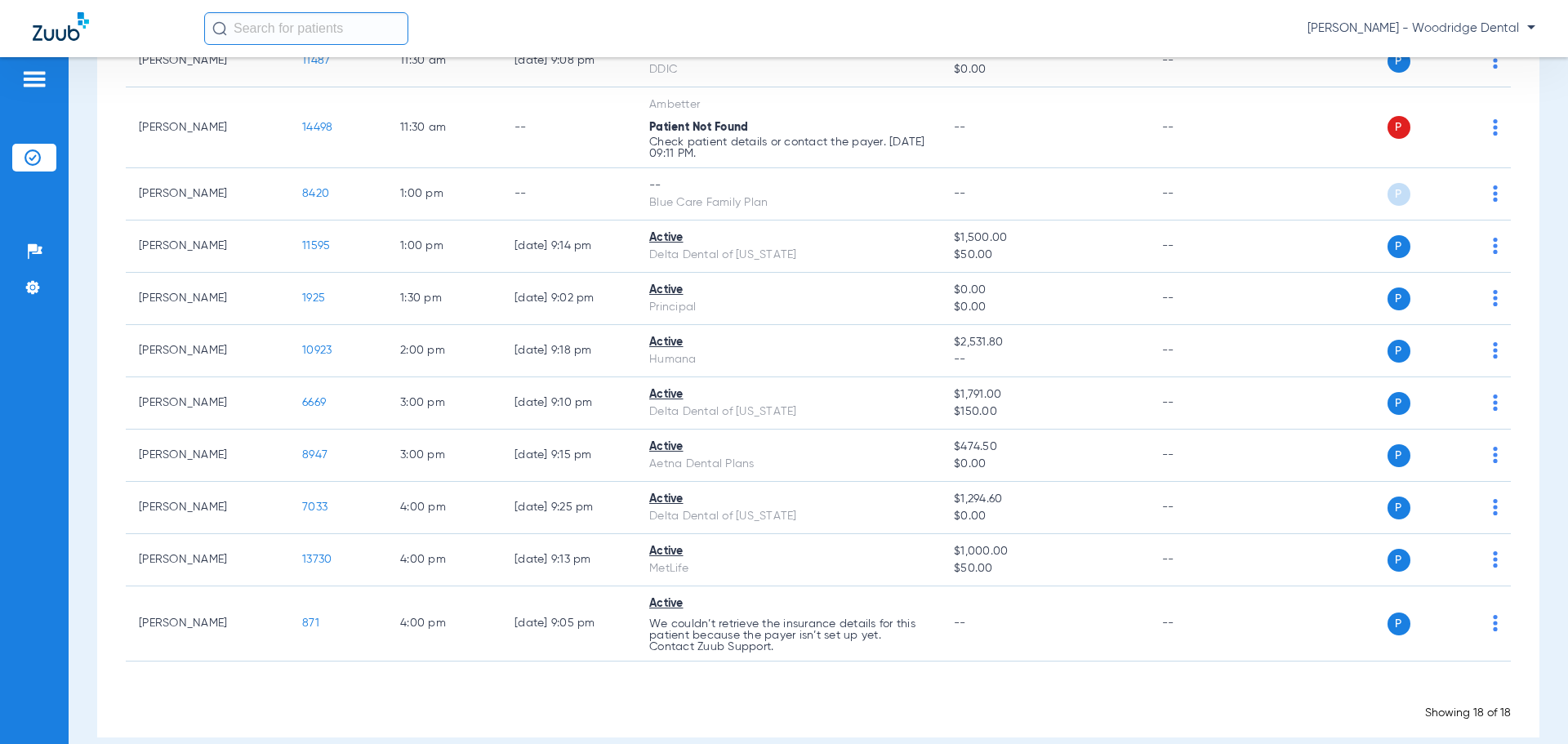
click at [274, 22] on input "text" at bounding box center [306, 28] width 204 height 33
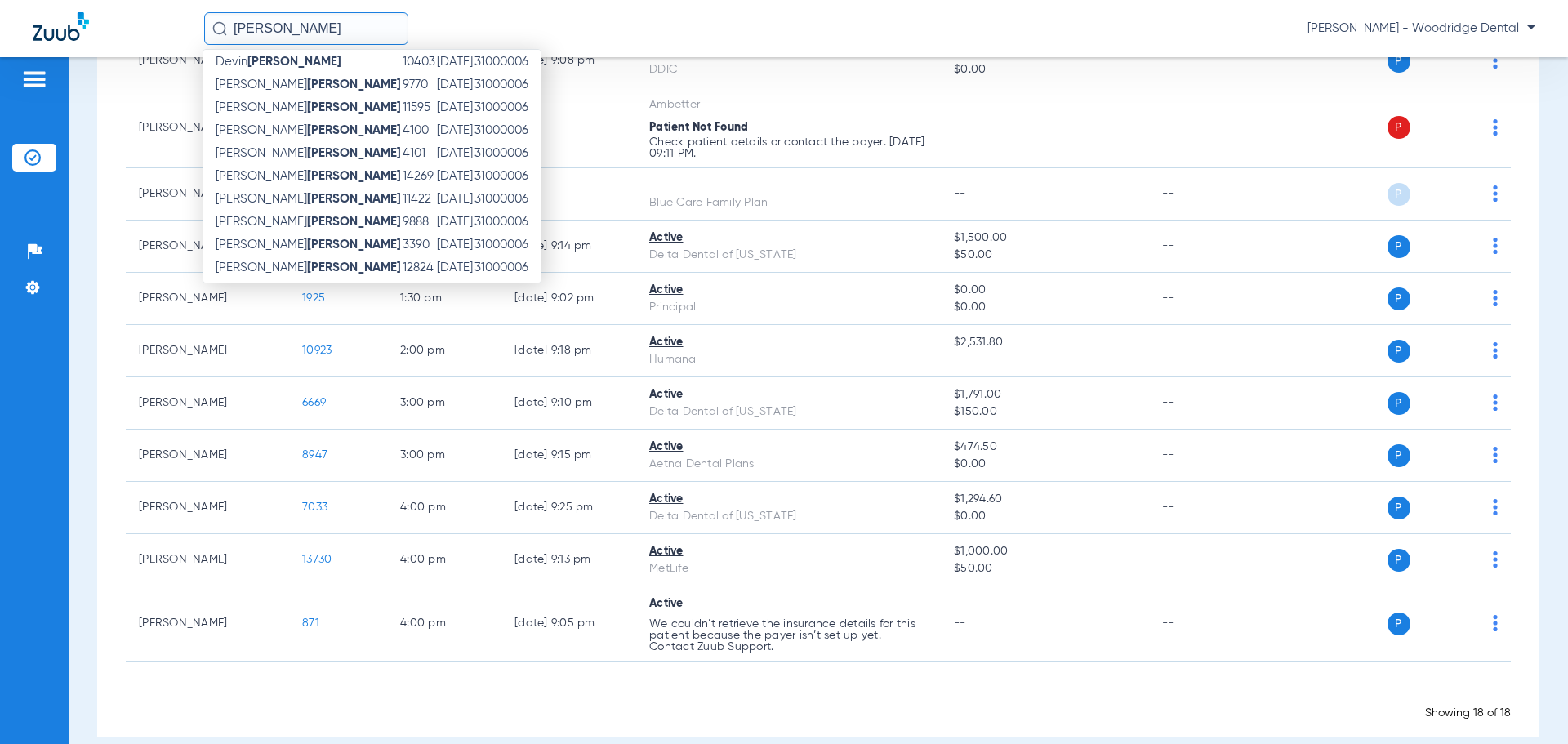
scroll to position [164, 0]
type input "[PERSON_NAME]"
click at [307, 241] on strong "[PERSON_NAME]" at bounding box center [353, 244] width 94 height 12
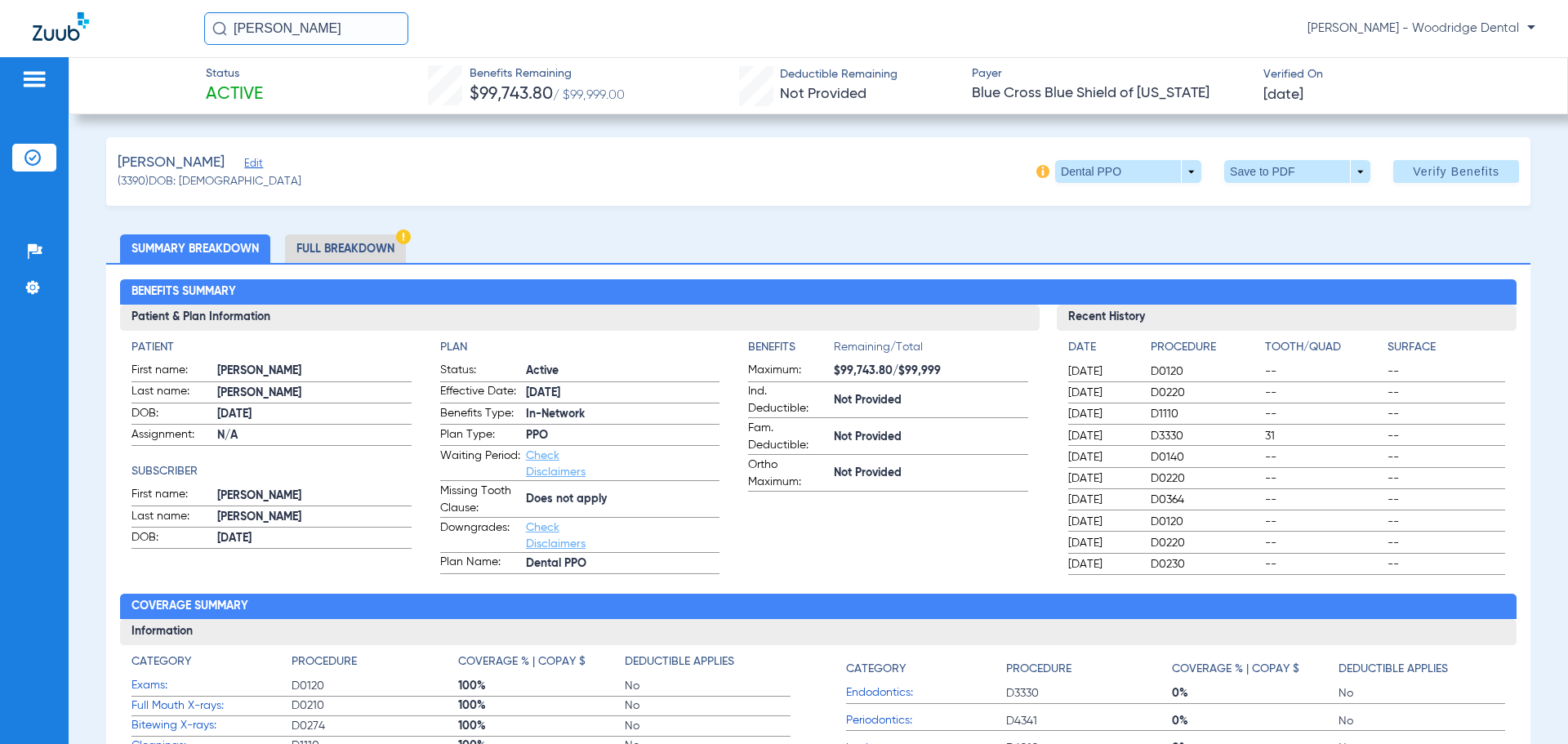
click at [344, 251] on li "Full Breakdown" at bounding box center [345, 248] width 121 height 28
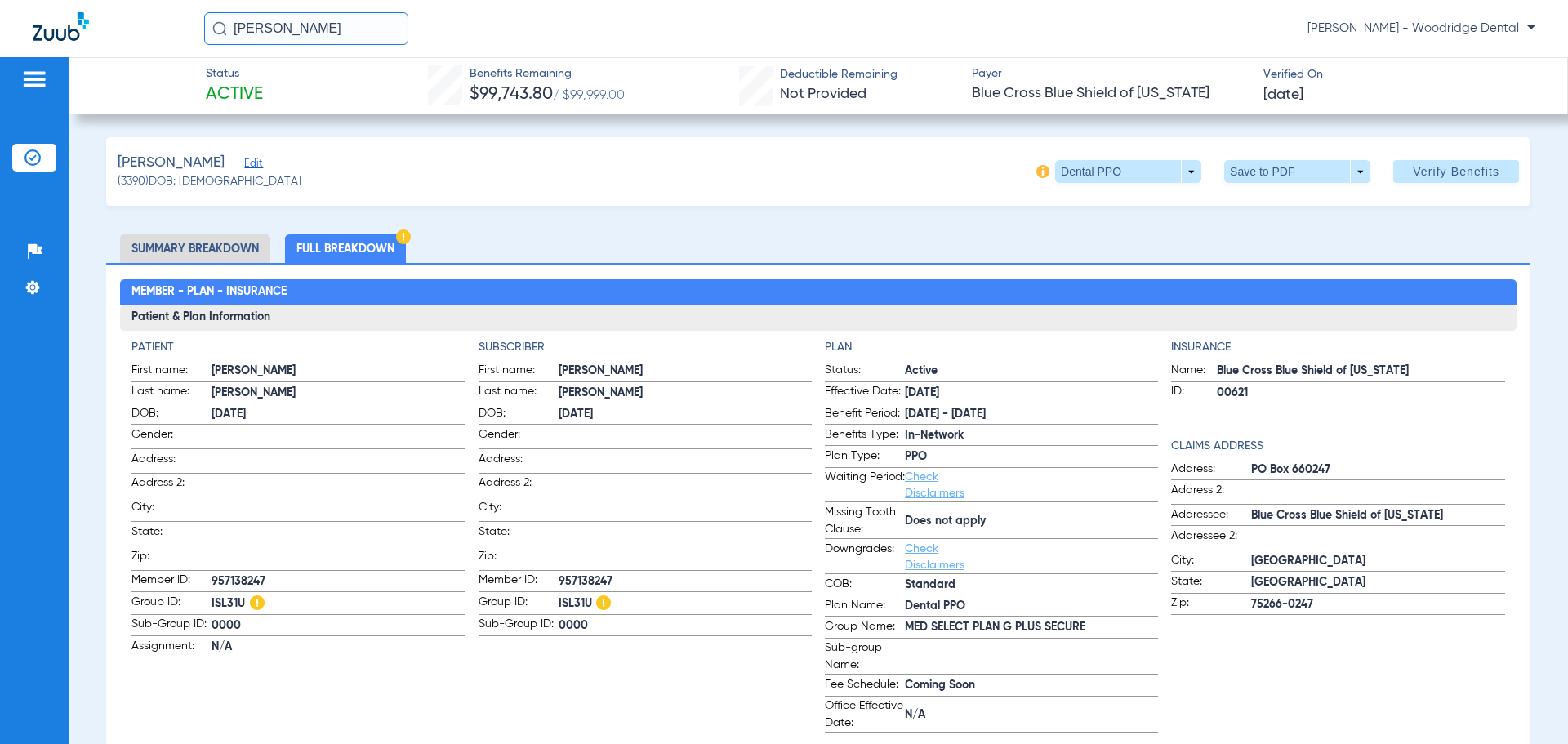
click at [566, 595] on span "ISL31U" at bounding box center [685, 604] width 253 height 21
copy span "ISL31U"
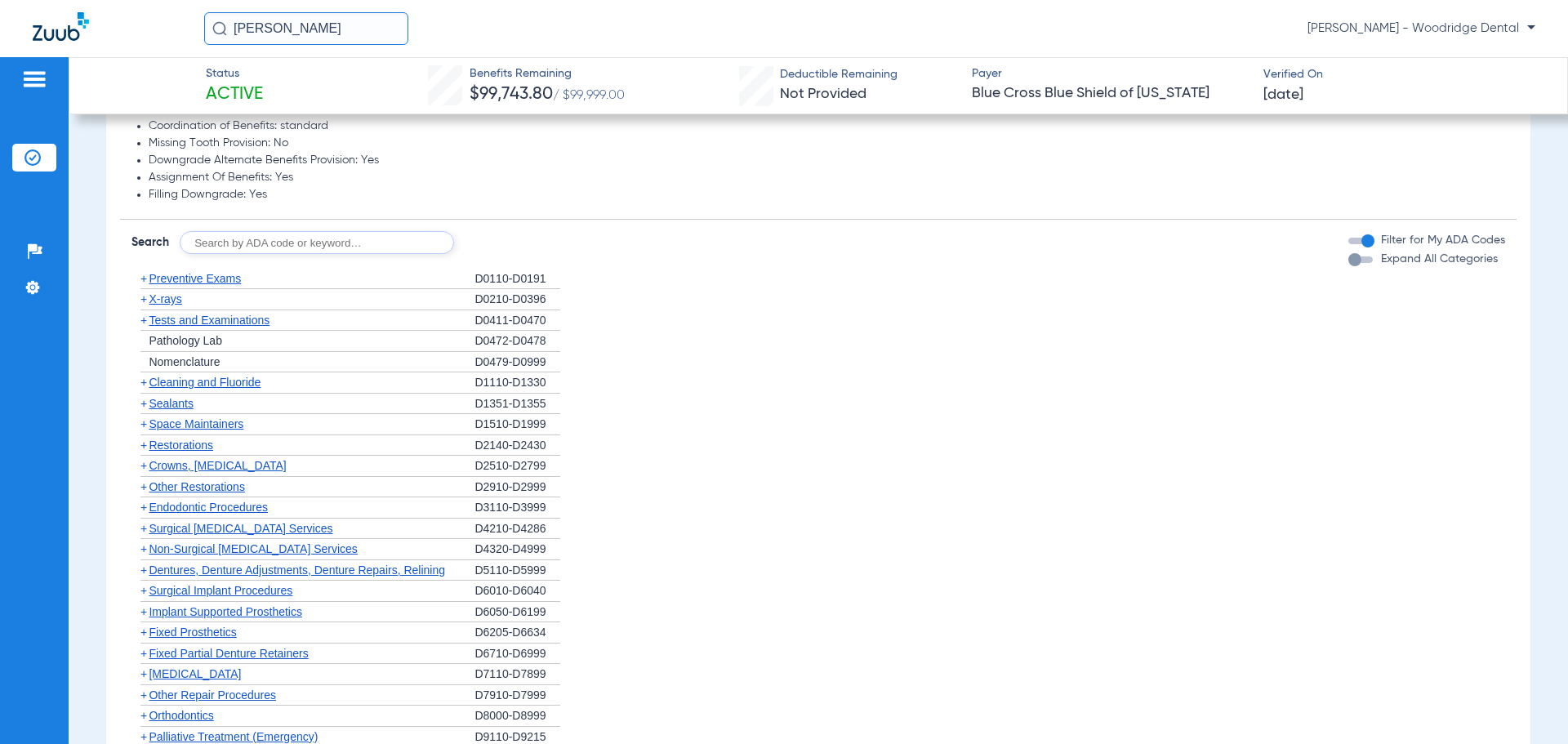
scroll to position [1143, 0]
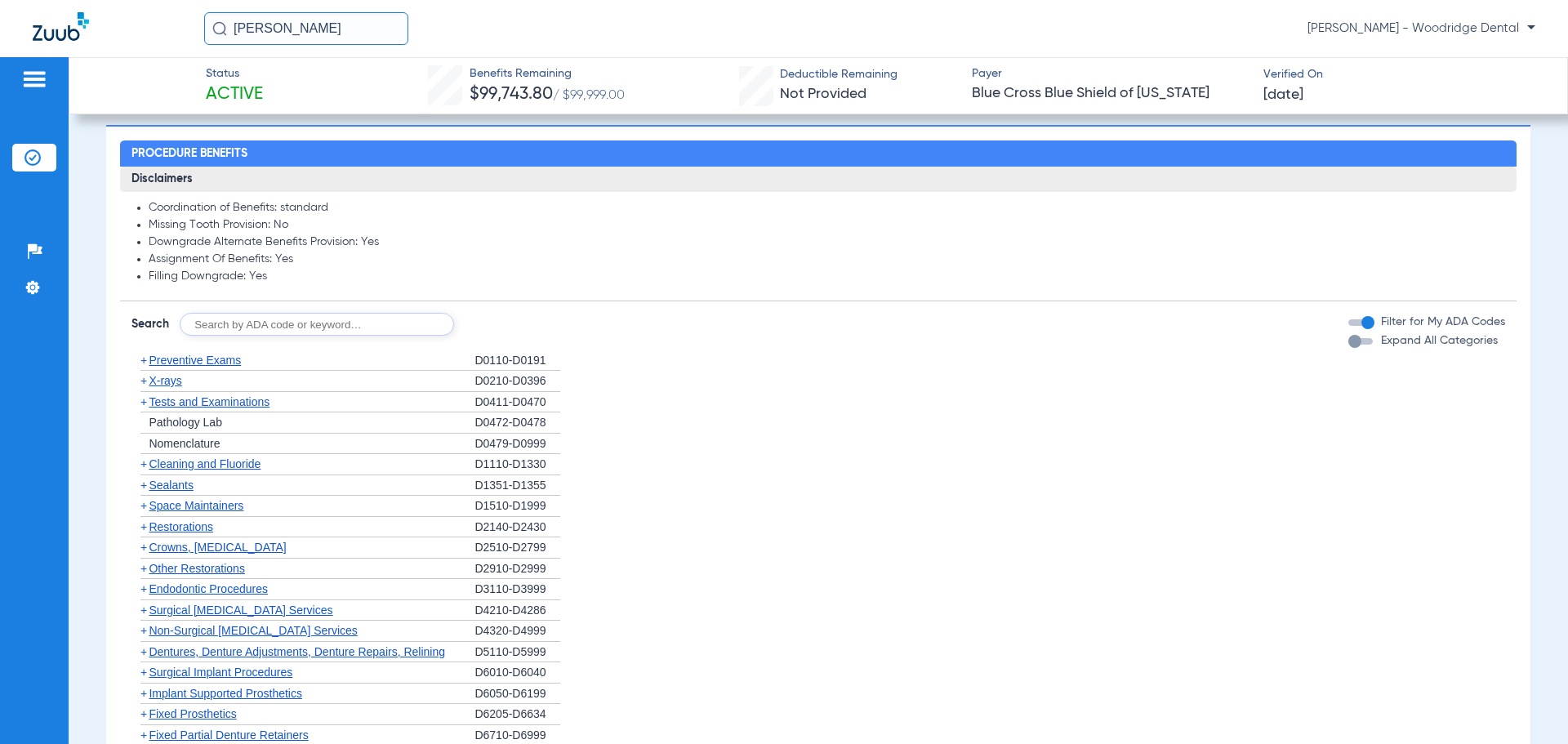
click at [348, 322] on input "text" at bounding box center [317, 324] width 275 height 23
type input "2991, 7953"
click button "Search" at bounding box center [514, 324] width 65 height 23
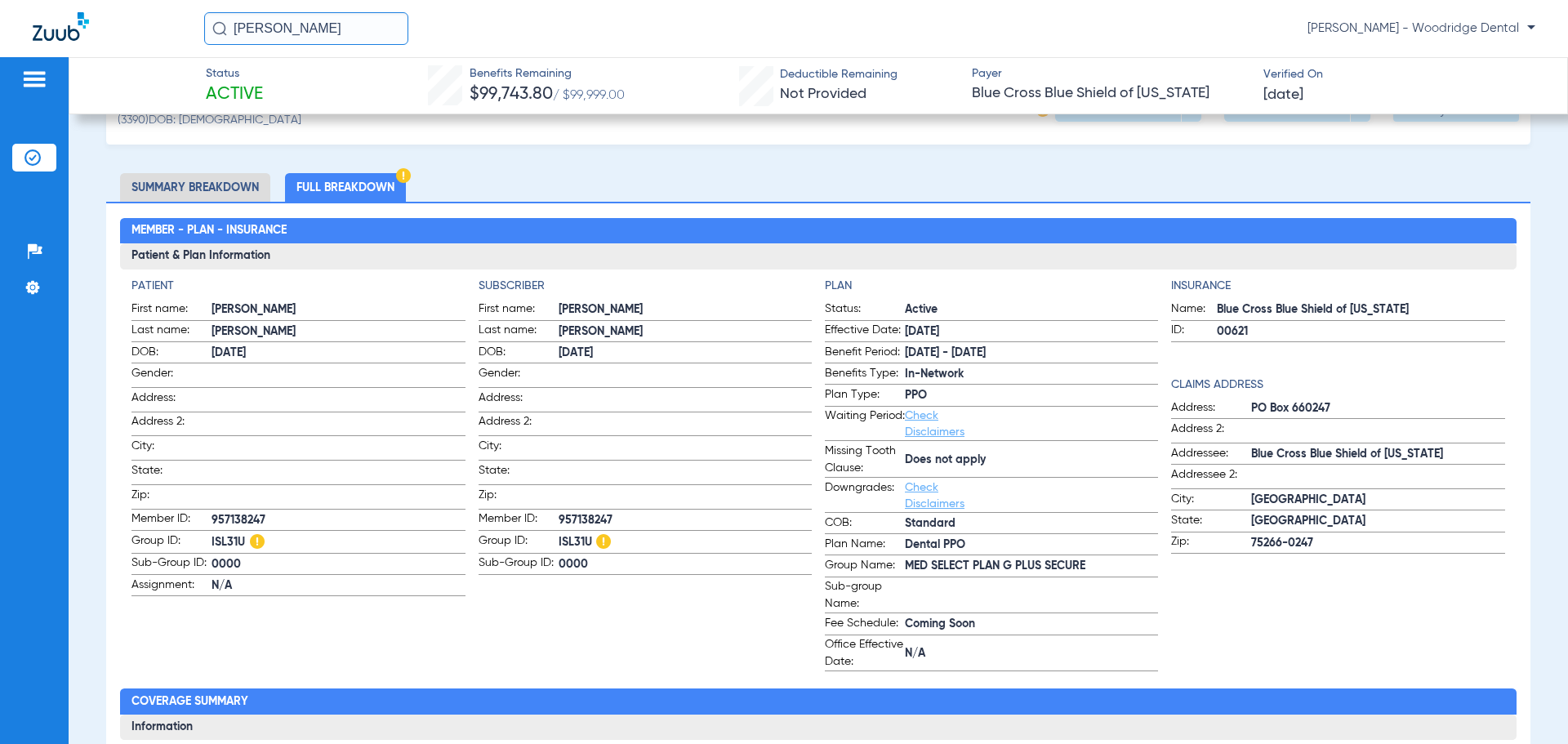
scroll to position [0, 0]
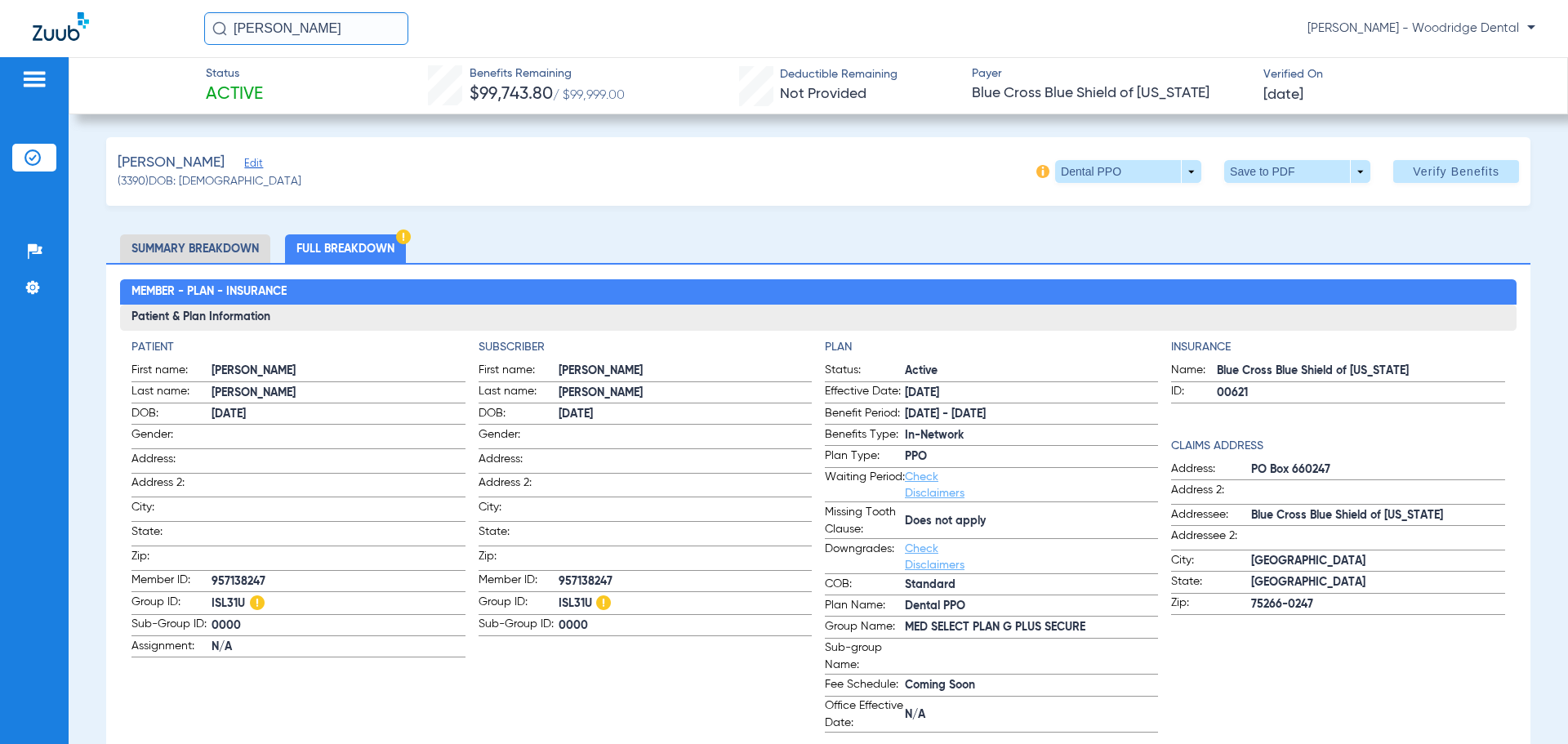
drag, startPoint x: 38, startPoint y: 158, endPoint x: 40, endPoint y: 135, distance: 23.1
click at [38, 158] on img at bounding box center [32, 157] width 16 height 16
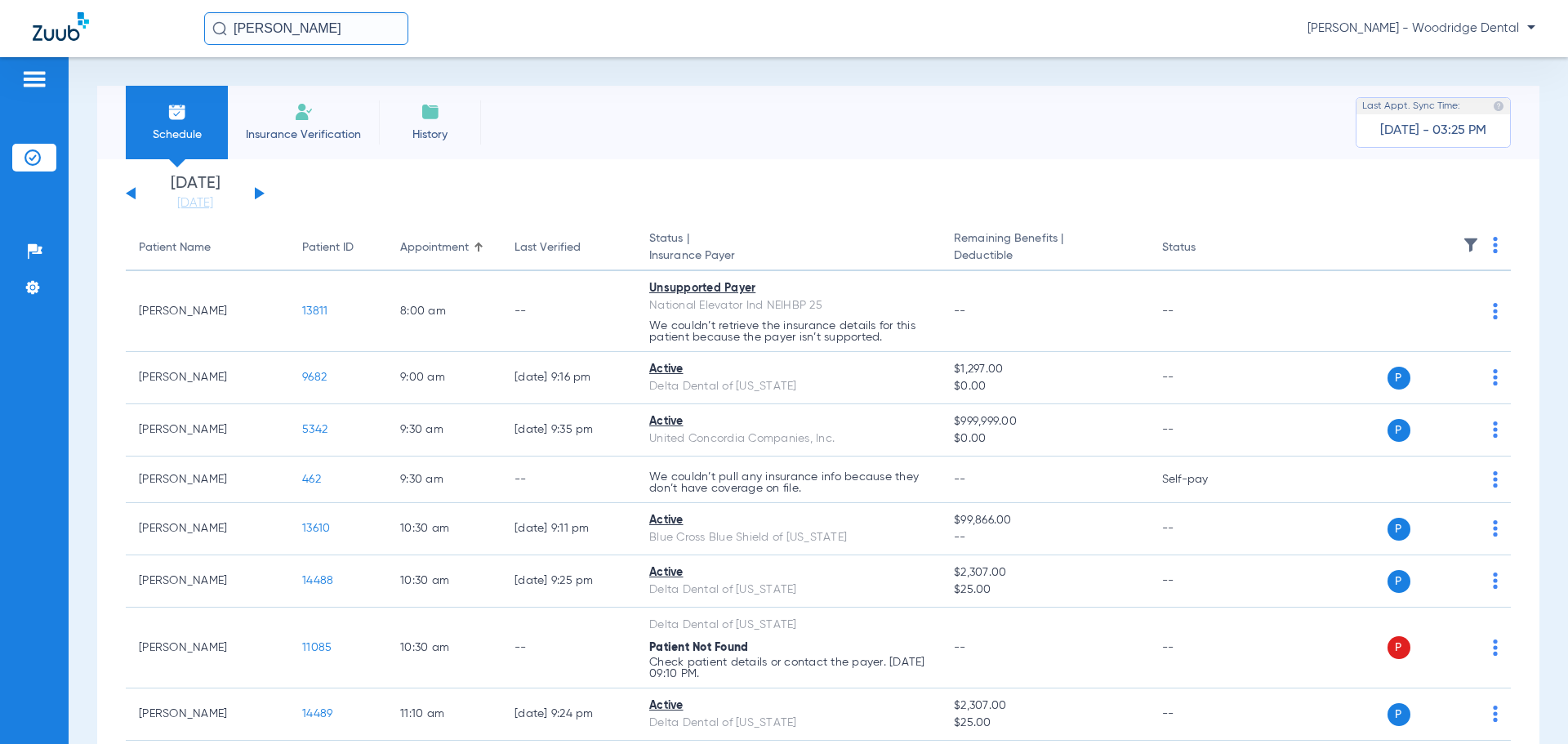
click at [257, 195] on button at bounding box center [259, 193] width 9 height 12
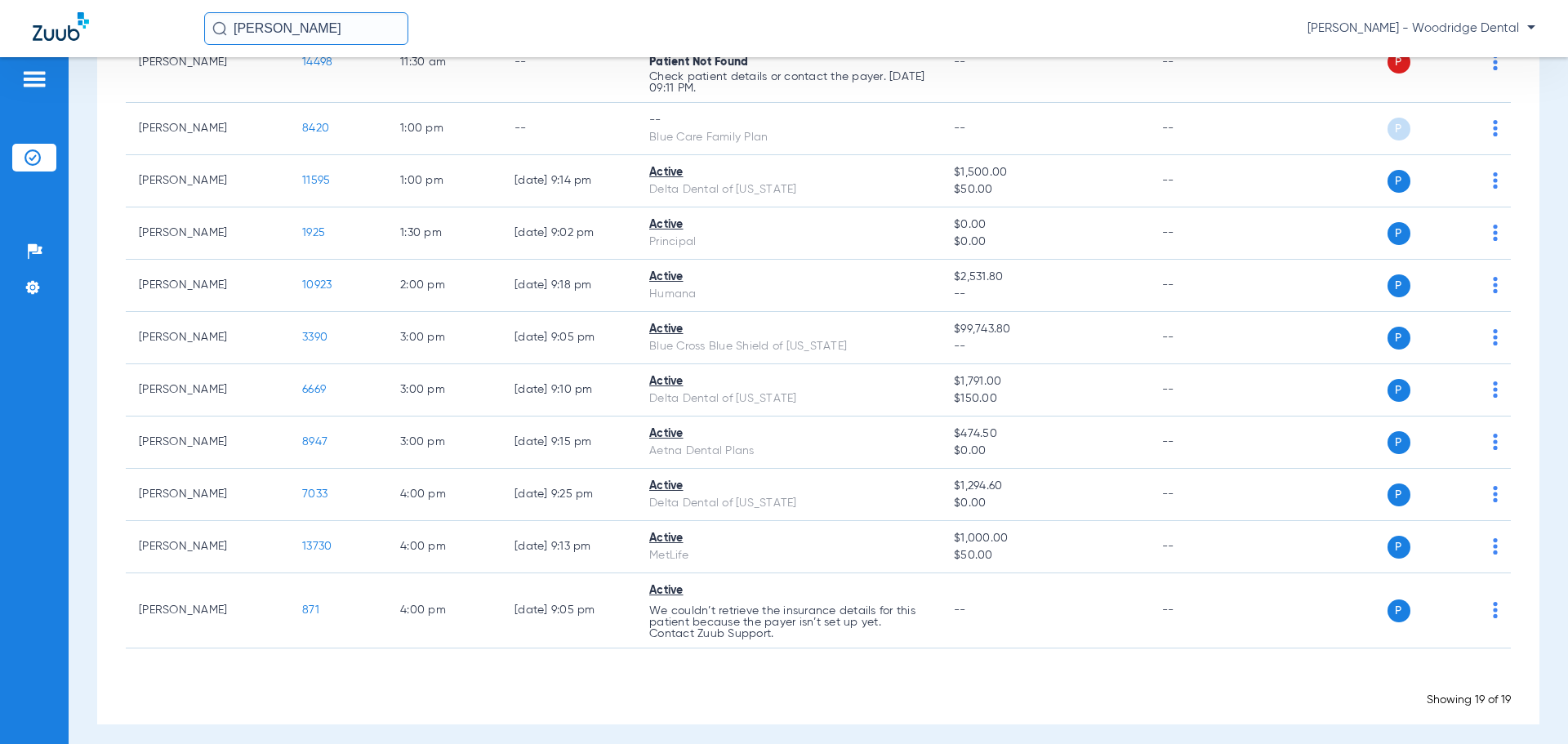
scroll to position [728, 0]
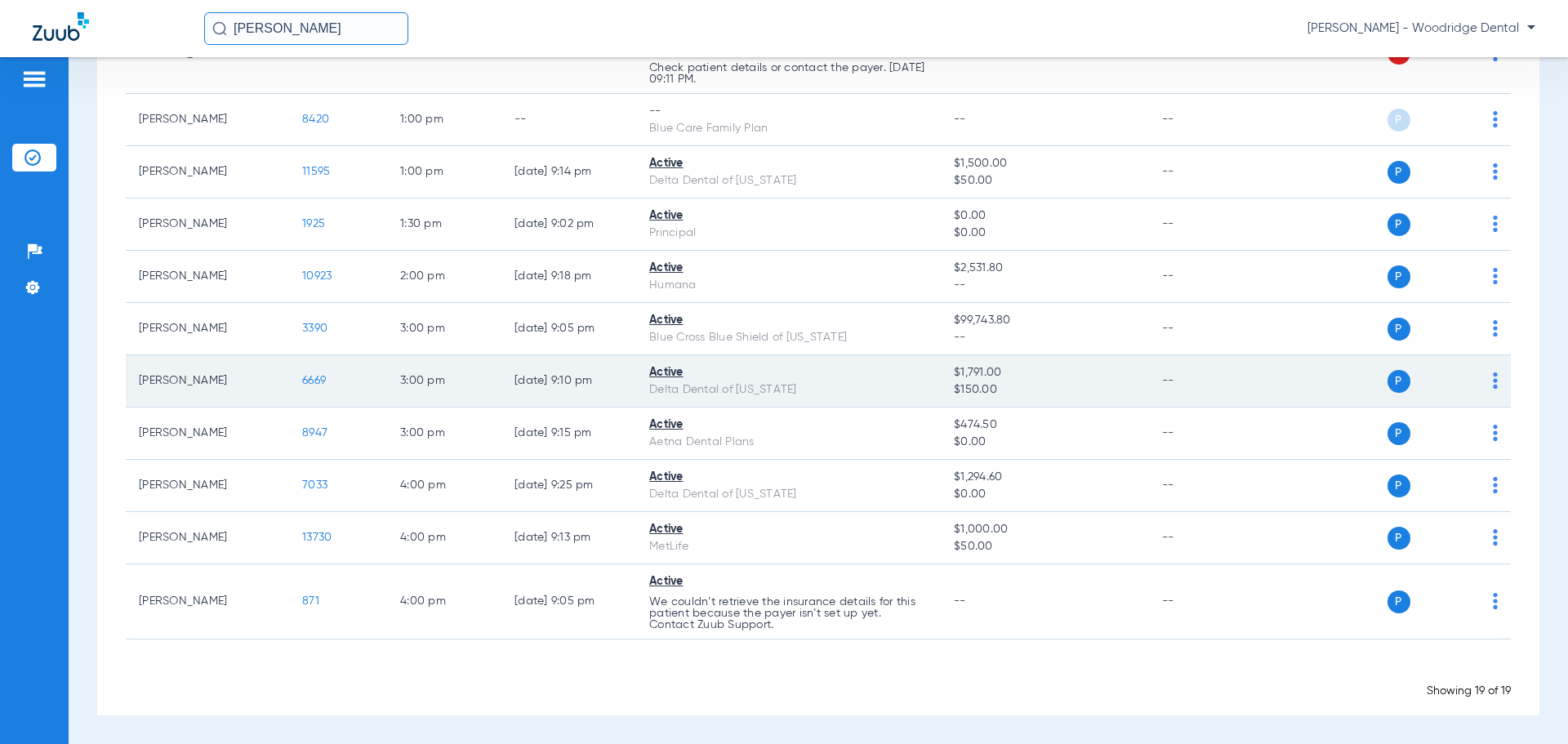
click at [317, 379] on span "6669" at bounding box center [314, 380] width 23 height 11
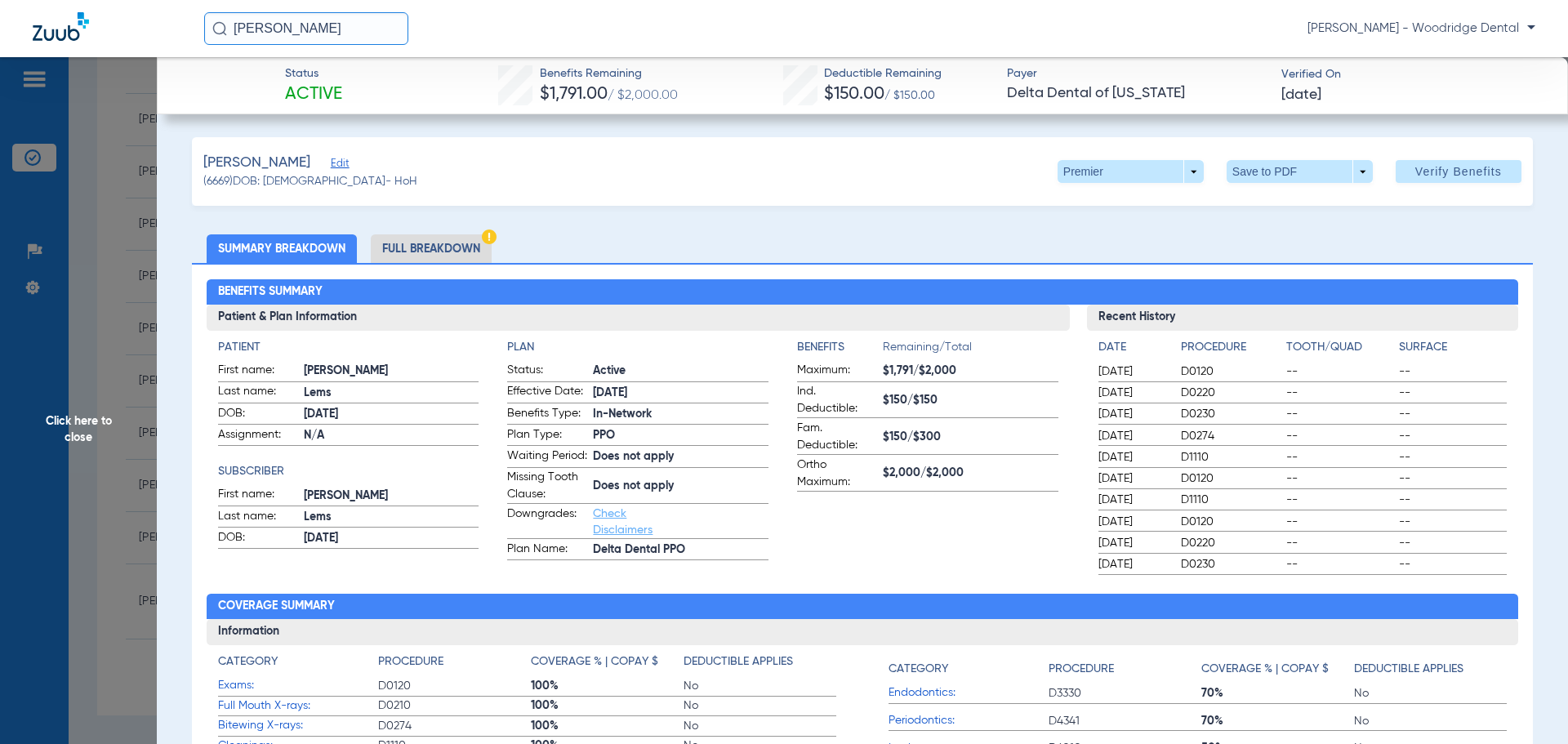
click at [454, 248] on li "Full Breakdown" at bounding box center [431, 248] width 121 height 28
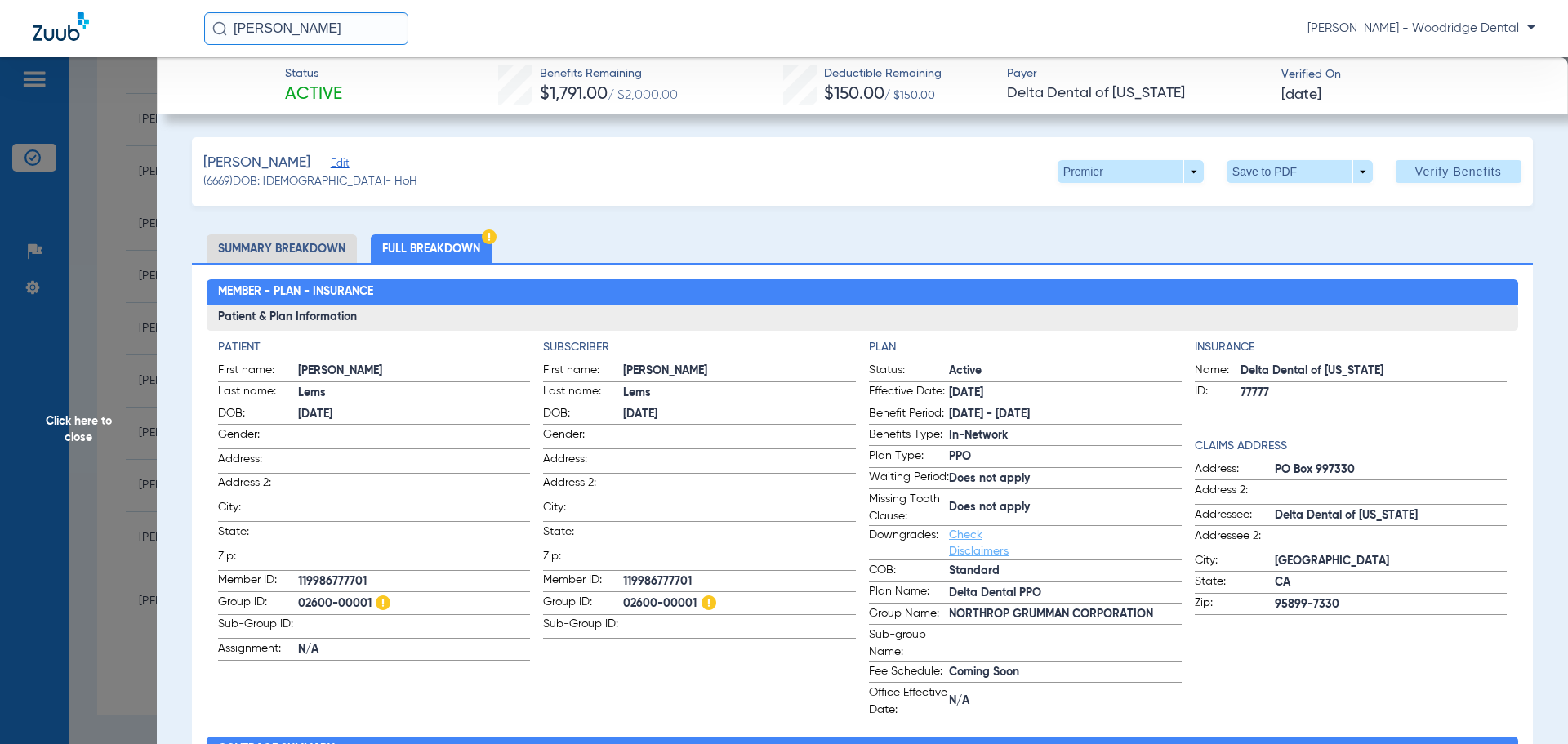
click at [650, 601] on span "02600-00001" at bounding box center [739, 604] width 233 height 21
click at [671, 600] on span "02600-00001" at bounding box center [739, 604] width 233 height 21
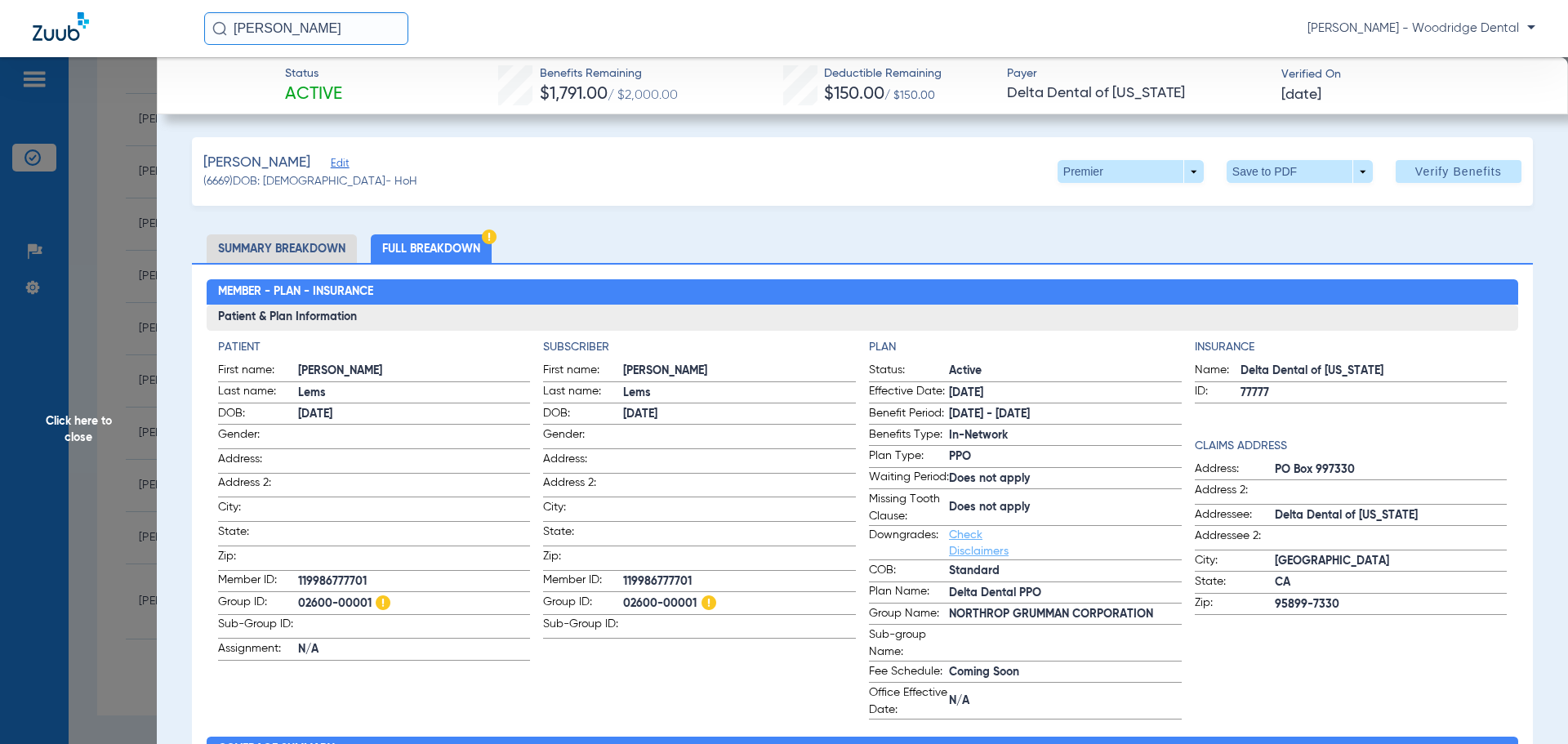
copy span "02600-00001"
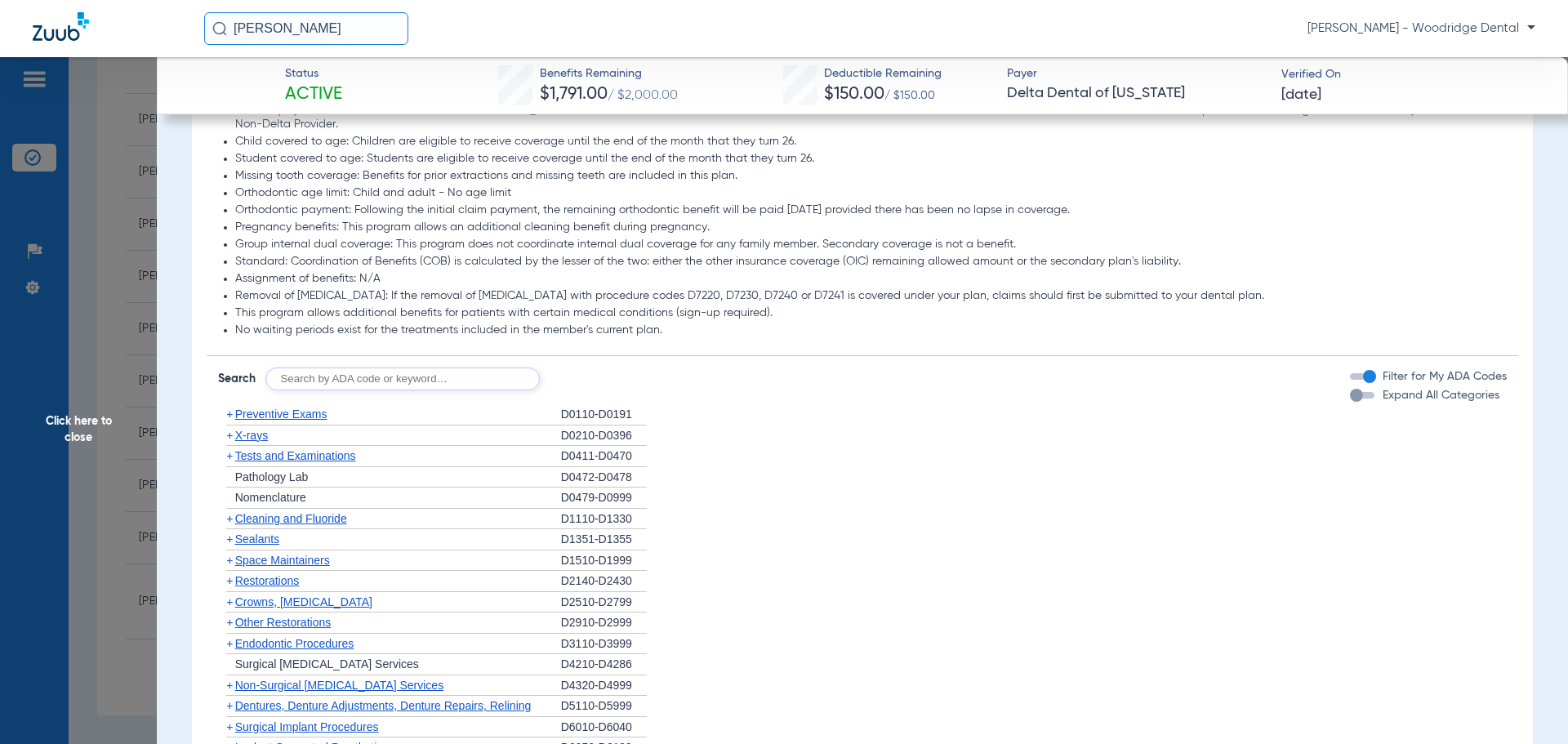
scroll to position [1469, 0]
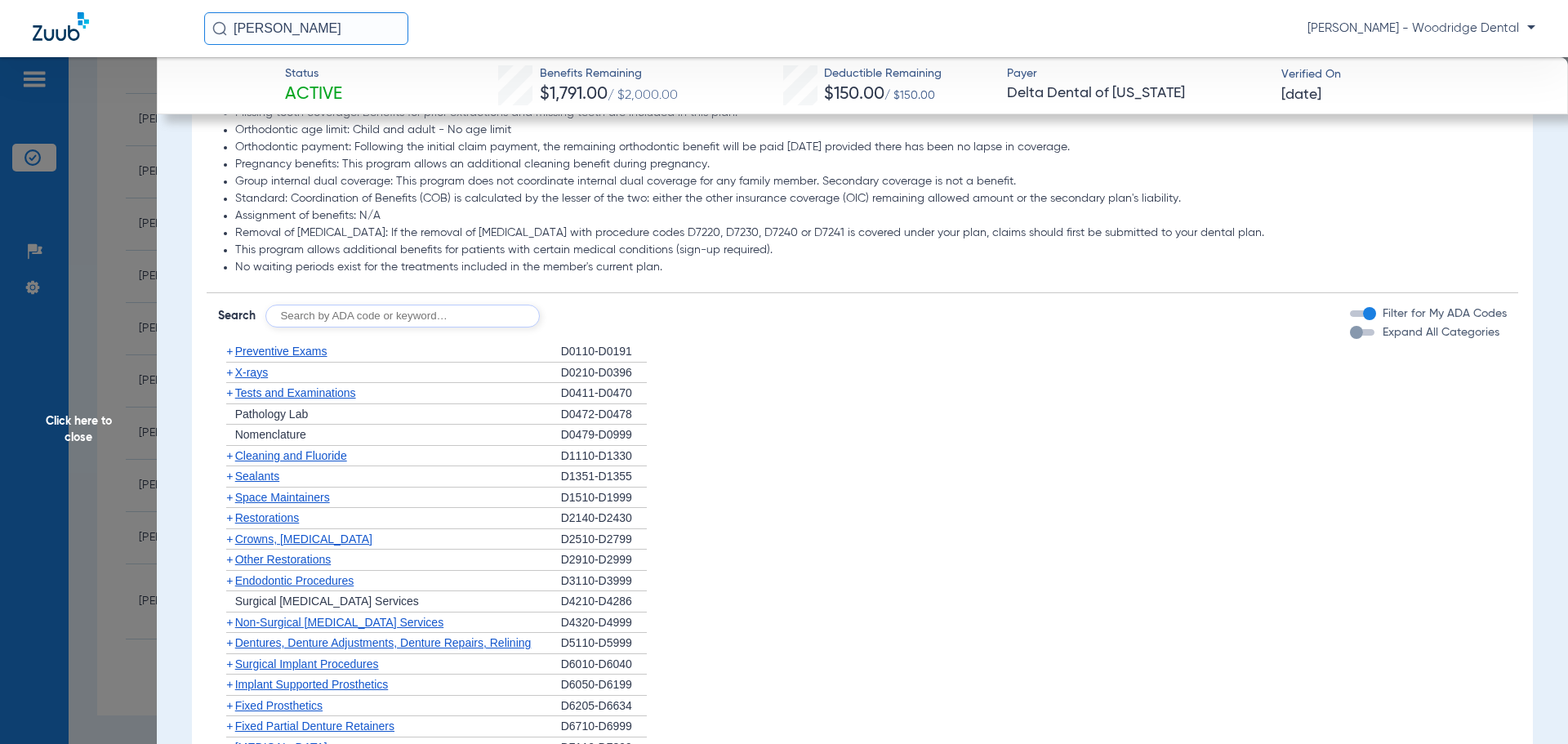
click at [472, 327] on input "text" at bounding box center [402, 316] width 275 height 23
type input "2991, 7953, 8090, 9944"
click button "Search" at bounding box center [600, 316] width 65 height 23
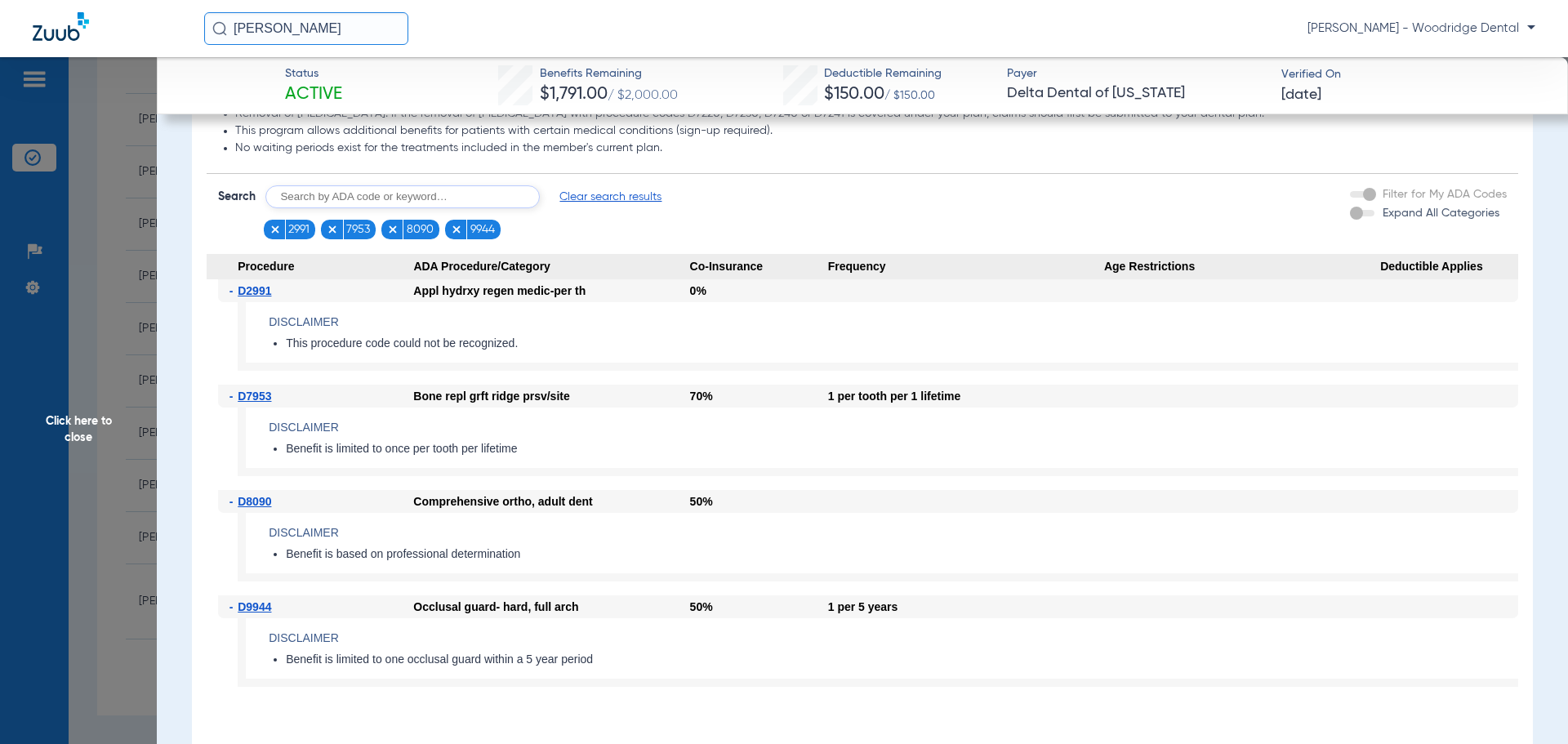
scroll to position [1796, 0]
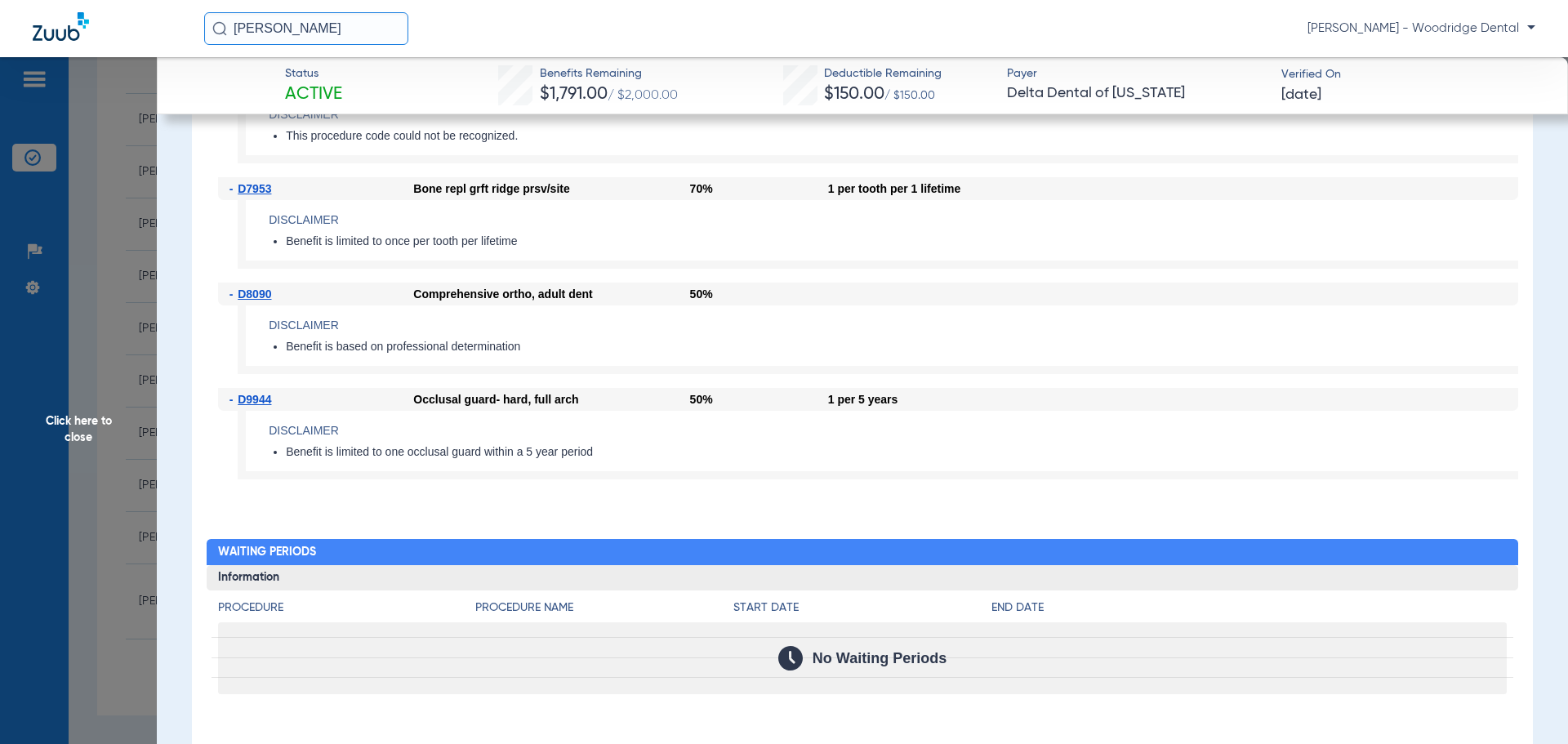
click at [88, 425] on span "Click here to close" at bounding box center [78, 429] width 157 height 744
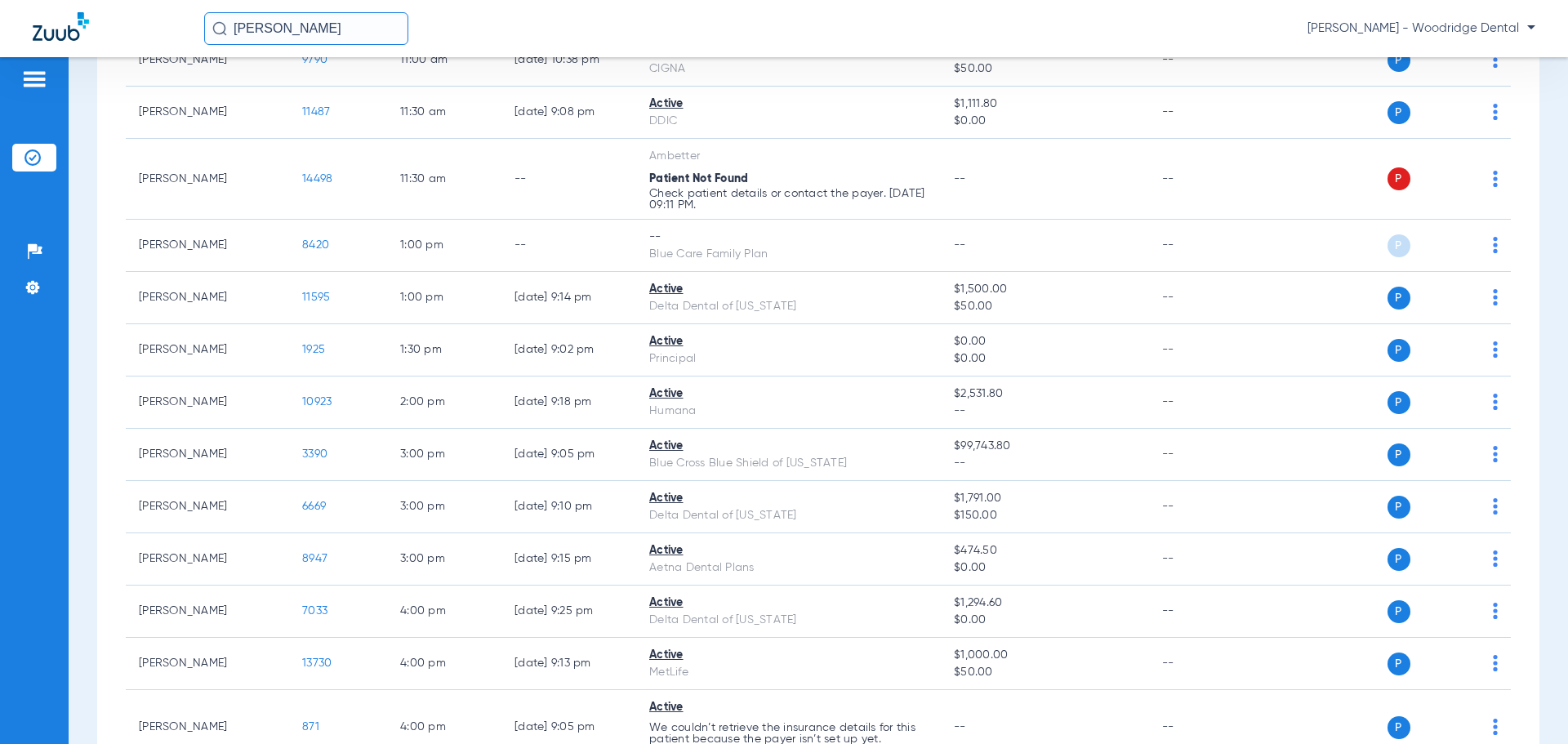
scroll to position [728, 0]
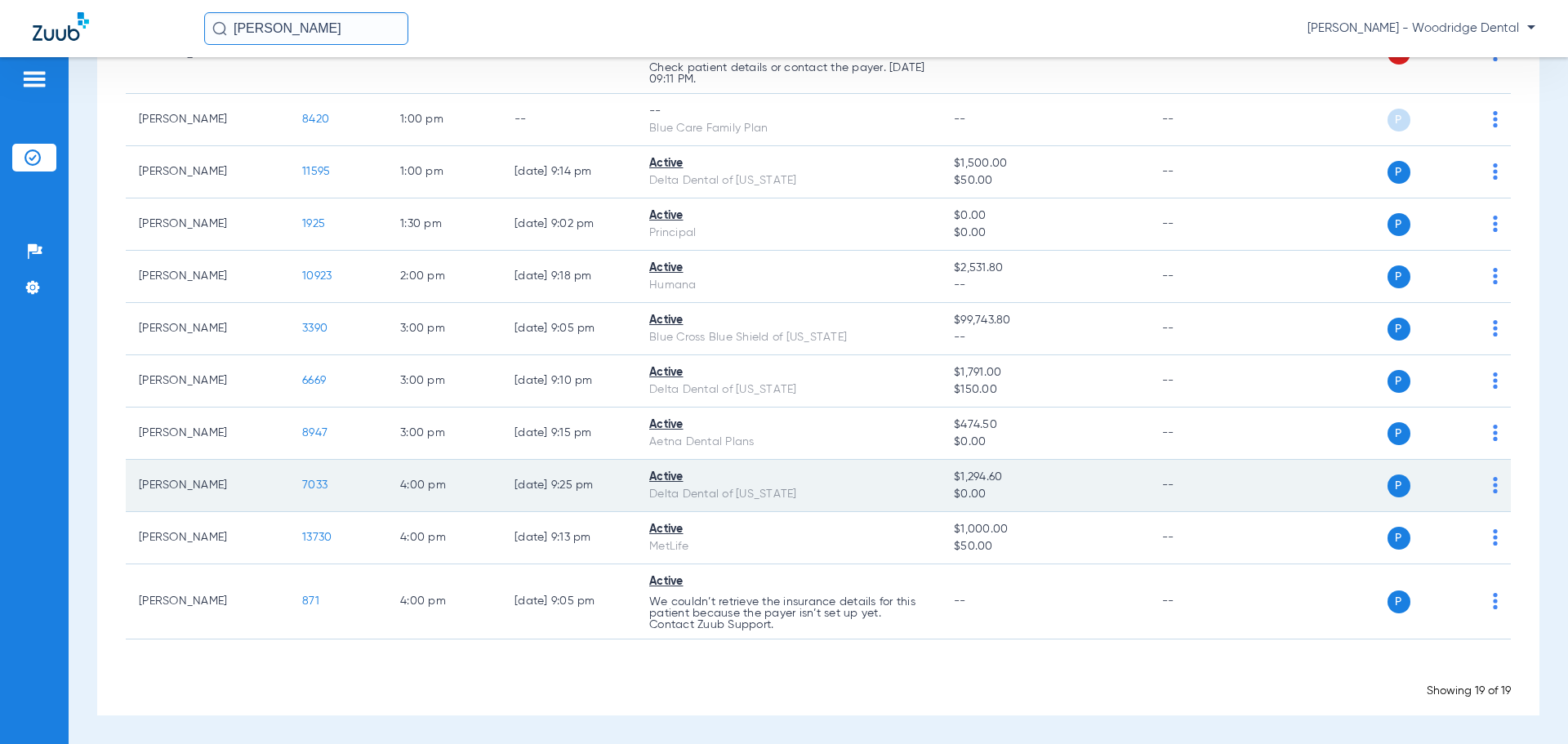
click at [311, 484] on span "7033" at bounding box center [314, 485] width 25 height 11
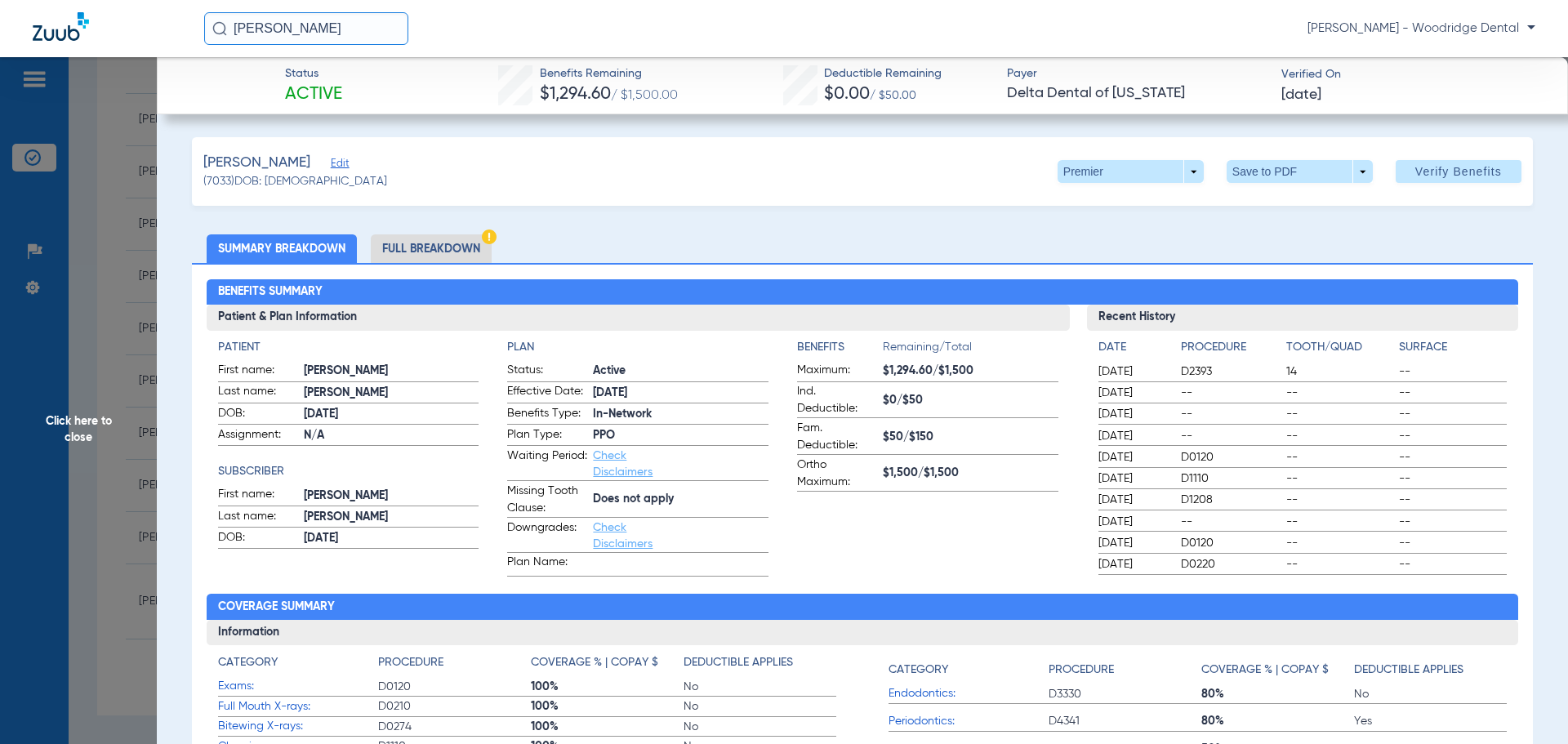
click at [439, 247] on li "Full Breakdown" at bounding box center [431, 248] width 121 height 28
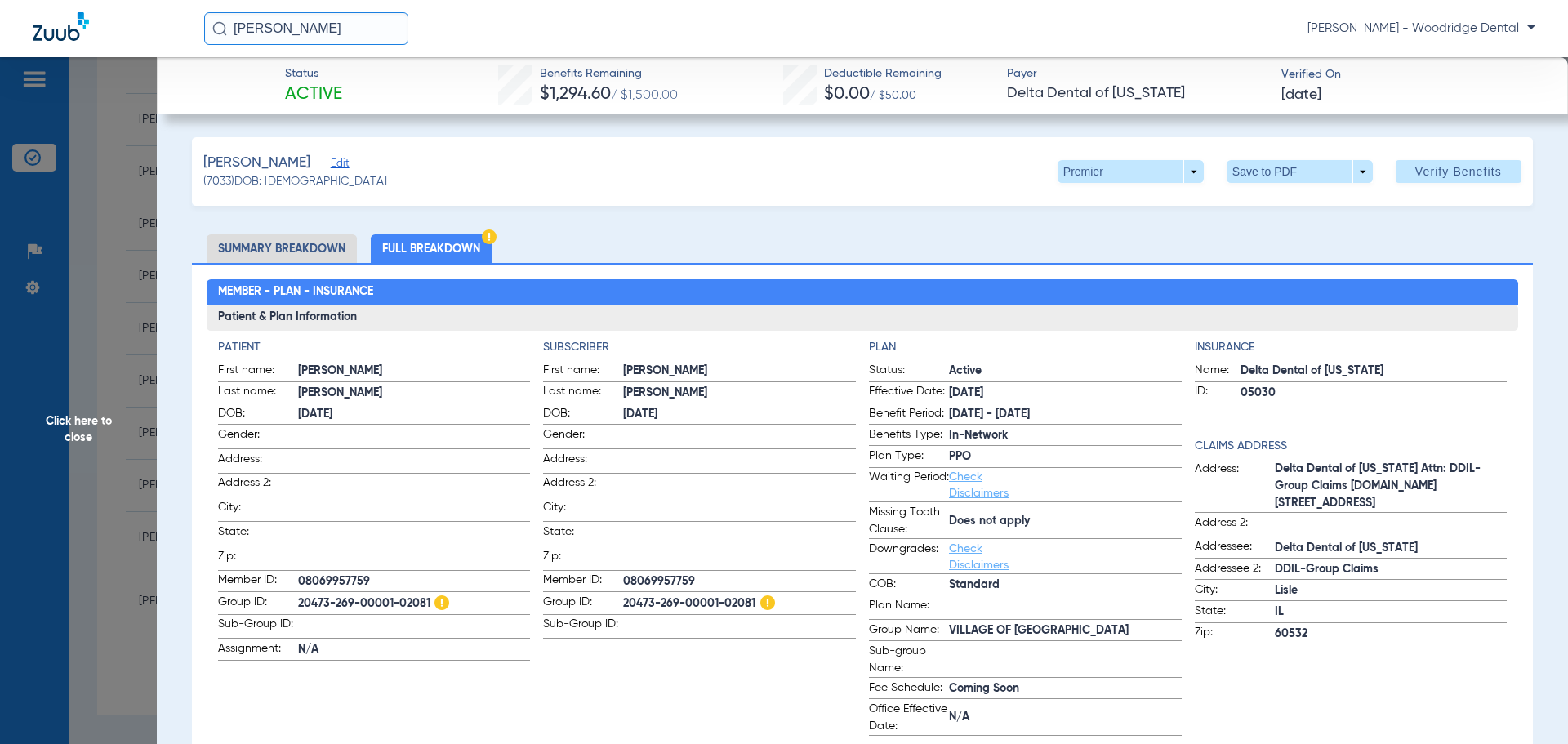
click at [681, 598] on span "20473-269-00001-02081" at bounding box center [739, 604] width 233 height 21
copy span "20473-269-00001-02081"
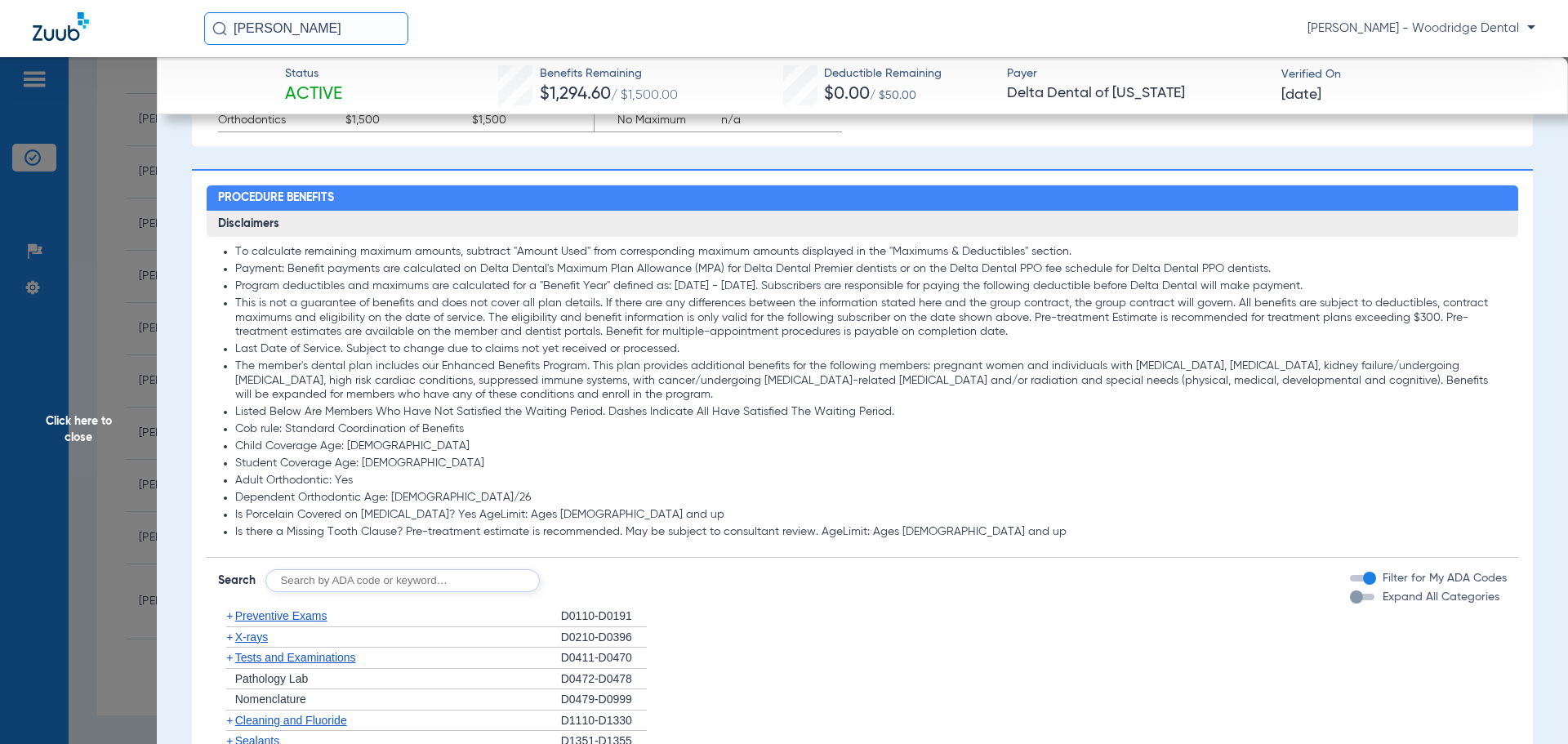
scroll to position [1306, 0]
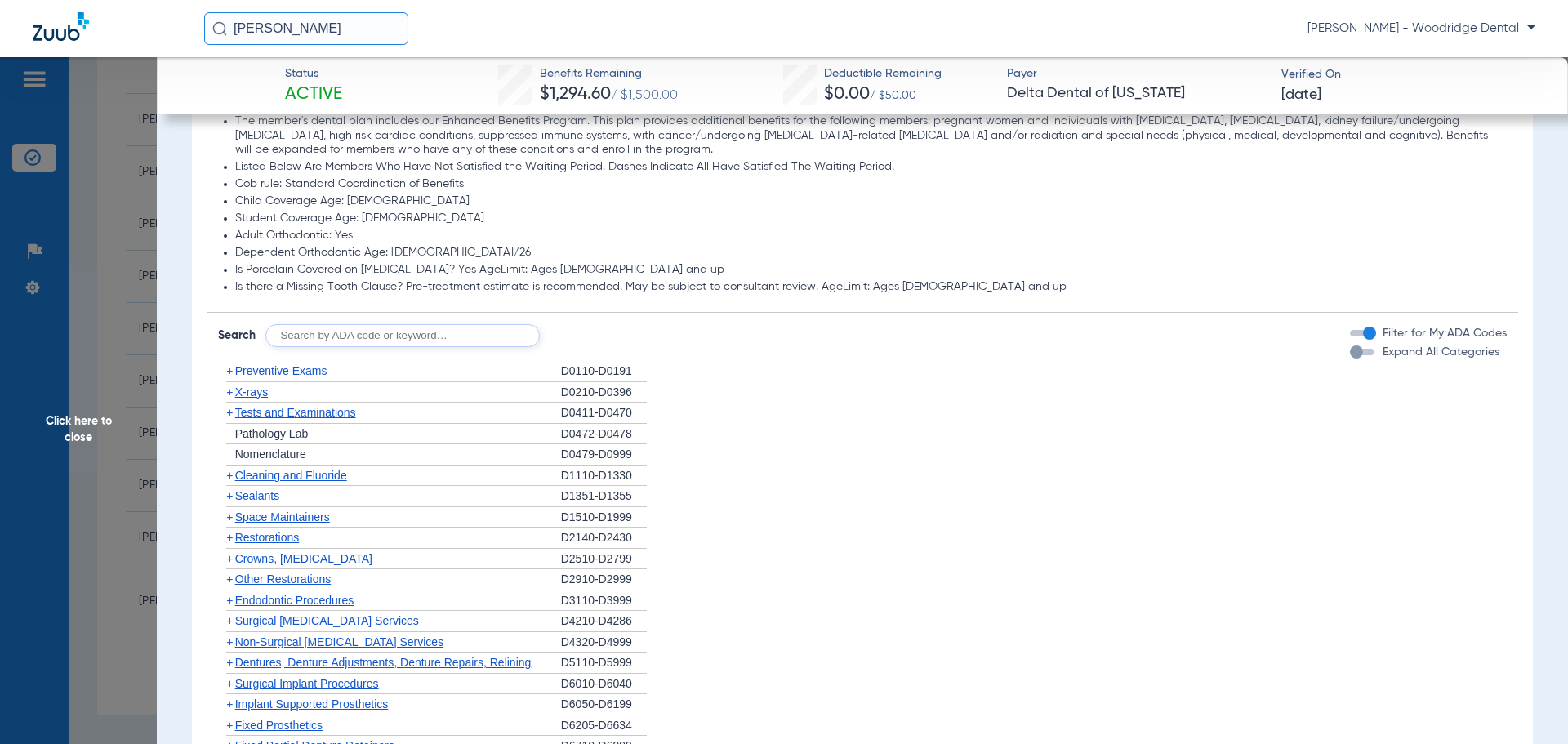
click at [448, 326] on input "text" at bounding box center [402, 335] width 275 height 23
type input "2991, 7953, 8090, 9944"
click button "Search" at bounding box center [600, 335] width 65 height 23
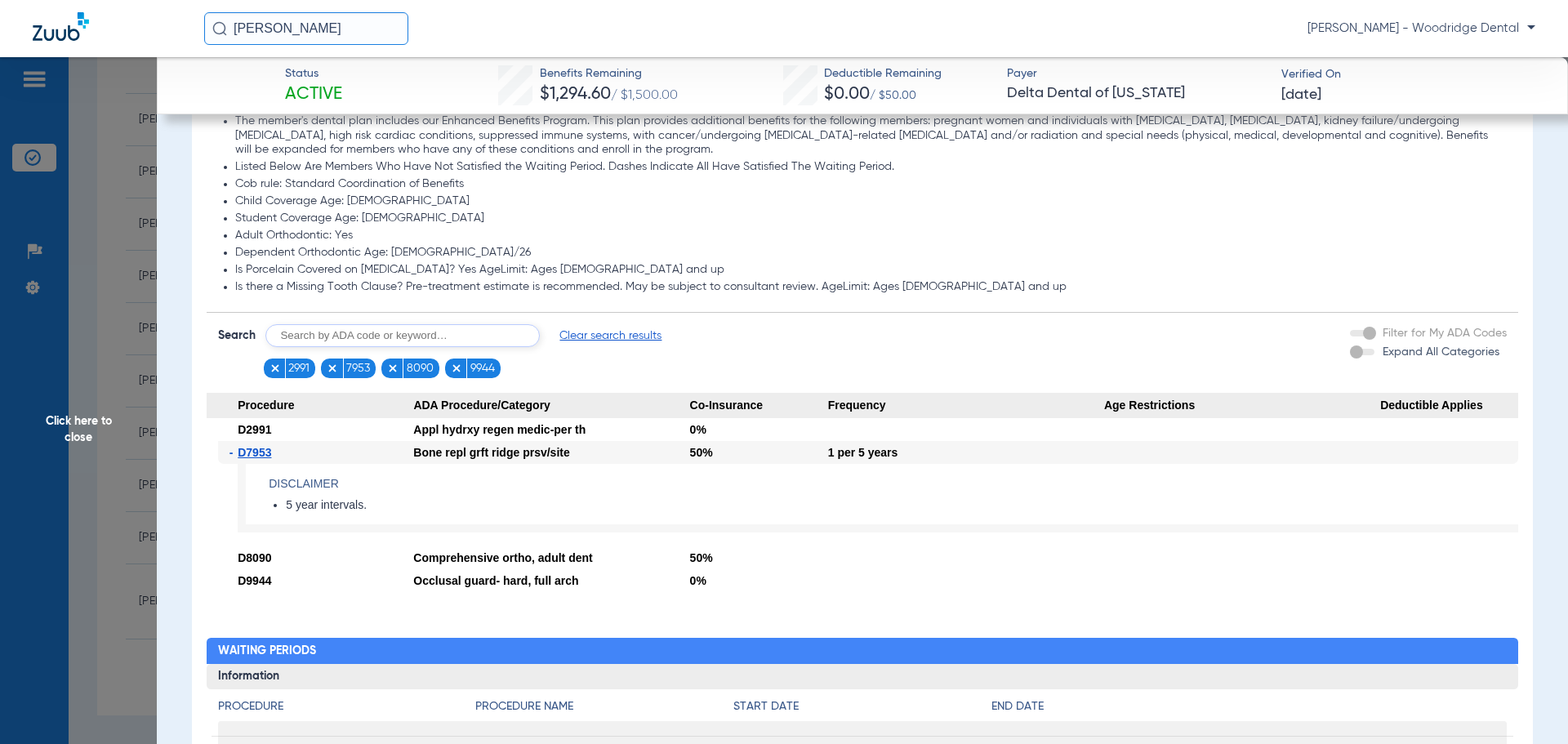
click at [88, 425] on span "Click here to close" at bounding box center [78, 429] width 157 height 744
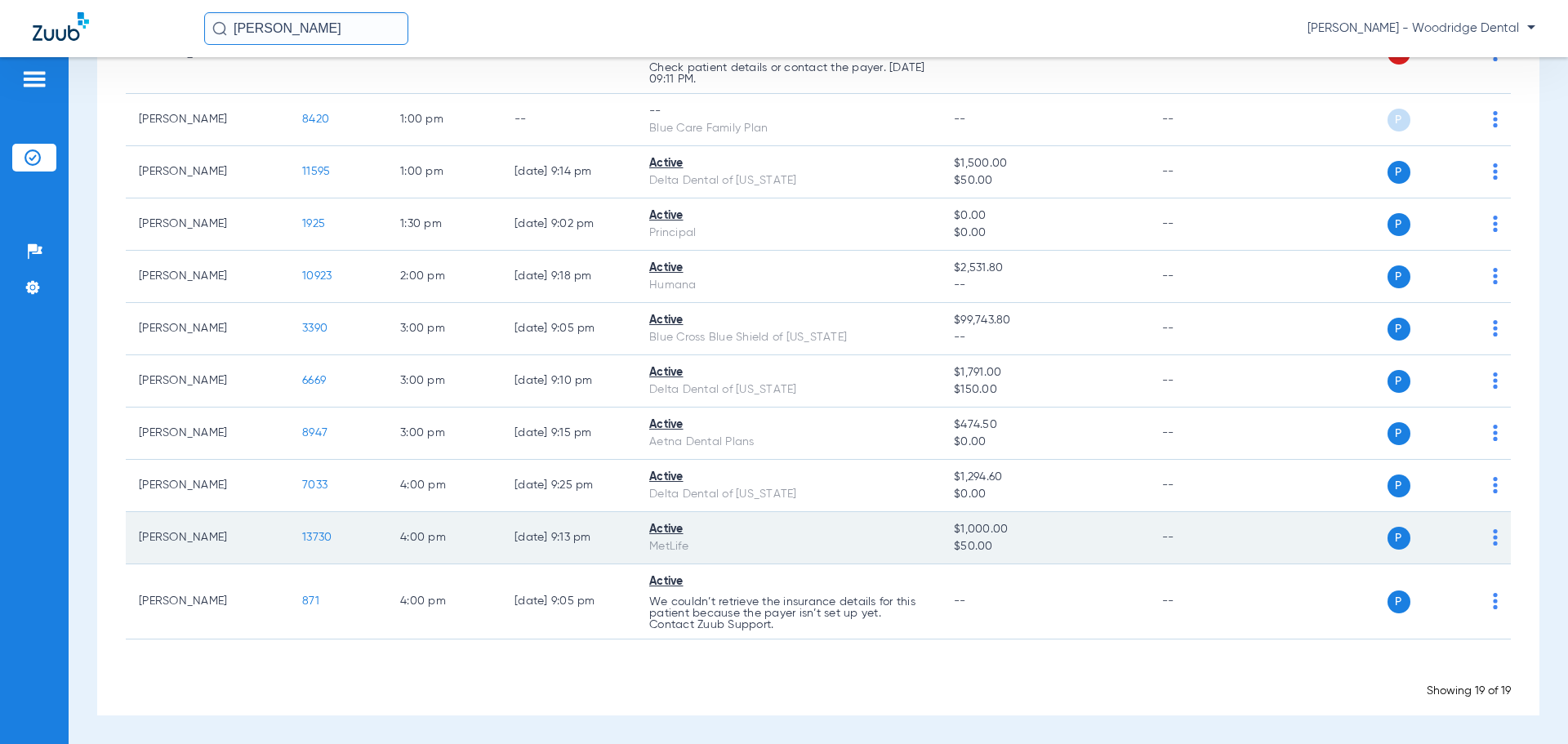
click at [314, 532] on span "13730" at bounding box center [317, 536] width 29 height 11
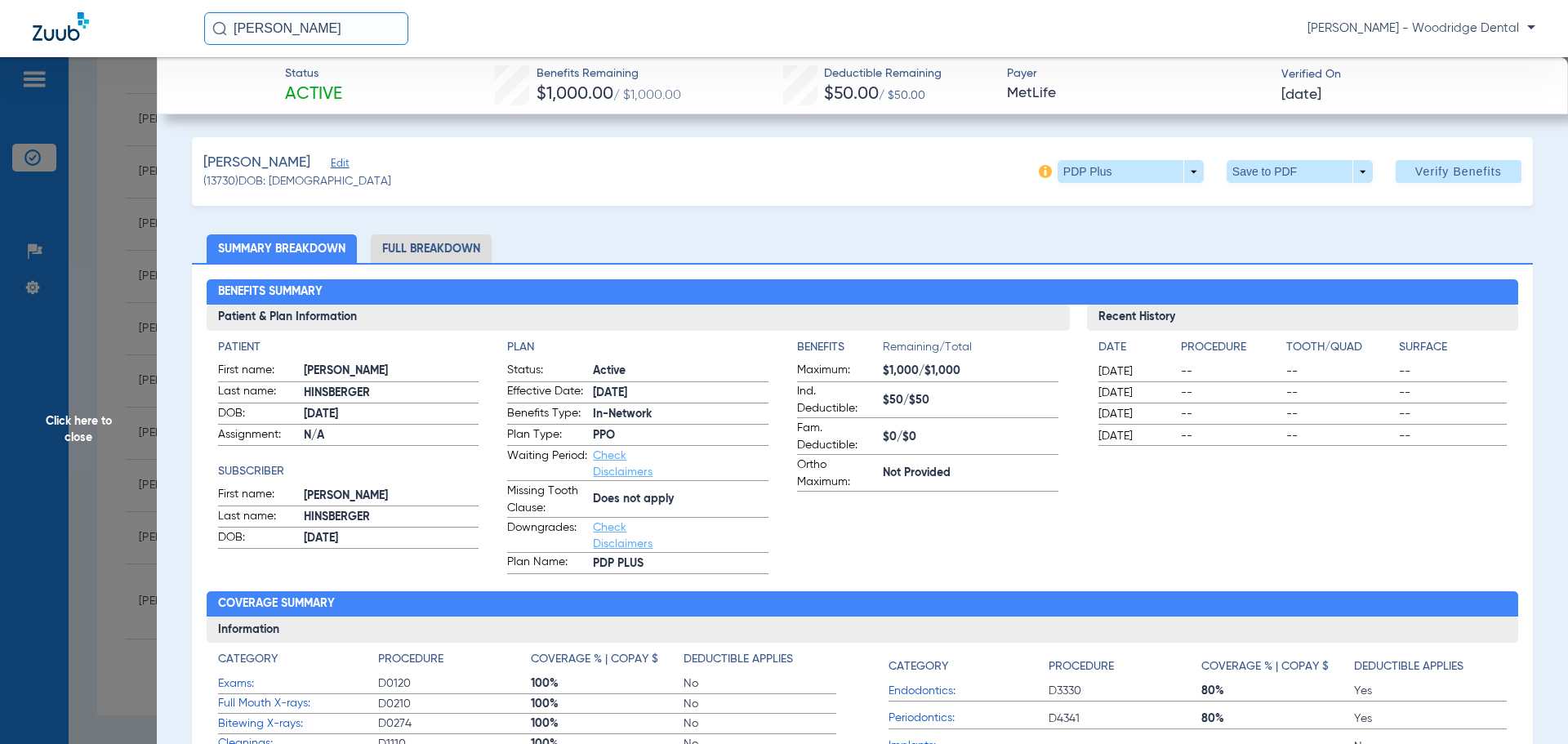
click at [443, 246] on li "Full Breakdown" at bounding box center [431, 248] width 121 height 28
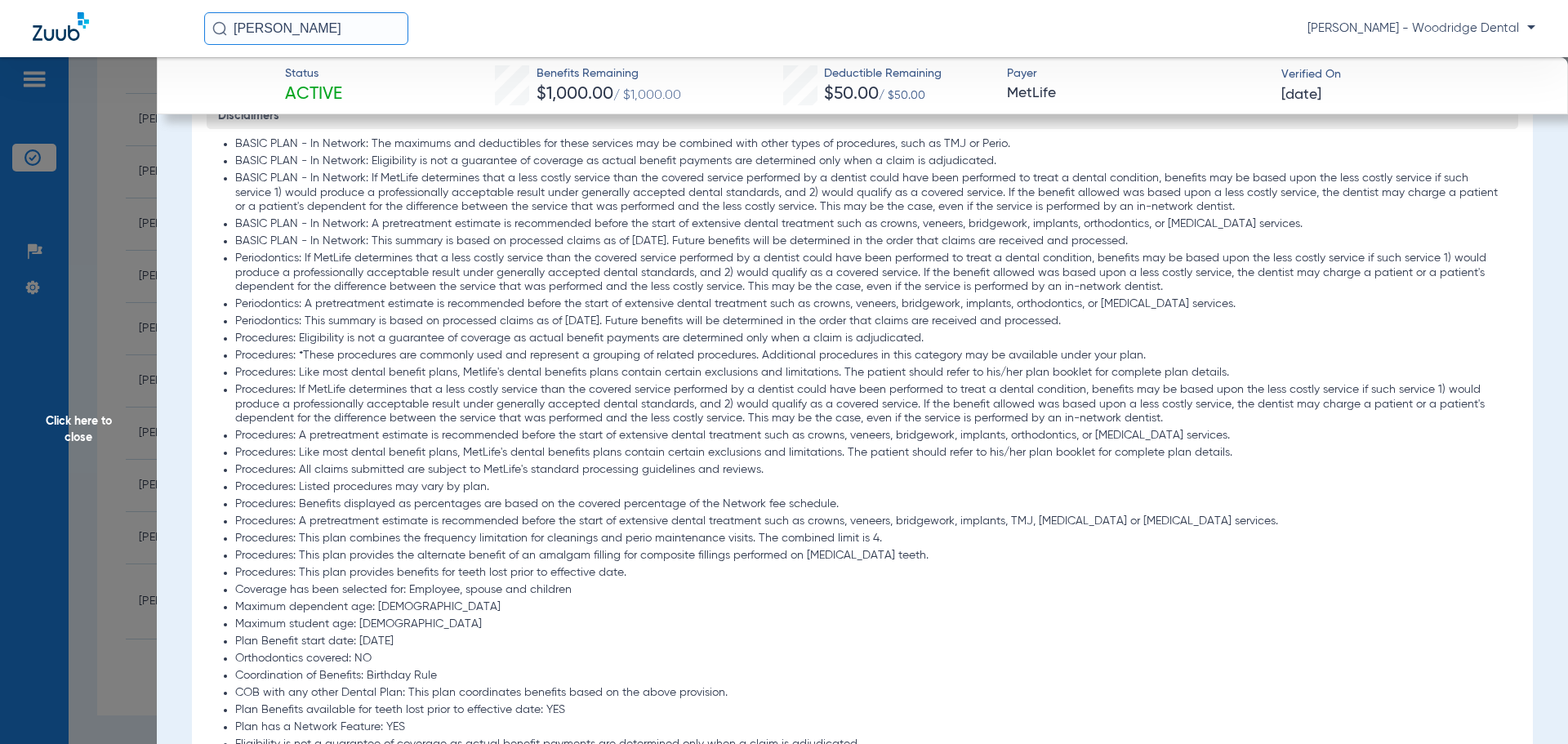
scroll to position [1633, 0]
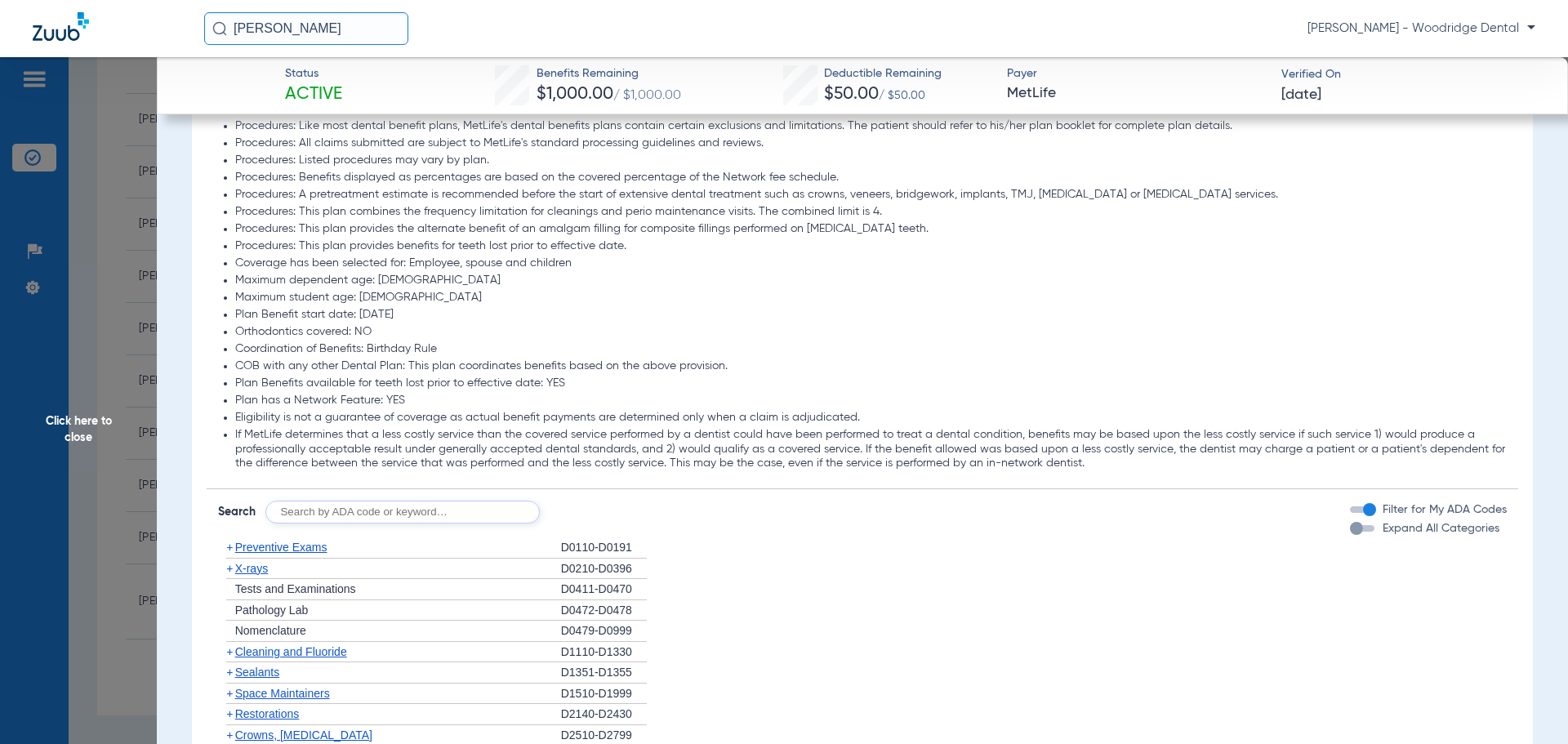
click at [341, 511] on input "text" at bounding box center [402, 512] width 275 height 23
type input "2991, 7953, 8090, 9944"
click button "Search" at bounding box center [600, 512] width 65 height 23
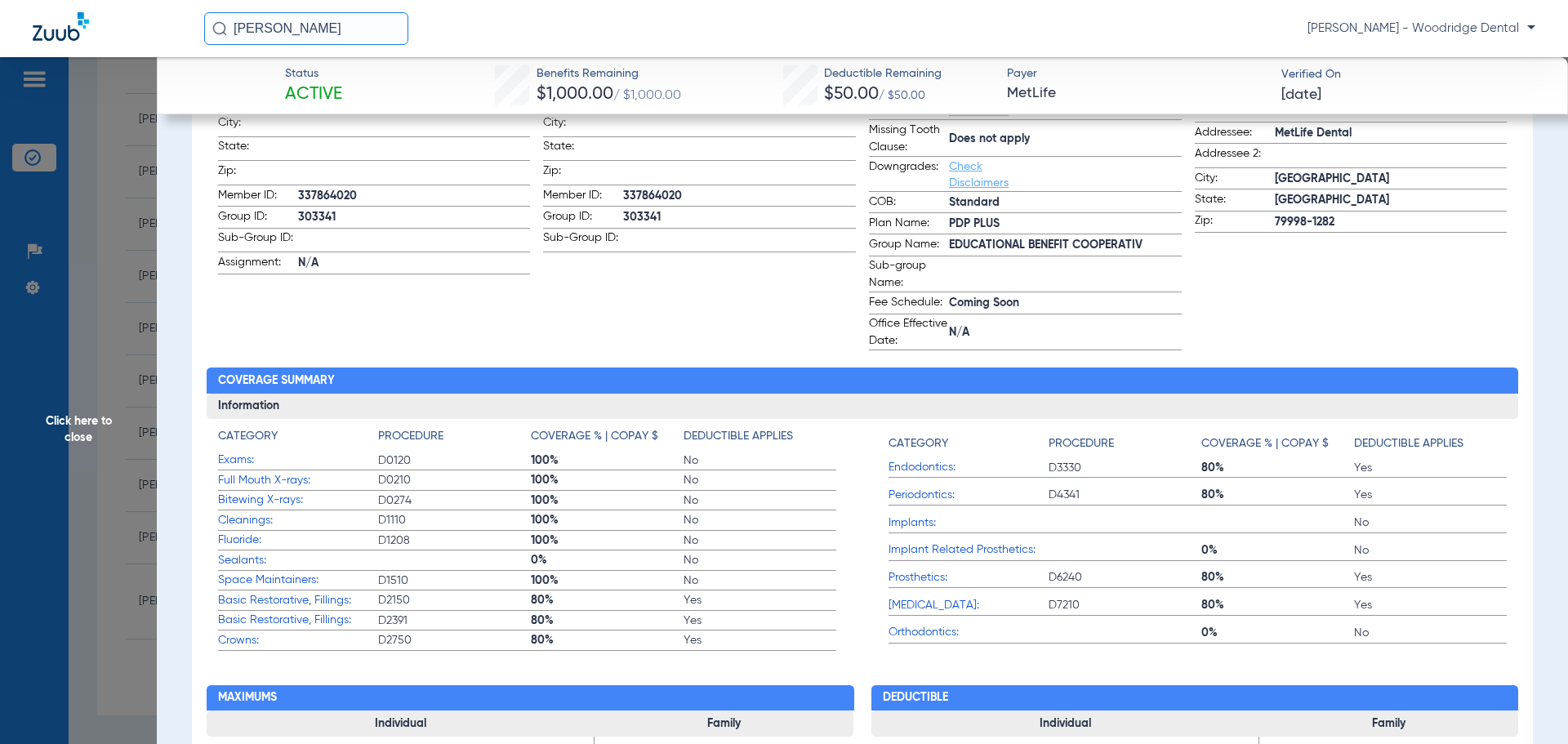
scroll to position [188, 0]
